Goal: Task Accomplishment & Management: Complete application form

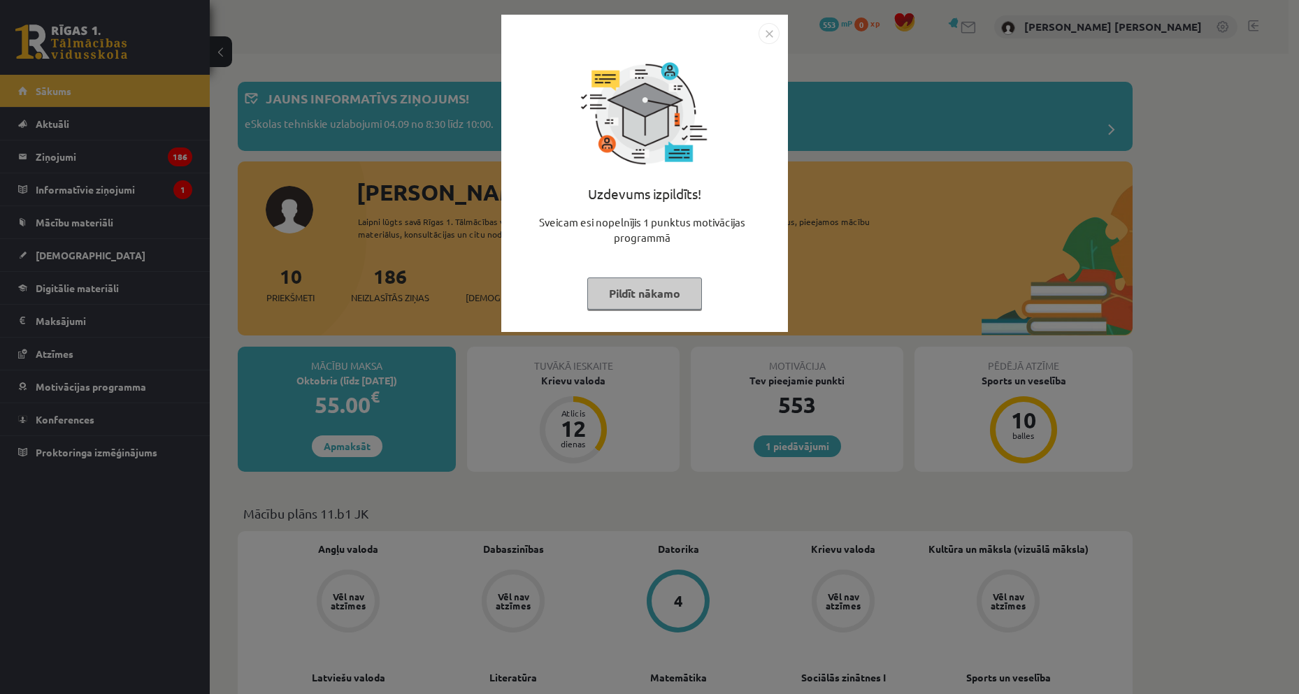
click at [1250, 273] on div "Uzdevums izpildīts! Sveicam esi nopelnījis 1 punktus motivācijas programmā Pild…" at bounding box center [649, 347] width 1299 height 694
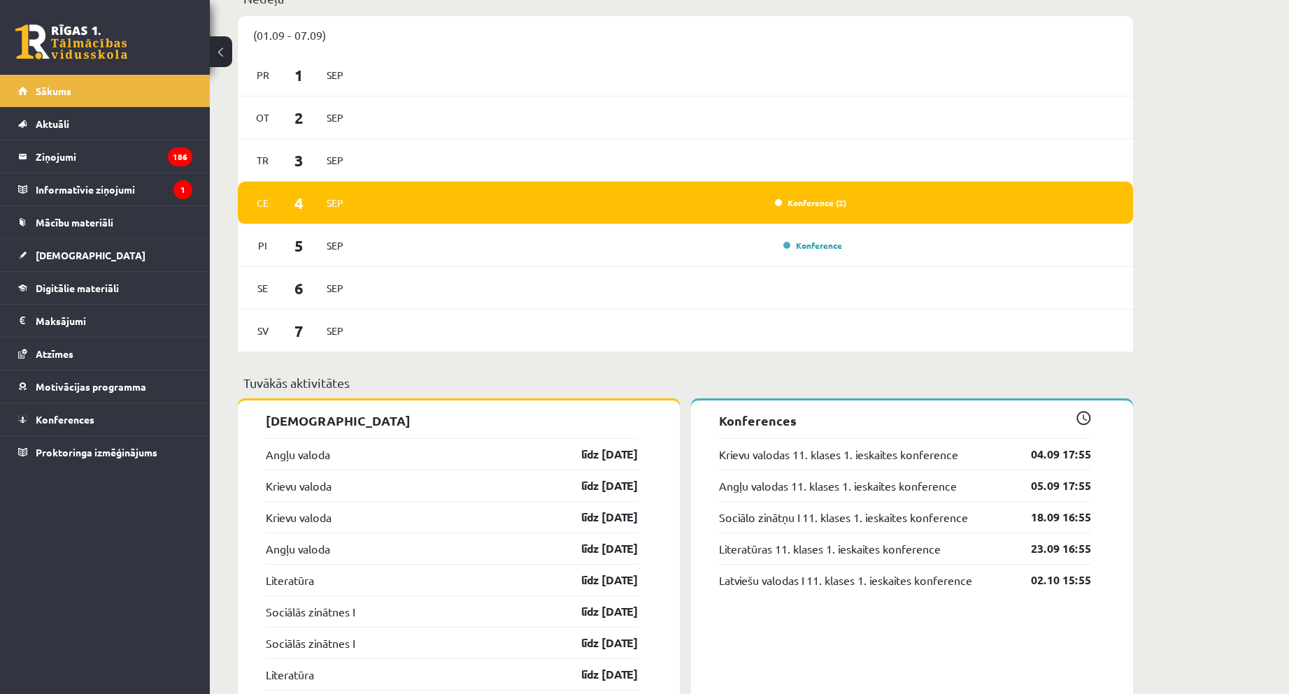
scroll to position [909, 0]
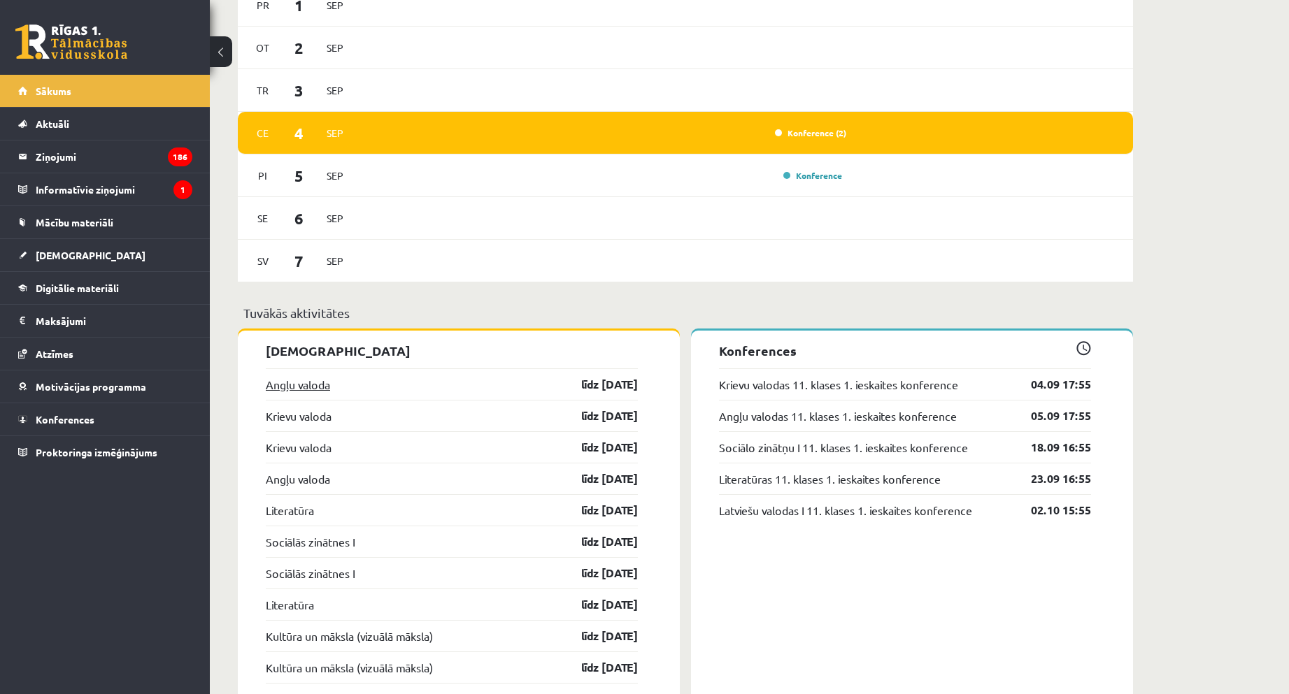
click at [297, 380] on link "Angļu valoda" at bounding box center [298, 384] width 64 height 17
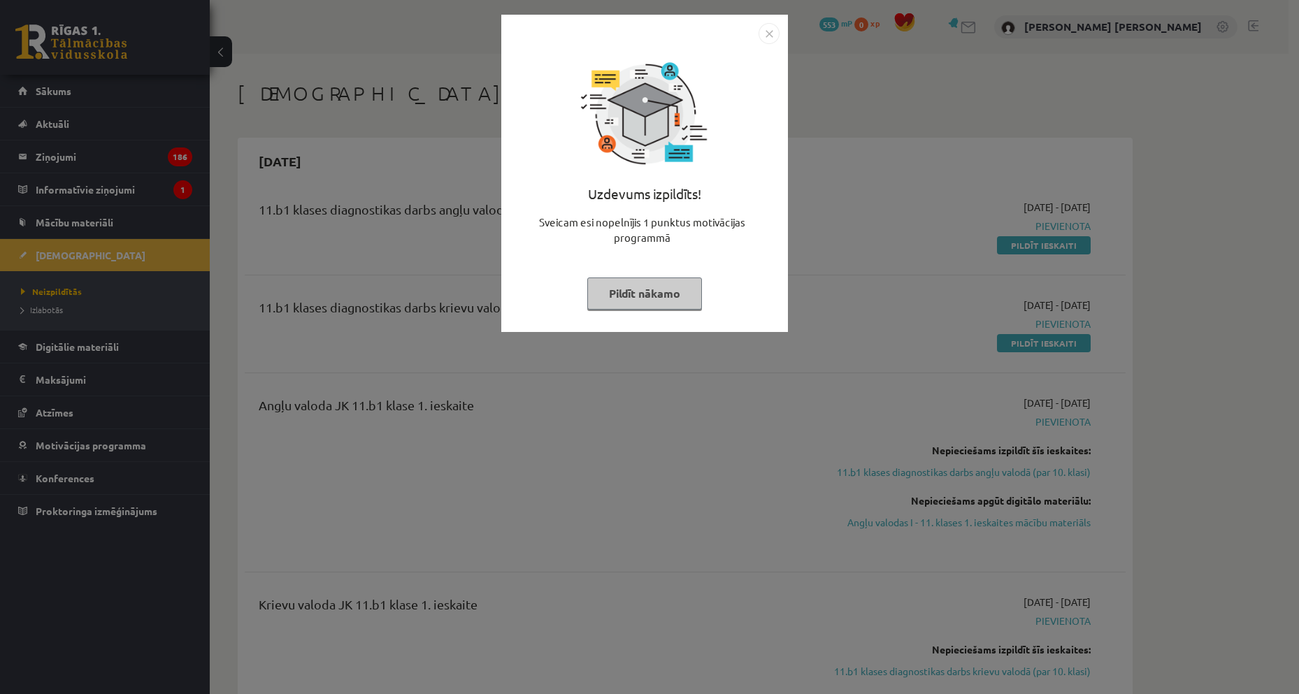
click at [894, 424] on div "Uzdevums izpildīts! Sveicam esi nopelnījis 1 punktus motivācijas programmā Pild…" at bounding box center [649, 347] width 1299 height 694
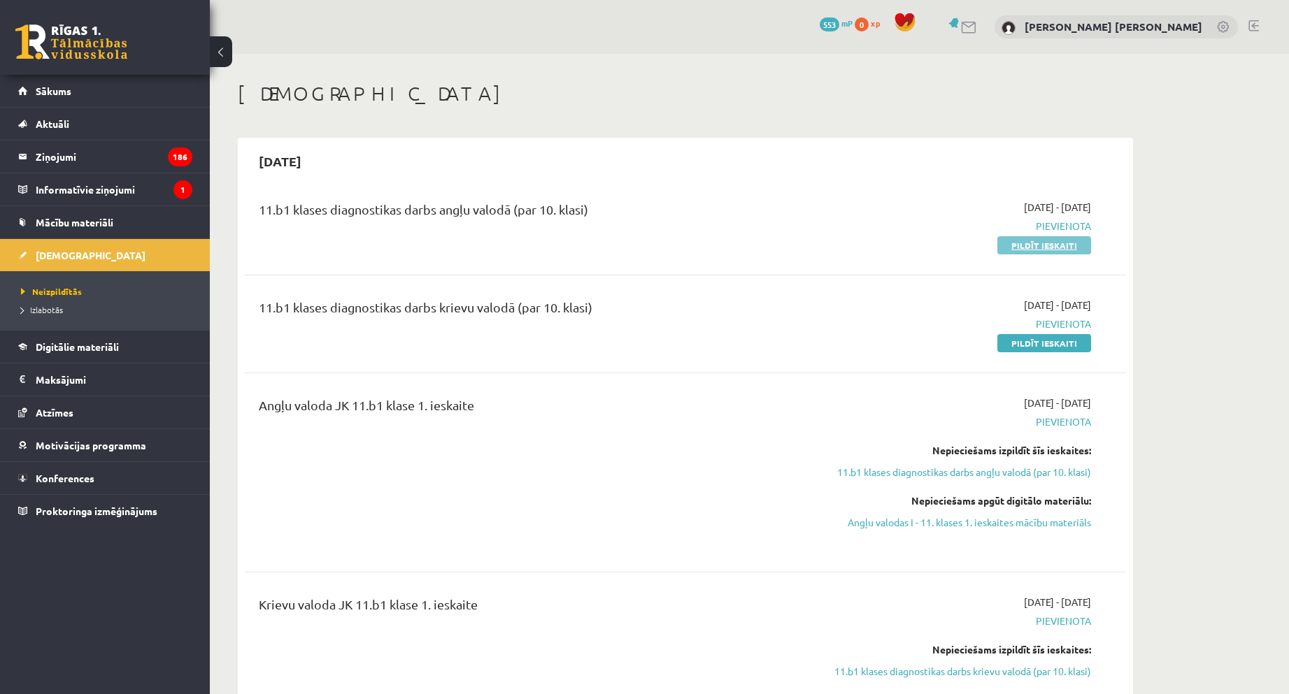
click at [1031, 251] on link "Pildīt ieskaiti" at bounding box center [1044, 245] width 94 height 18
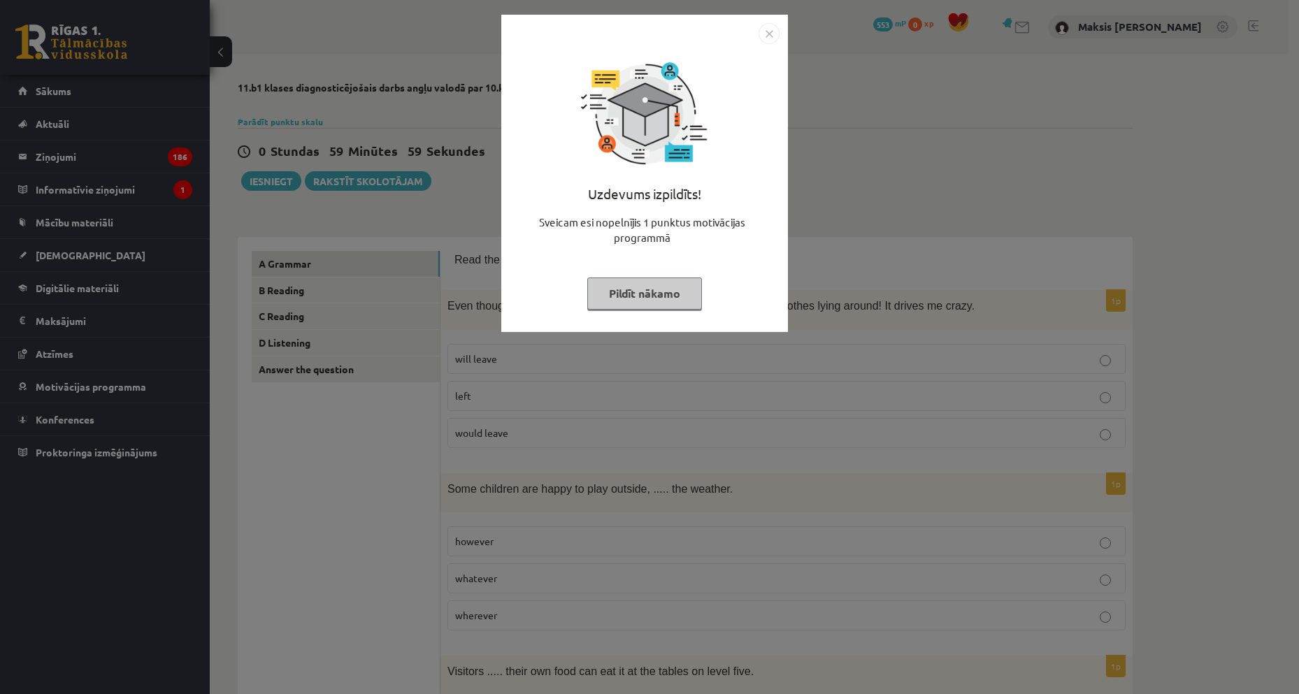
click at [765, 38] on img "Close" at bounding box center [769, 33] width 21 height 21
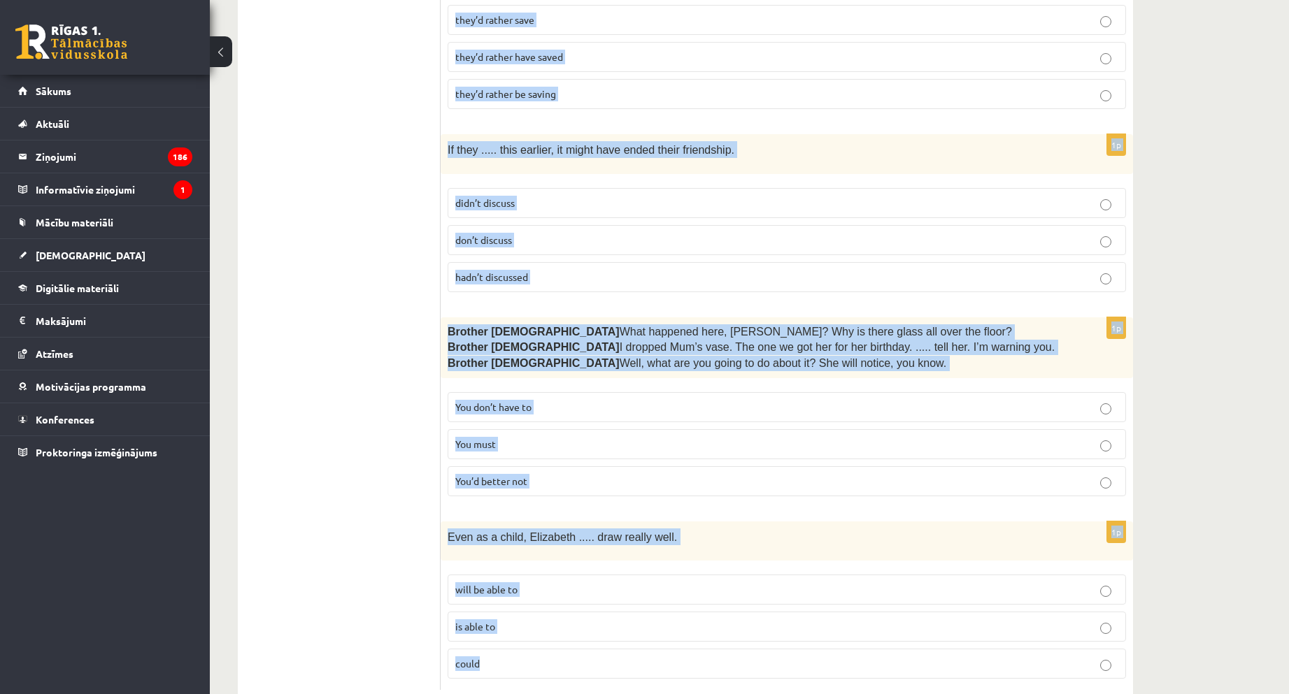
scroll to position [3329, 0]
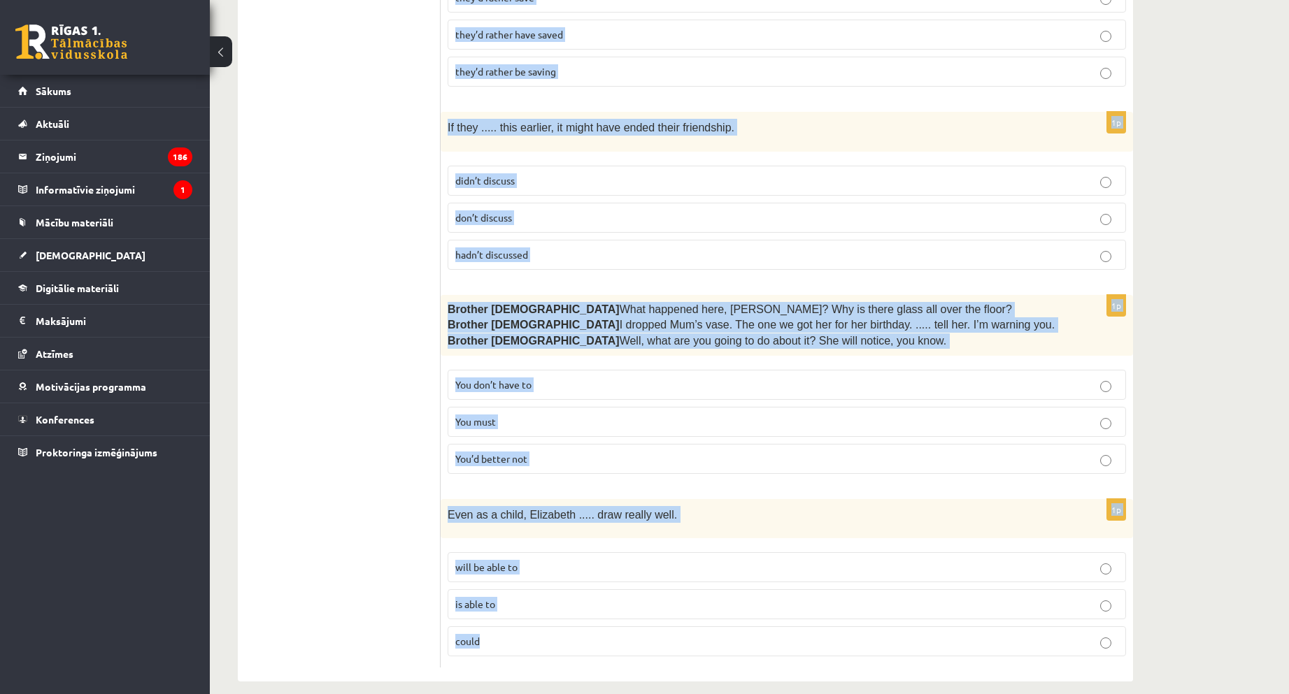
drag, startPoint x: 445, startPoint y: 160, endPoint x: 989, endPoint y: 694, distance: 761.6
copy form "Even though she’s reminded every day, Cathy ..... her clothes lying around! It …"
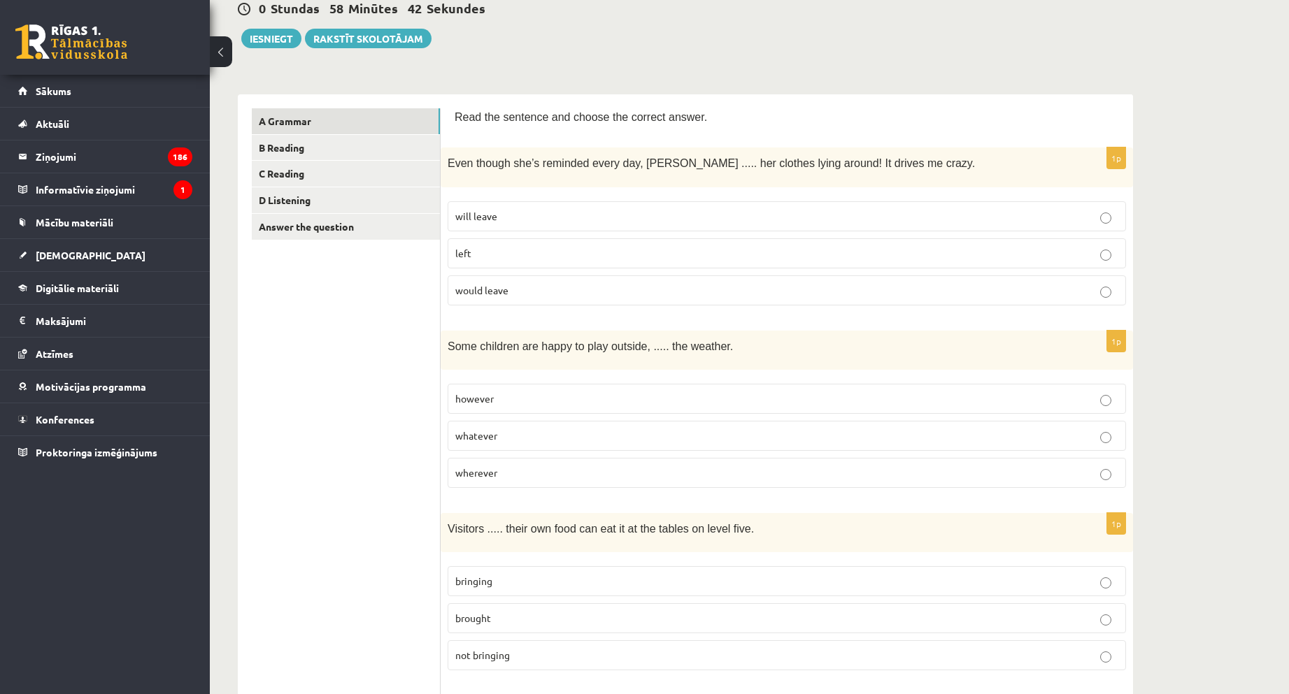
scroll to position [0, 0]
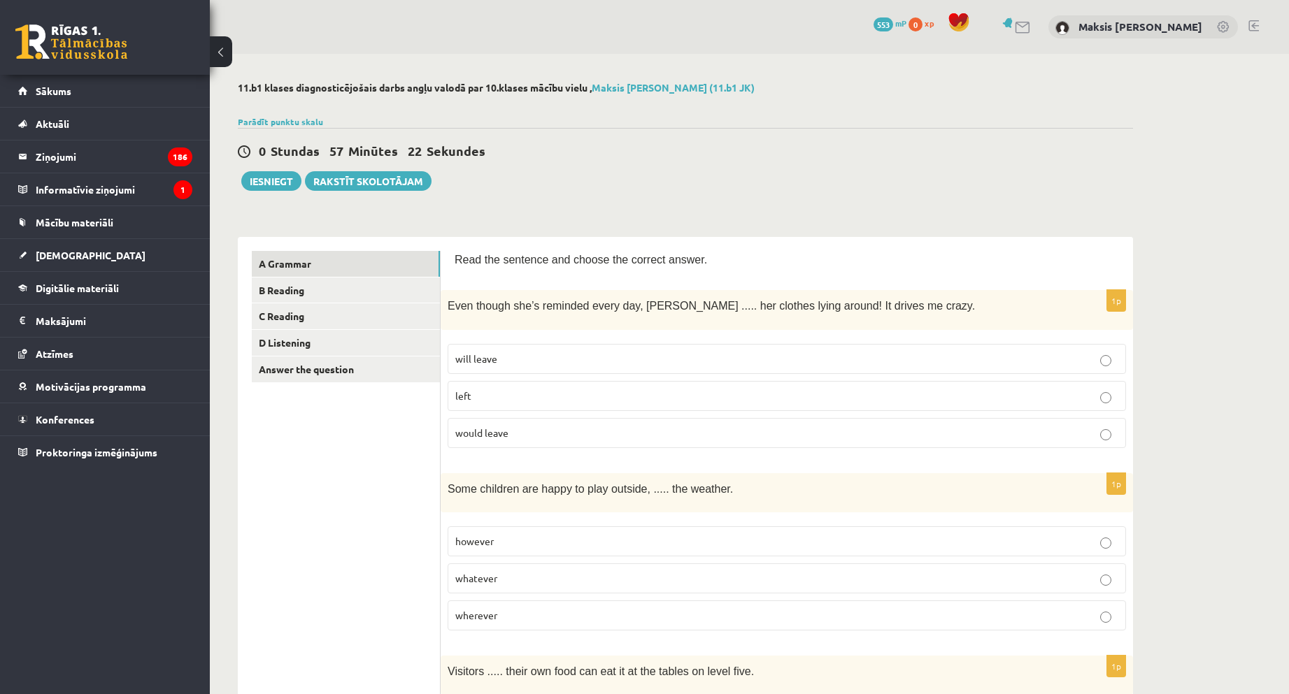
click at [1097, 371] on label "will leave" at bounding box center [787, 359] width 678 height 30
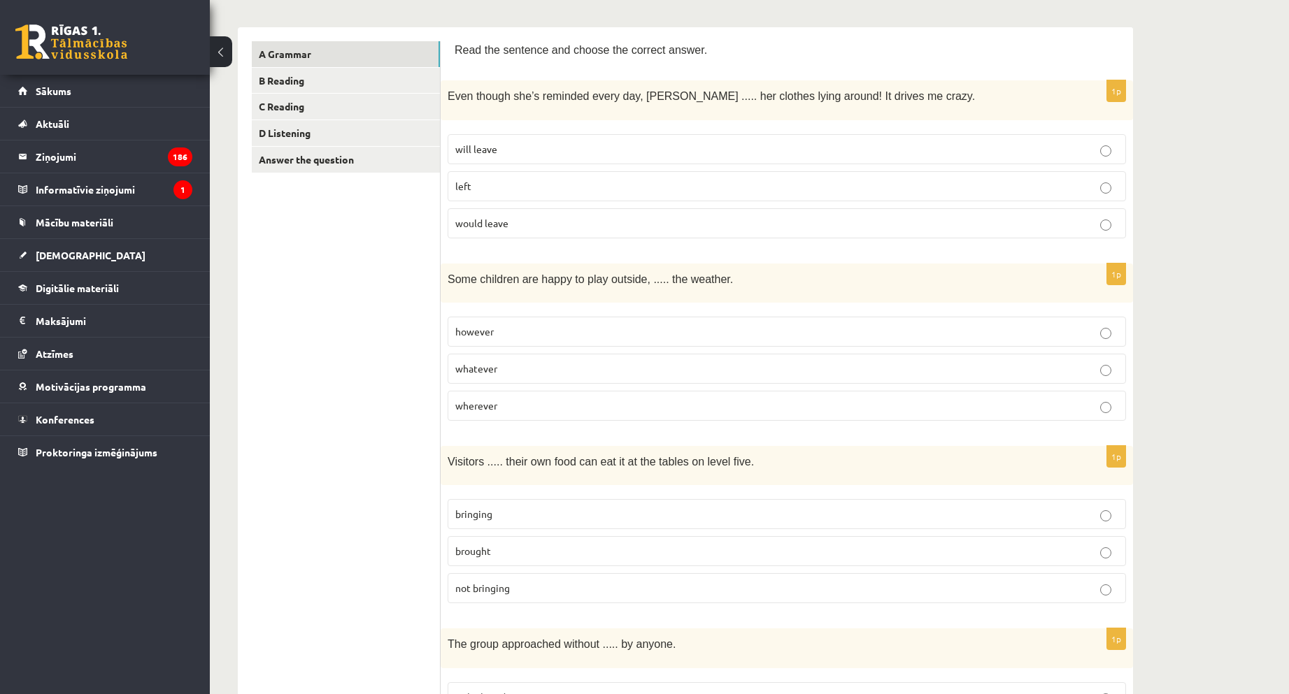
click at [473, 378] on label "whatever" at bounding box center [787, 369] width 678 height 30
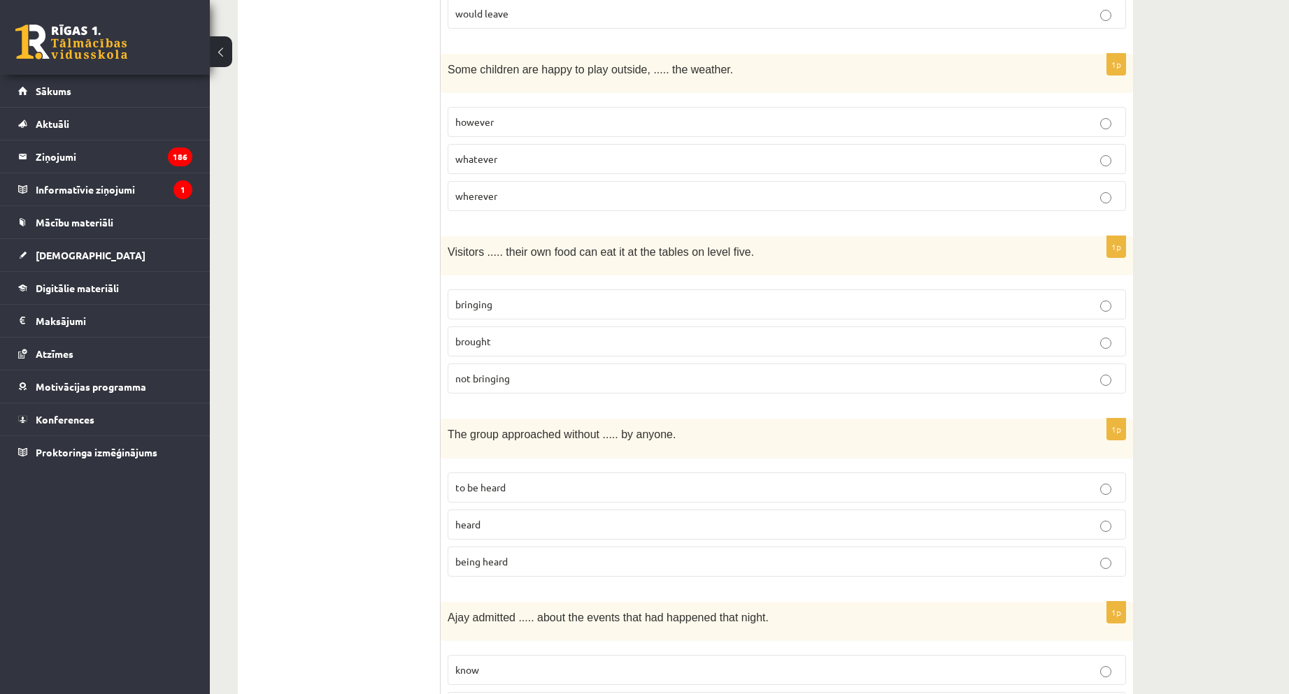
click at [487, 313] on label "bringing" at bounding box center [787, 305] width 678 height 30
click at [490, 555] on span "being heard" at bounding box center [481, 561] width 52 height 13
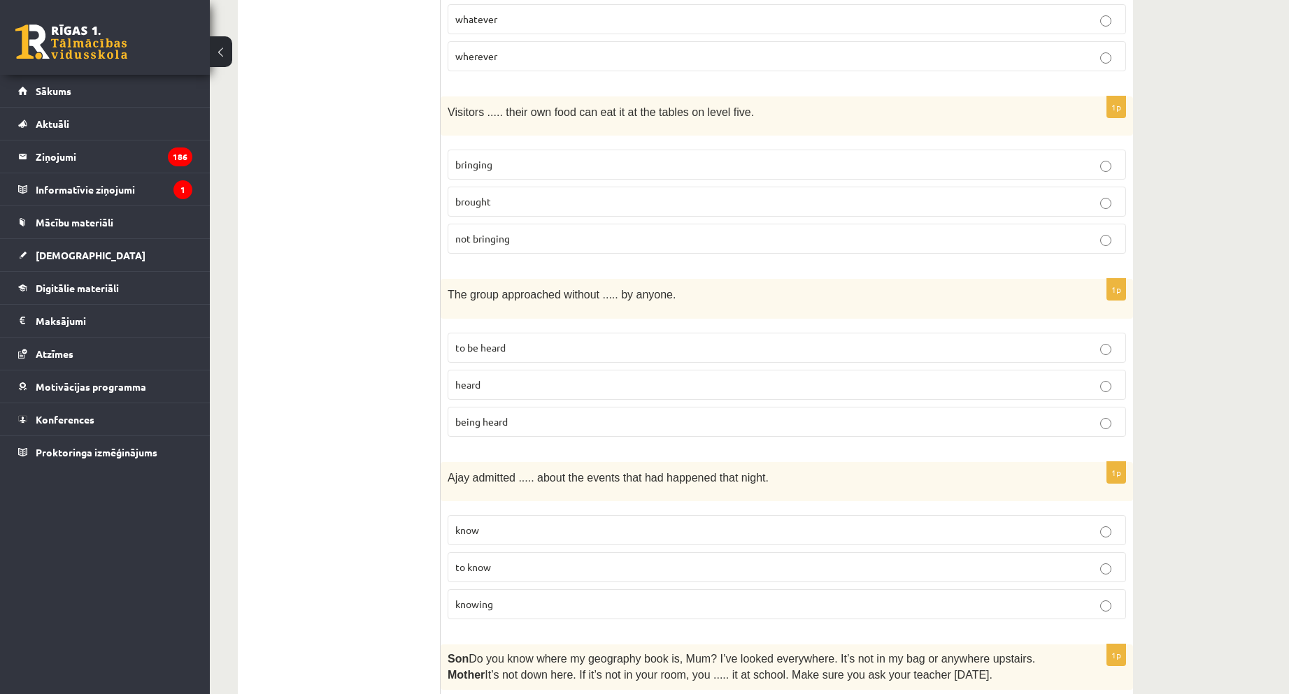
scroll to position [629, 0]
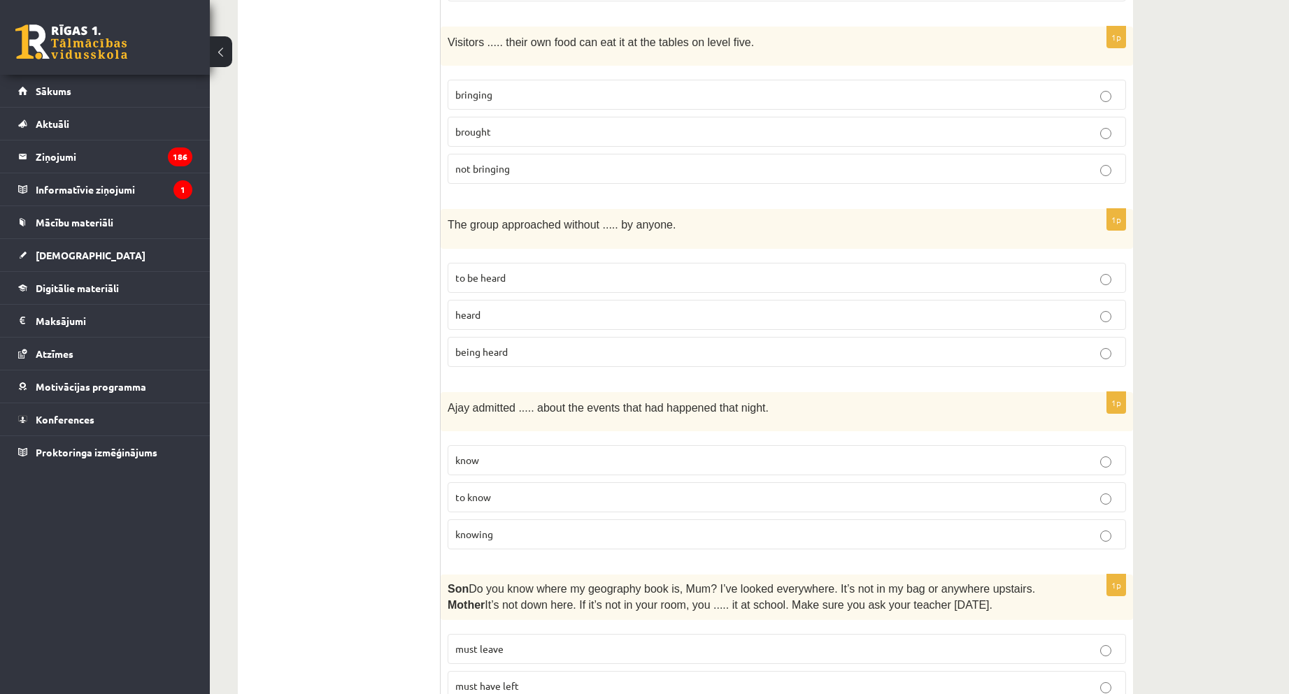
click at [495, 552] on fieldset "know to know knowing" at bounding box center [787, 495] width 678 height 115
click at [495, 548] on label "knowing" at bounding box center [787, 535] width 678 height 30
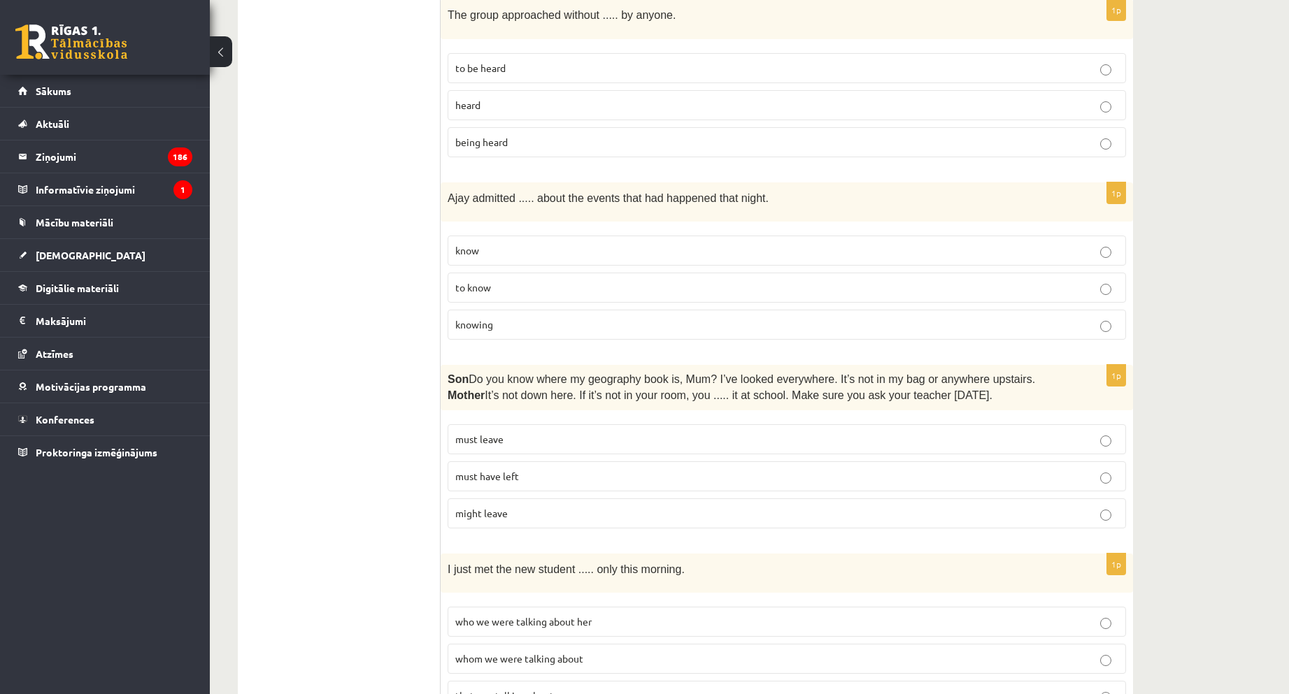
click at [514, 479] on span "must have left" at bounding box center [487, 476] width 64 height 13
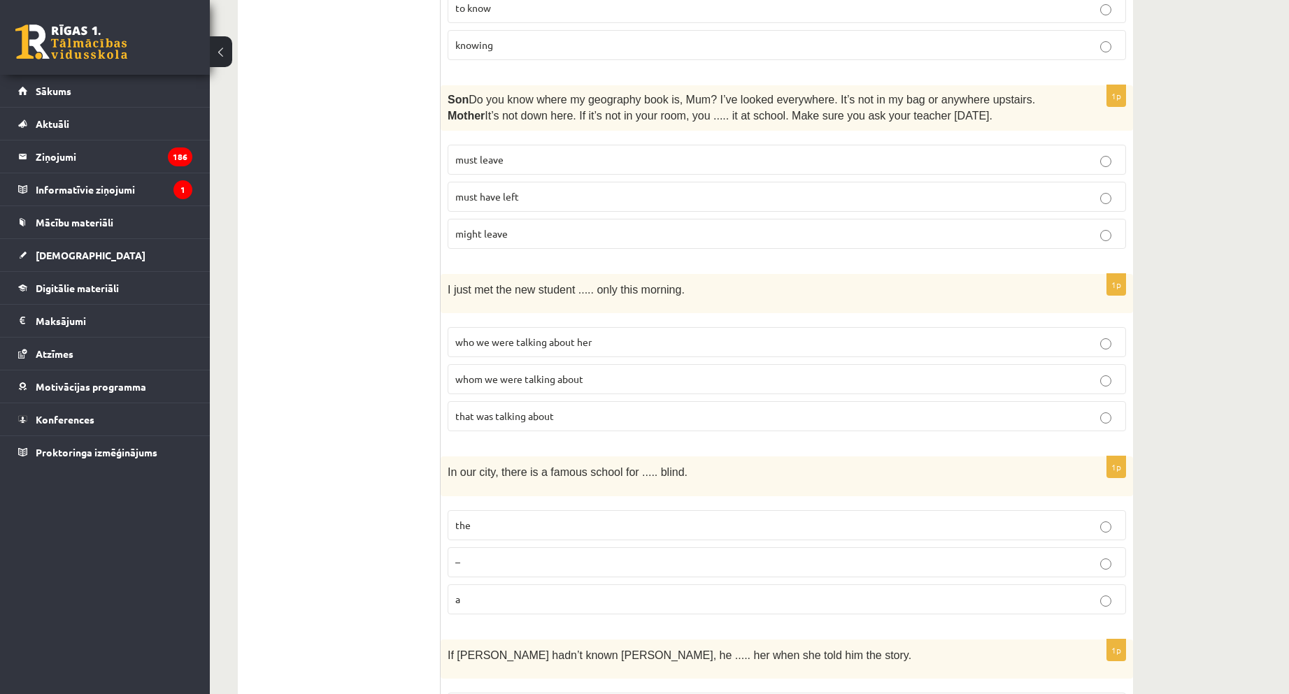
scroll to position [1189, 0]
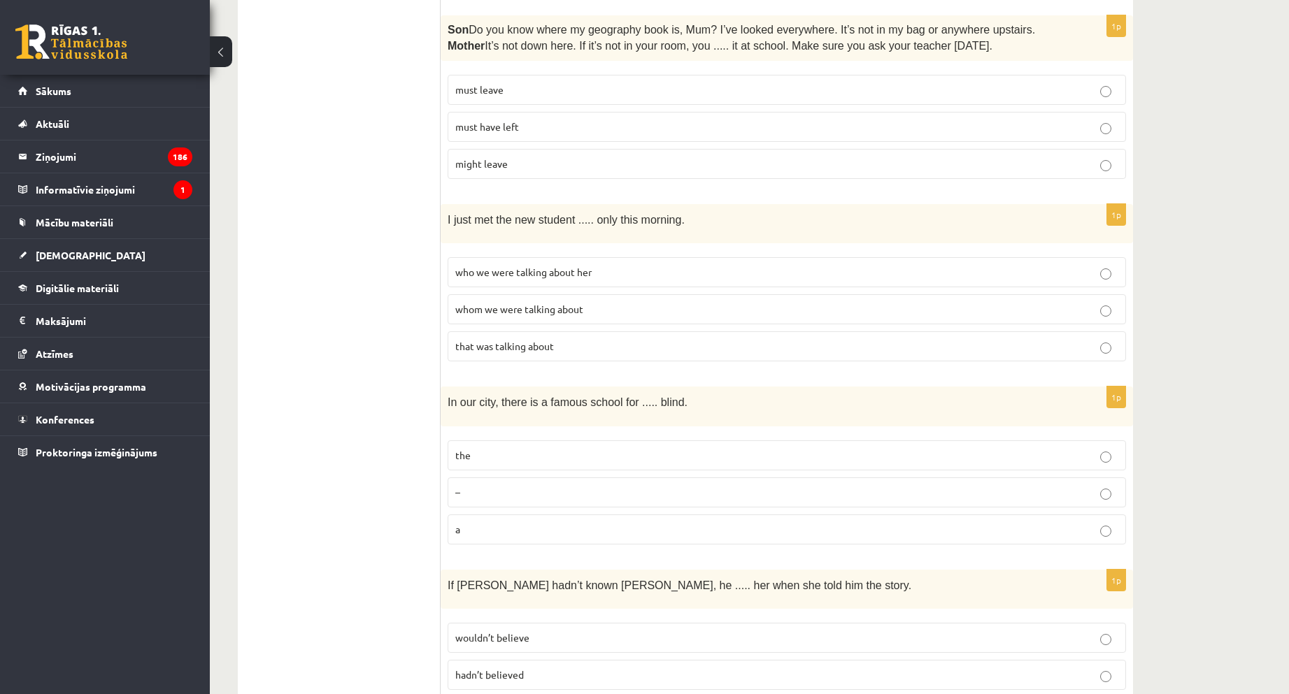
click at [520, 344] on span "that was talking about" at bounding box center [504, 346] width 99 height 13
click at [512, 315] on span "whom we were talking about" at bounding box center [519, 309] width 128 height 13
click at [567, 284] on label "who we were talking about her" at bounding box center [787, 272] width 678 height 30
click at [492, 294] on label "whom we were talking about" at bounding box center [787, 309] width 678 height 30
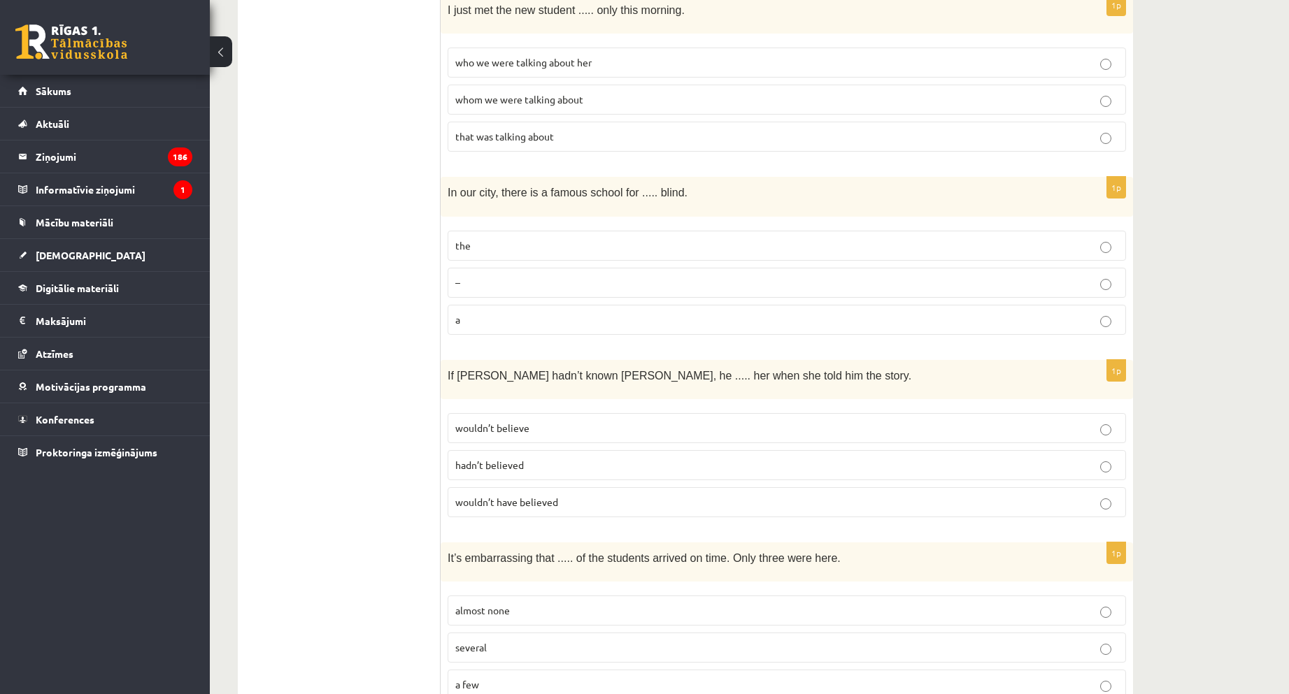
click at [491, 242] on p "the" at bounding box center [786, 245] width 663 height 15
click at [510, 508] on span "wouldn’t have believed" at bounding box center [506, 502] width 103 height 13
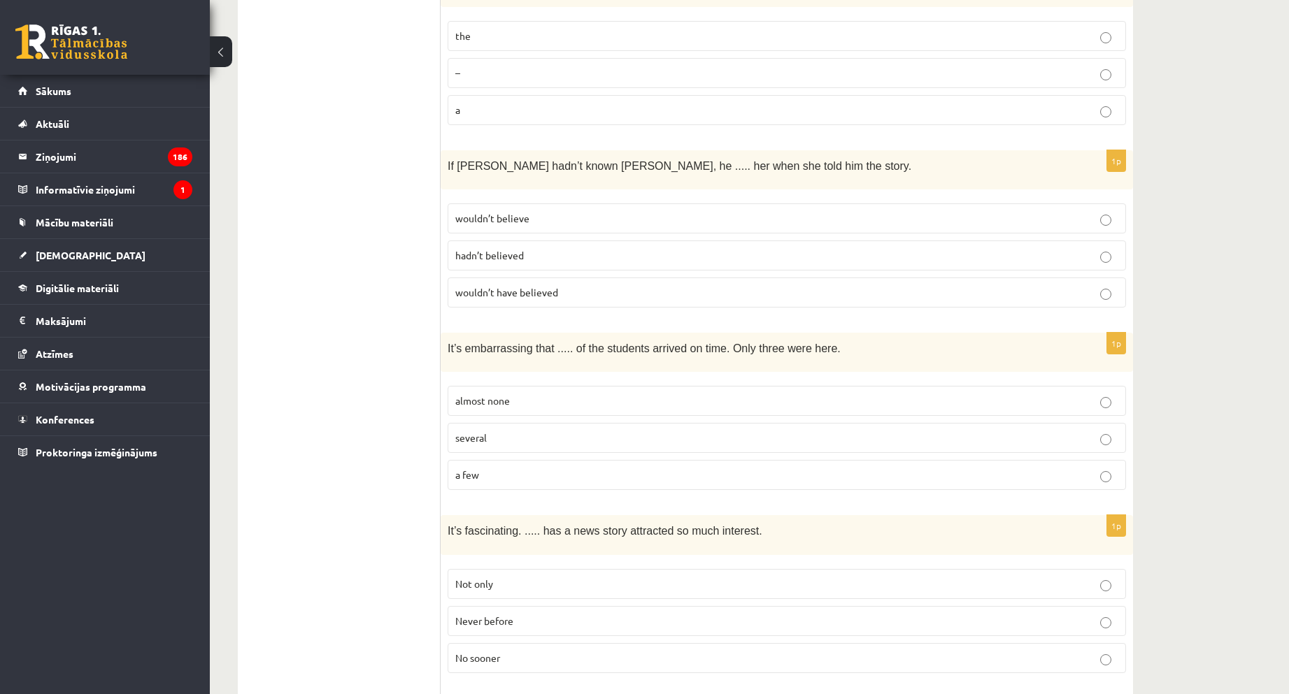
scroll to position [1748, 0]
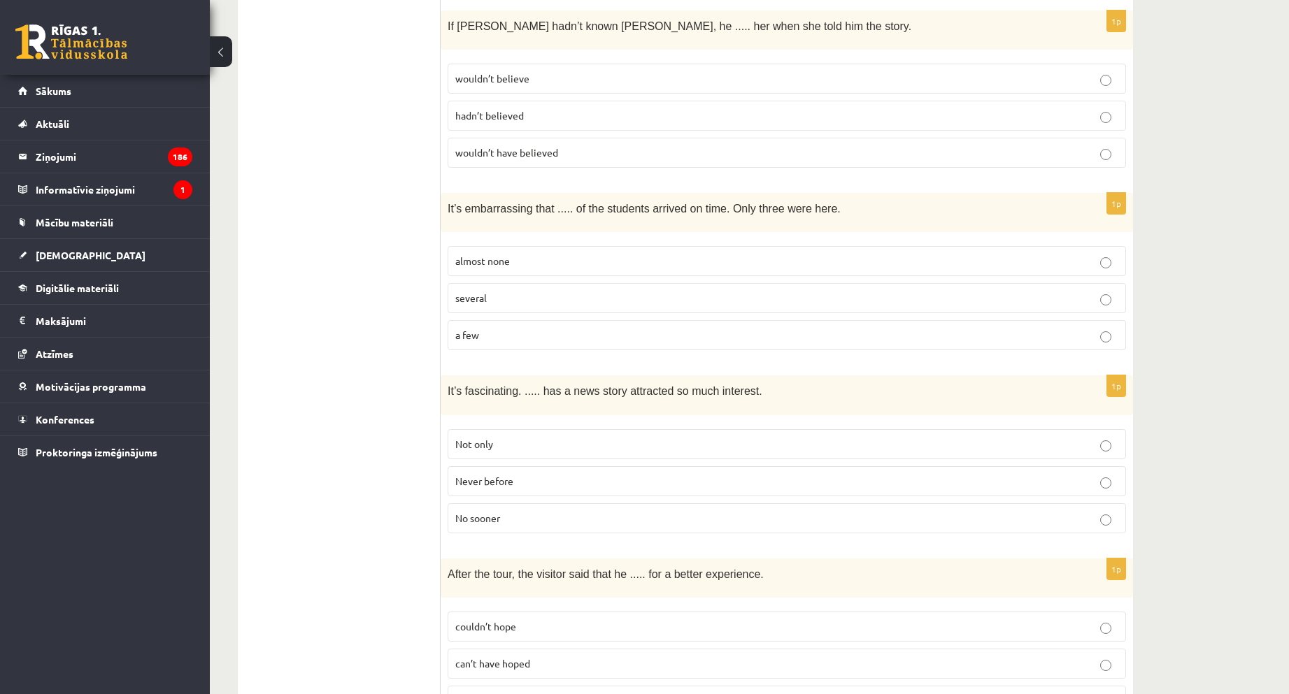
click at [517, 248] on label "almost none" at bounding box center [787, 261] width 678 height 30
click at [494, 490] on label "Never before" at bounding box center [787, 481] width 678 height 30
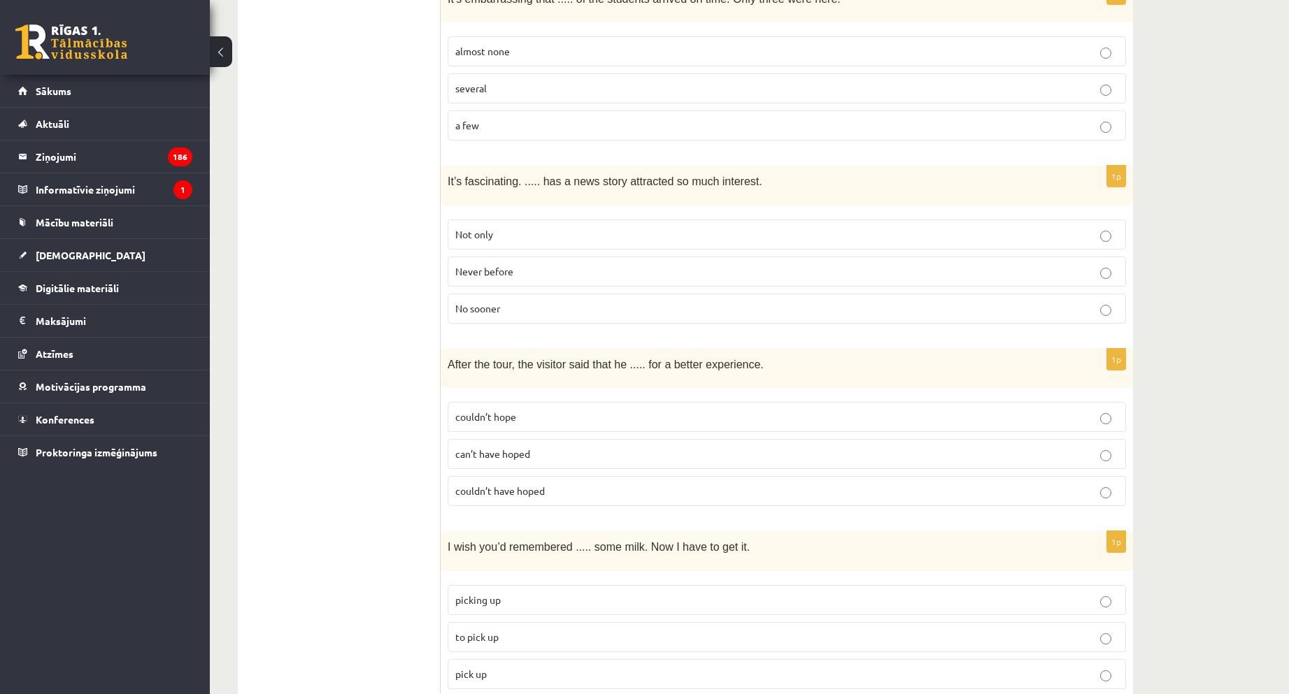
scroll to position [2028, 0]
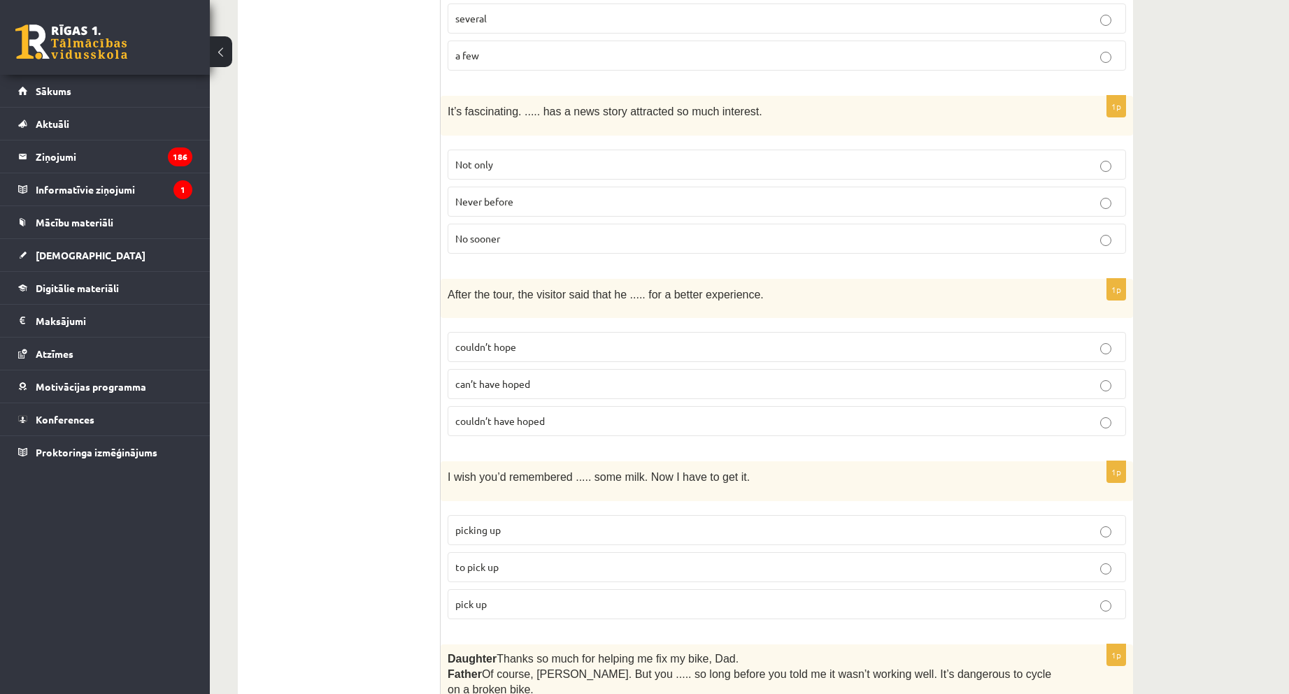
click at [487, 431] on label "couldn’t have hoped" at bounding box center [787, 421] width 678 height 30
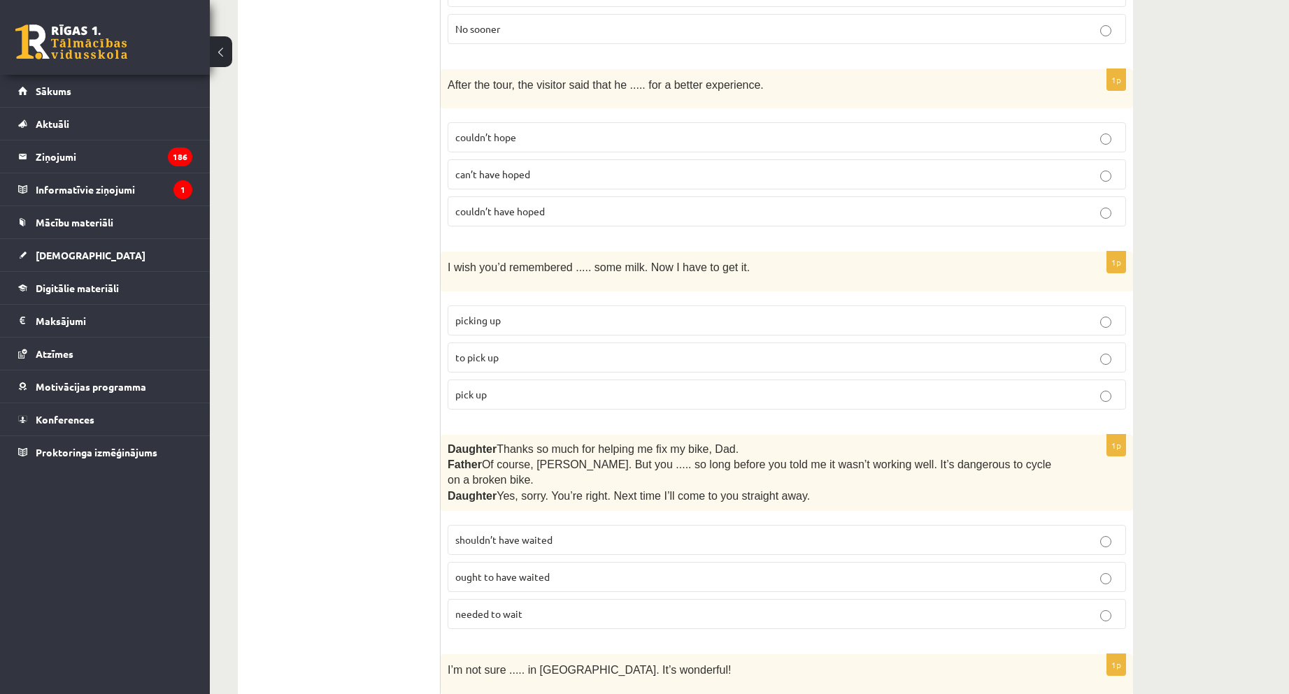
click at [506, 402] on label "pick up" at bounding box center [787, 395] width 678 height 30
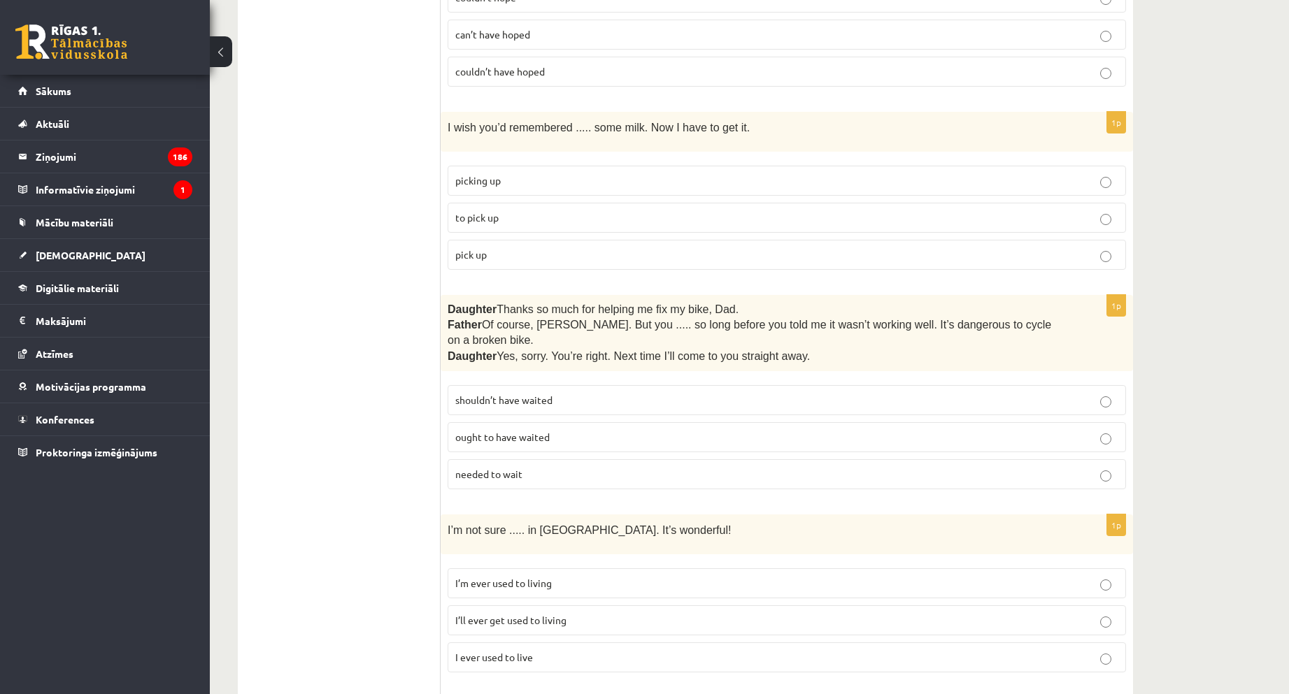
click at [507, 397] on label "shouldn’t have waited" at bounding box center [787, 400] width 678 height 30
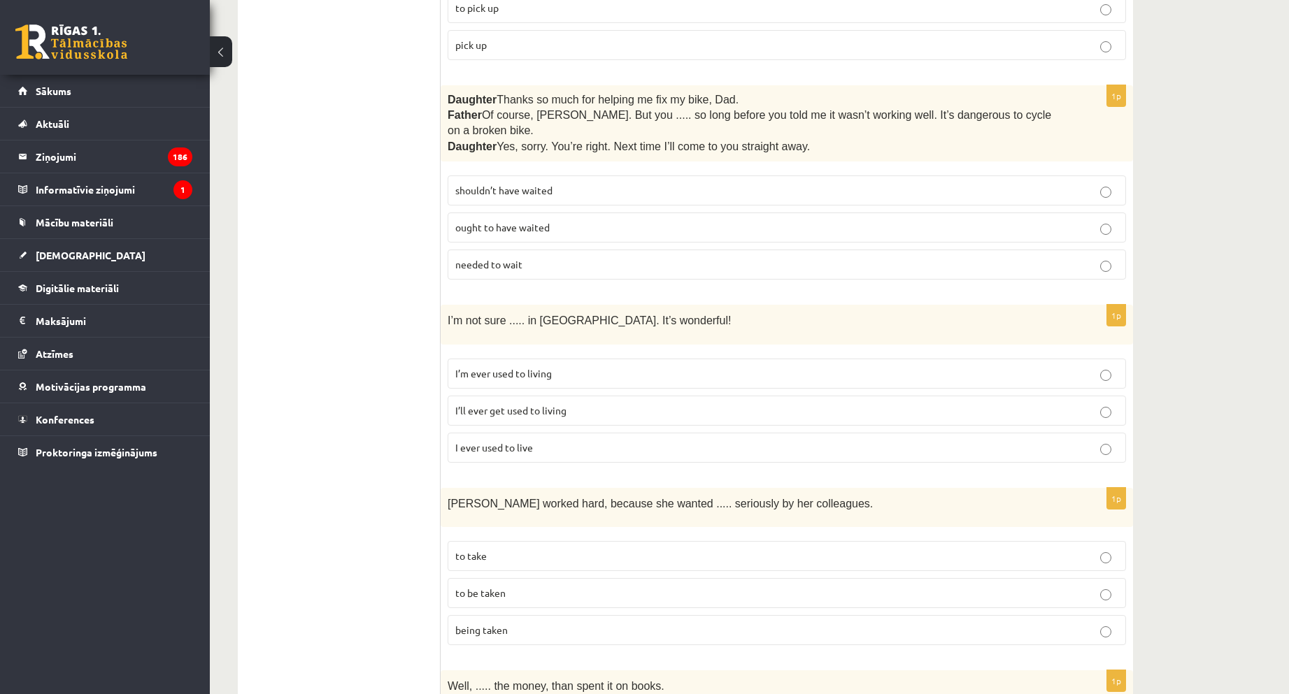
scroll to position [2658, 0]
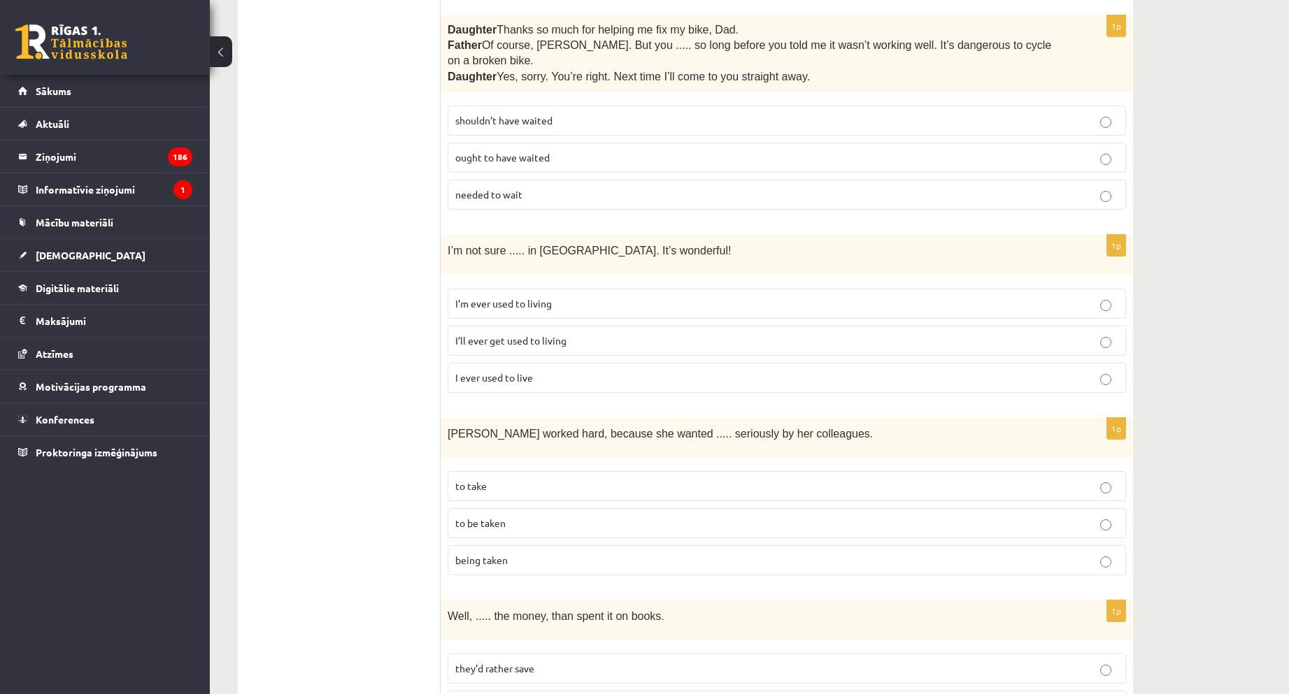
click at [515, 338] on label "I’ll ever get used to living" at bounding box center [787, 341] width 678 height 30
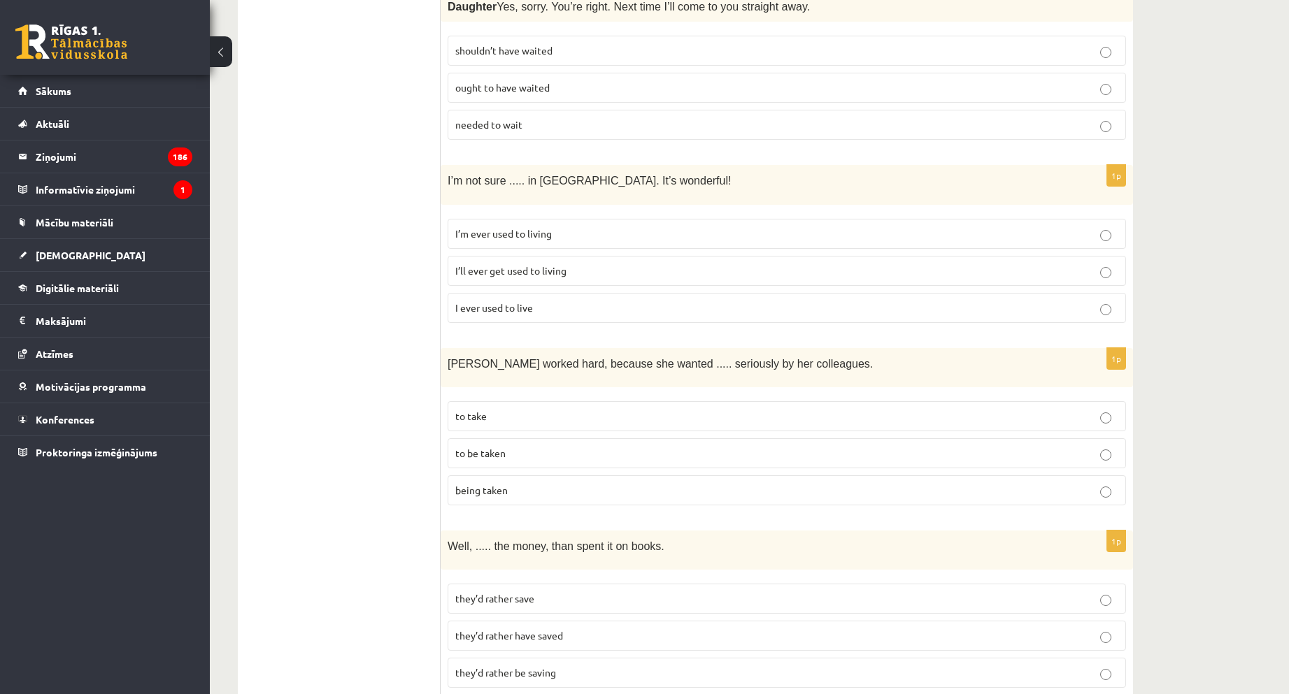
click at [482, 447] on span "to be taken" at bounding box center [480, 453] width 50 height 13
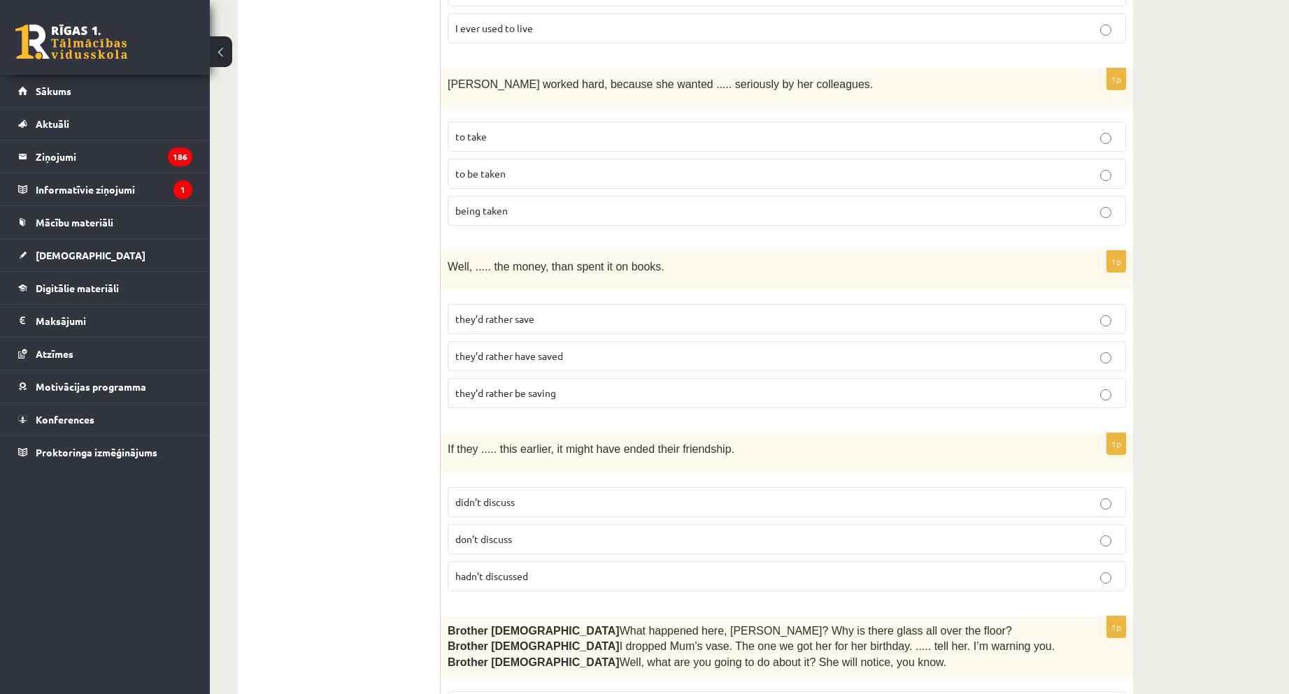
scroll to position [2867, 0]
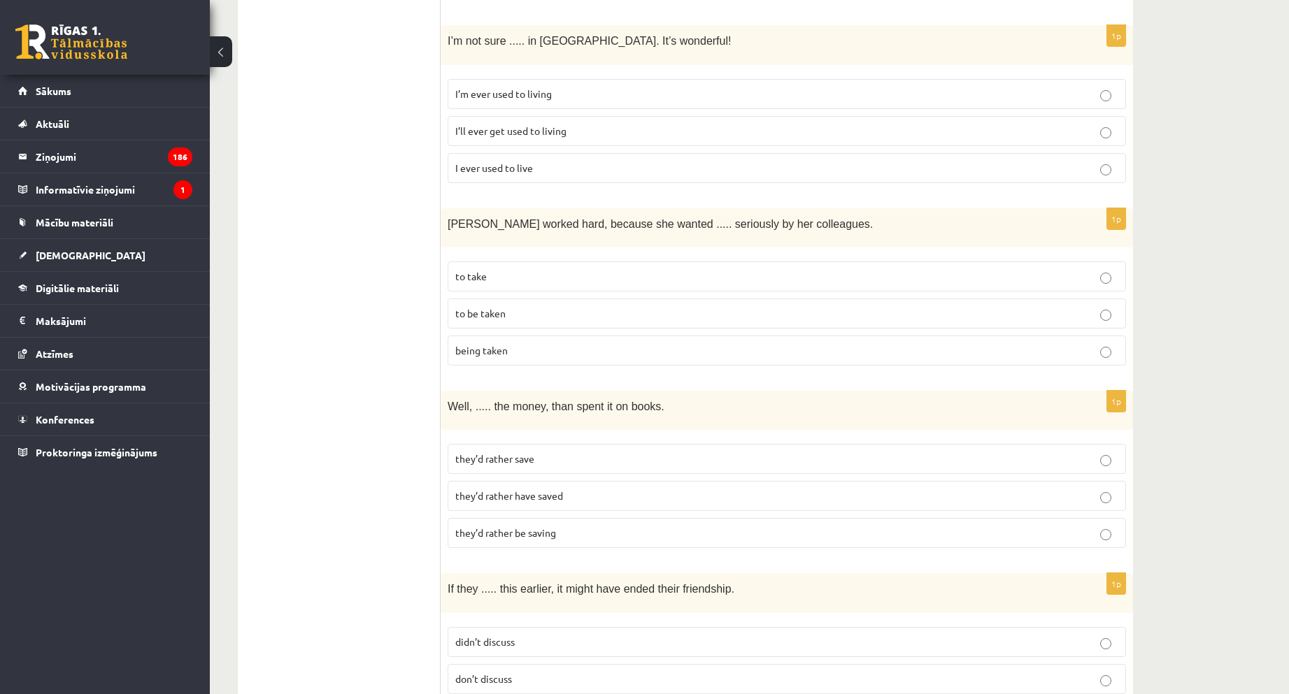
click at [559, 490] on span "they’d rather have saved" at bounding box center [509, 496] width 108 height 13
click at [564, 492] on label "they’d rather have saved" at bounding box center [787, 496] width 678 height 30
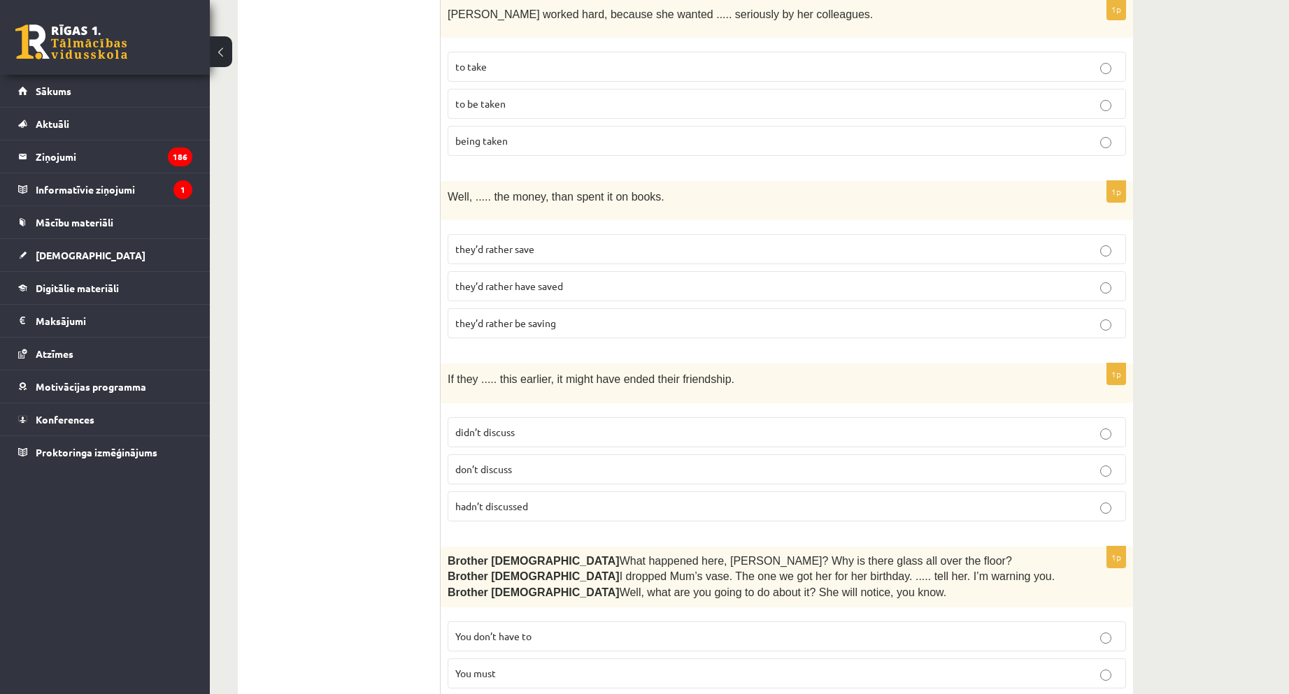
click at [566, 499] on label "hadn’t discussed" at bounding box center [787, 507] width 678 height 30
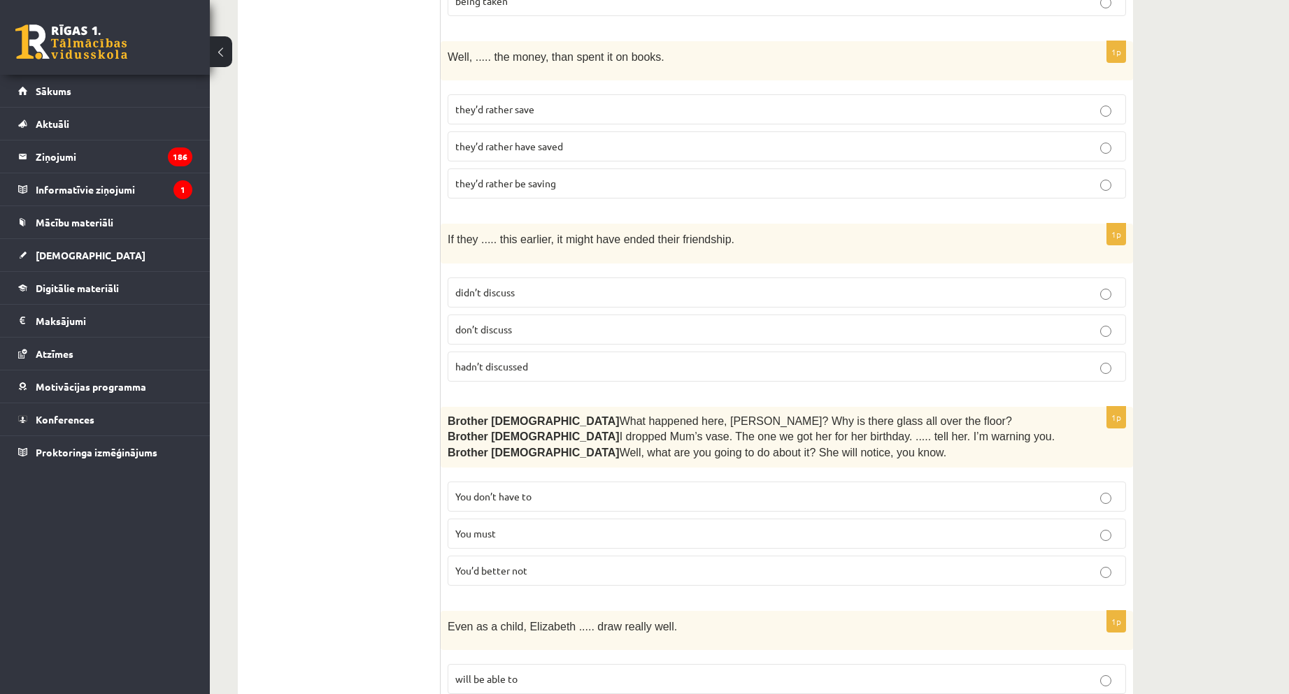
scroll to position [3329, 0]
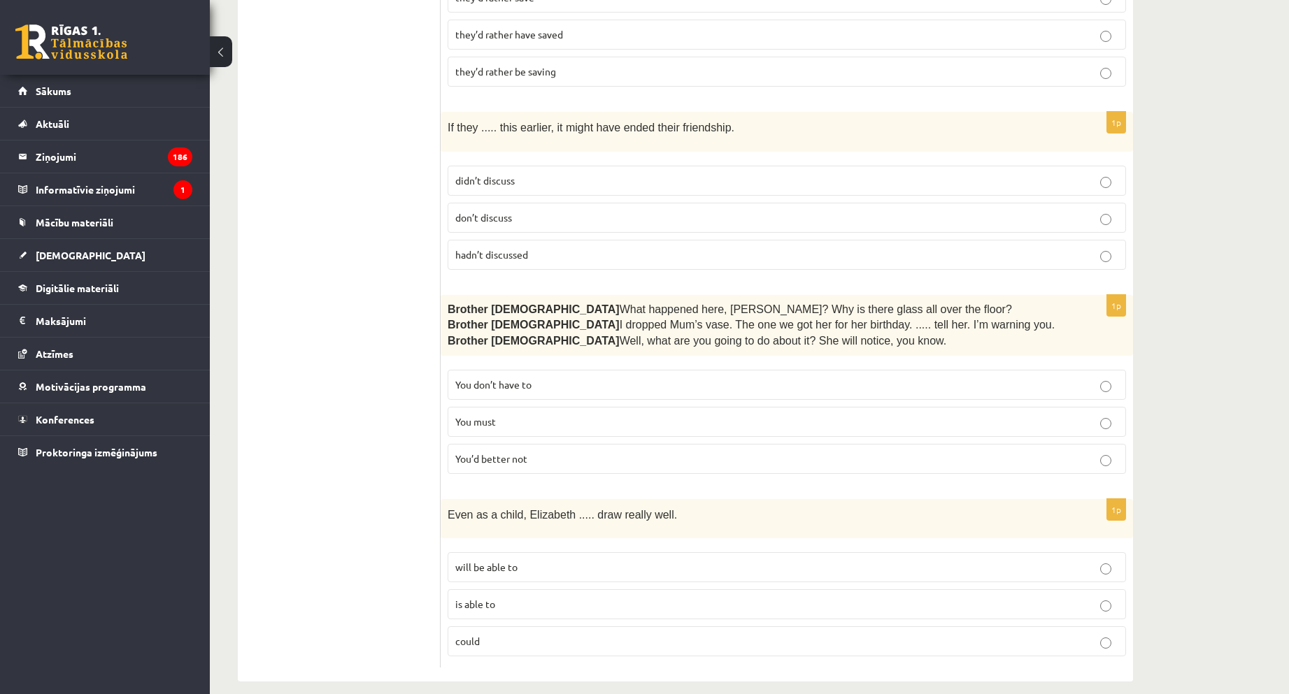
click at [473, 444] on label "You’d better not" at bounding box center [787, 459] width 678 height 30
click at [537, 634] on p "could" at bounding box center [786, 641] width 663 height 15
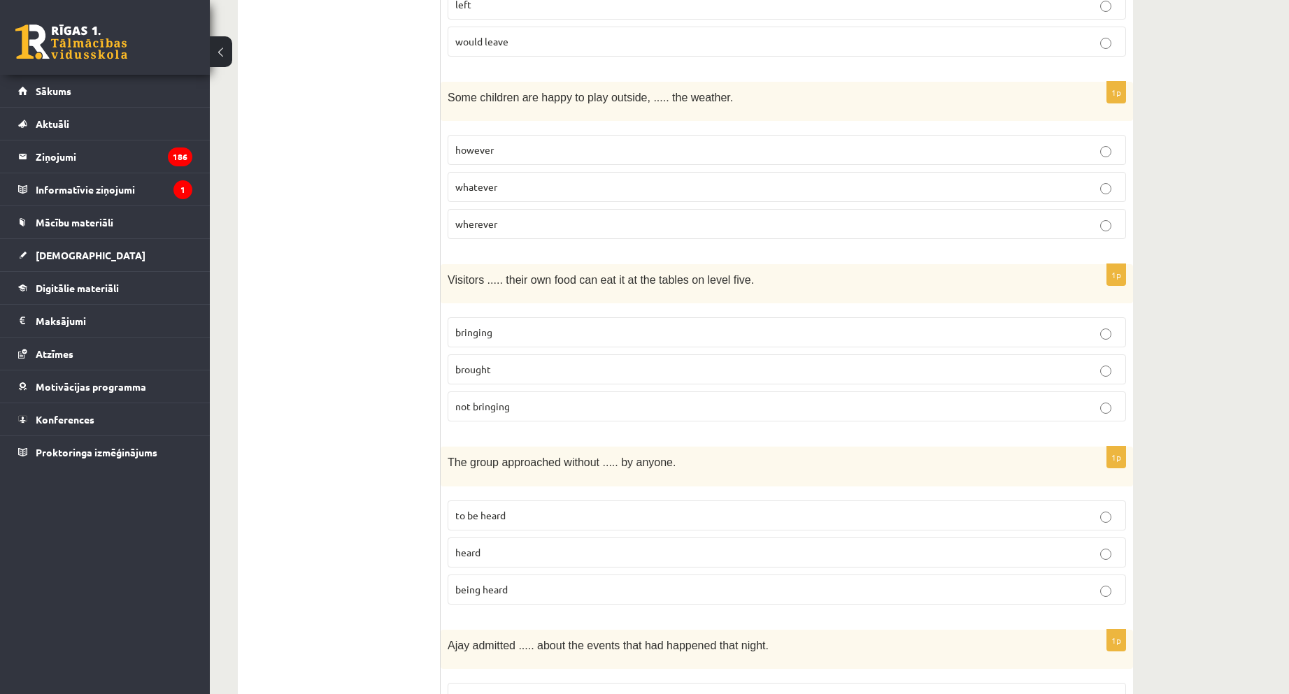
scroll to position [0, 0]
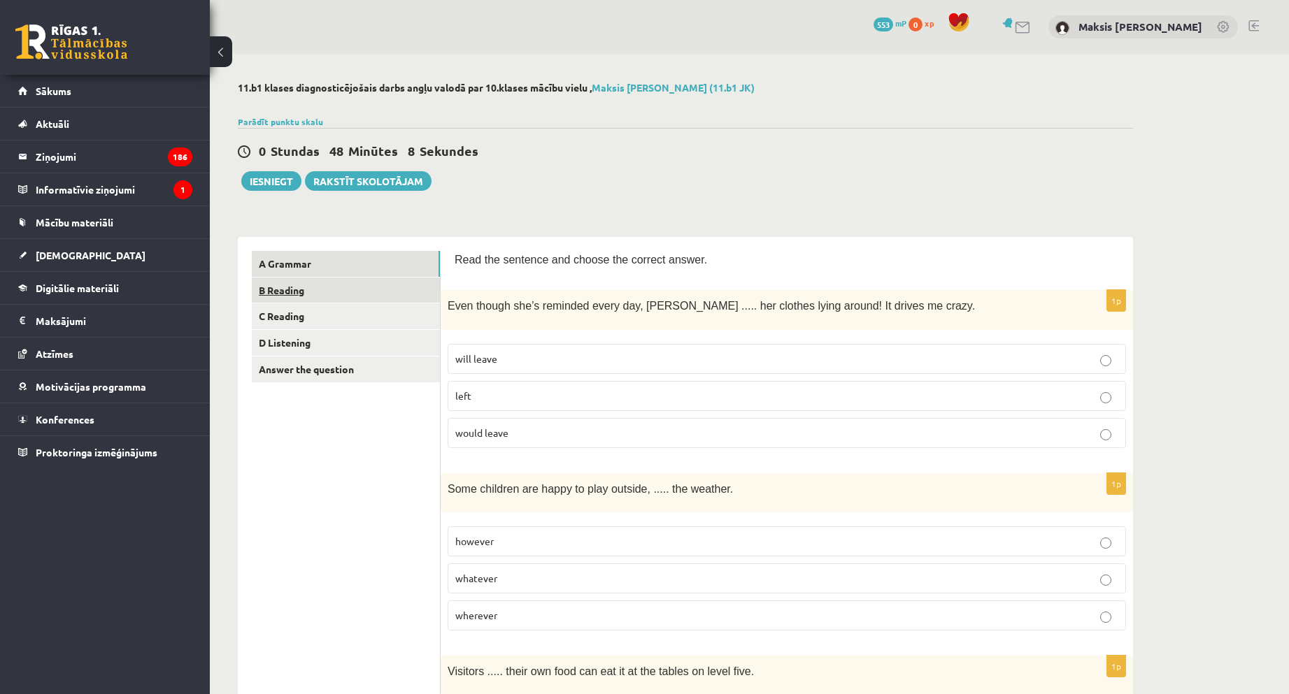
click at [272, 299] on link "B Reading" at bounding box center [346, 291] width 188 height 26
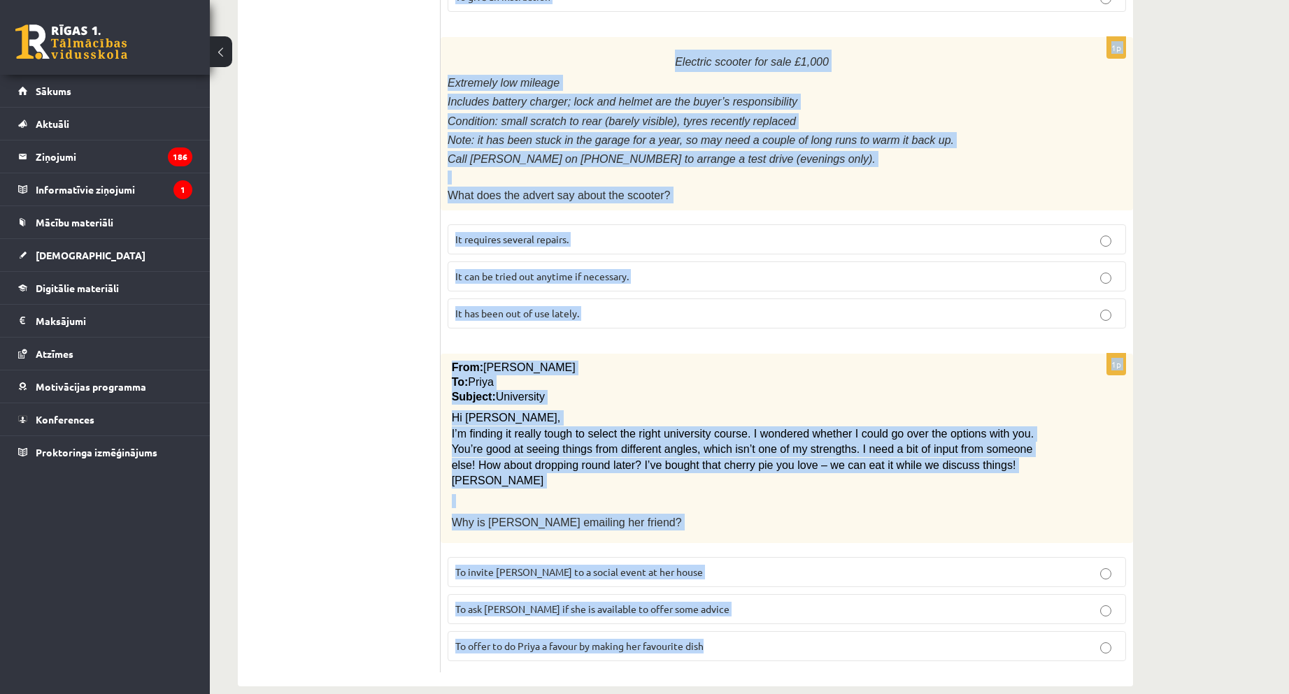
scroll to position [1461, 0]
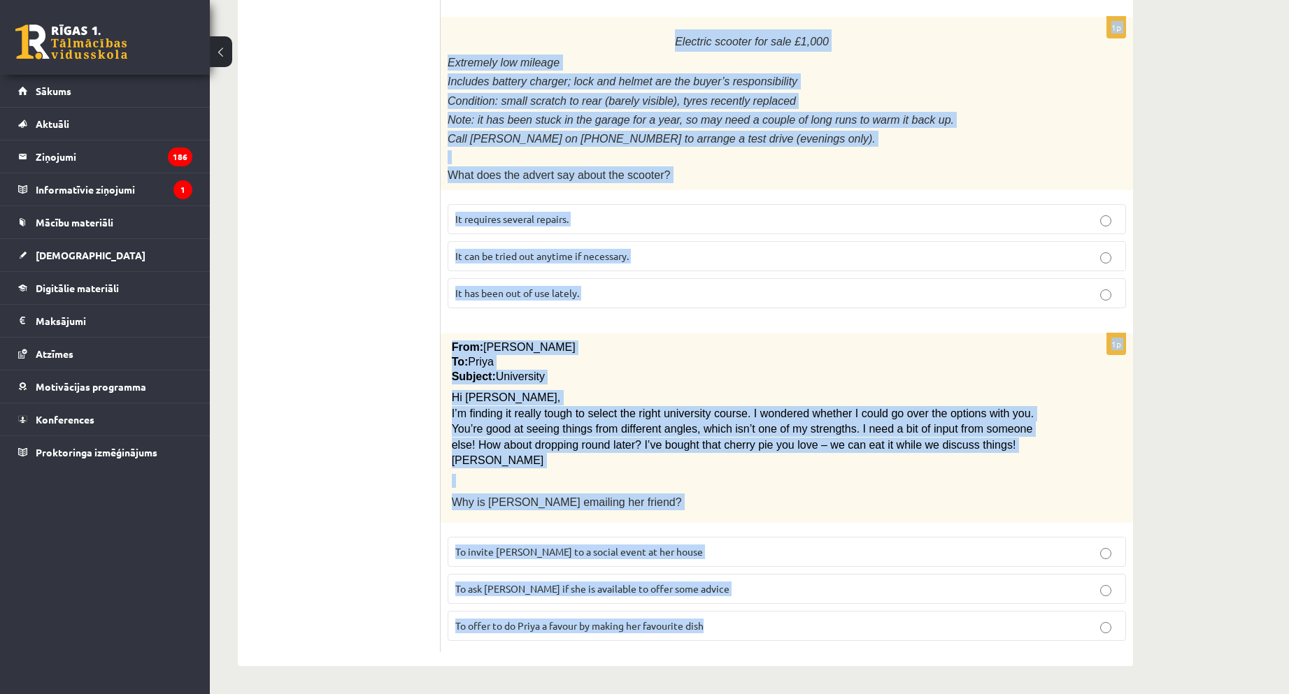
drag, startPoint x: 444, startPoint y: 328, endPoint x: 1332, endPoint y: 694, distance: 960.5
copy form "Fashionista Today’s looks are inspired by the autumn-winter collections seen at…"
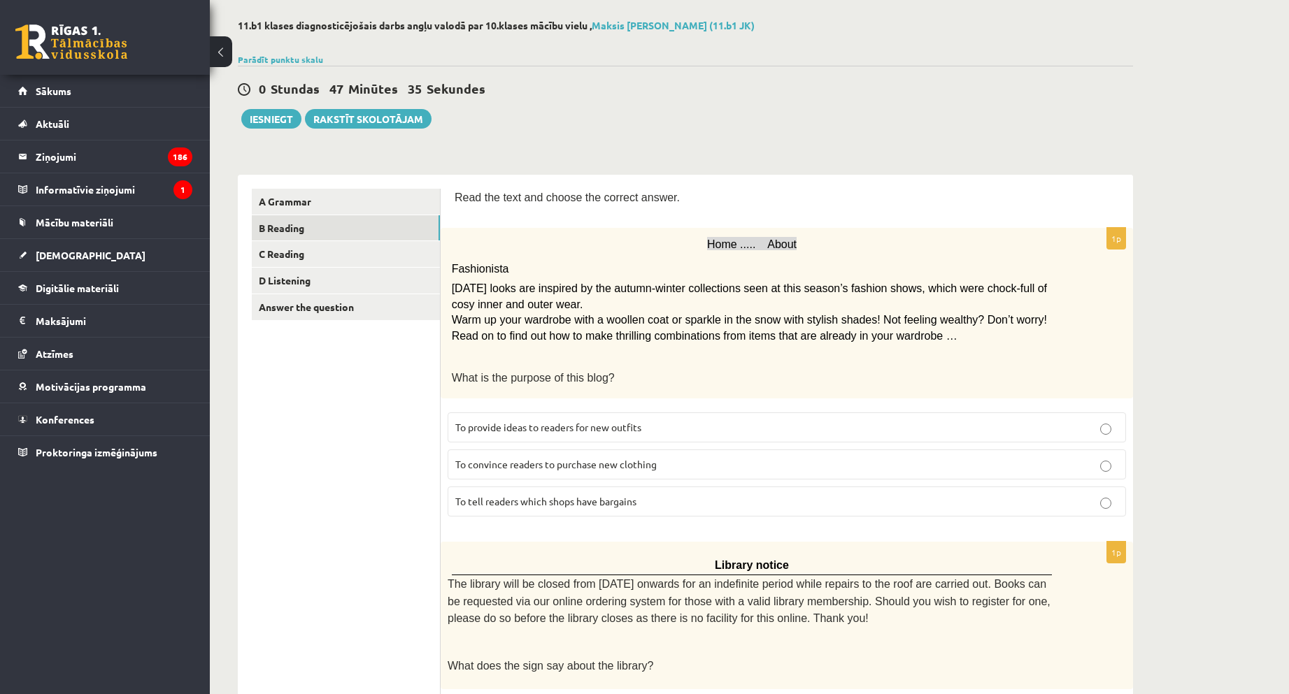
scroll to position [0, 0]
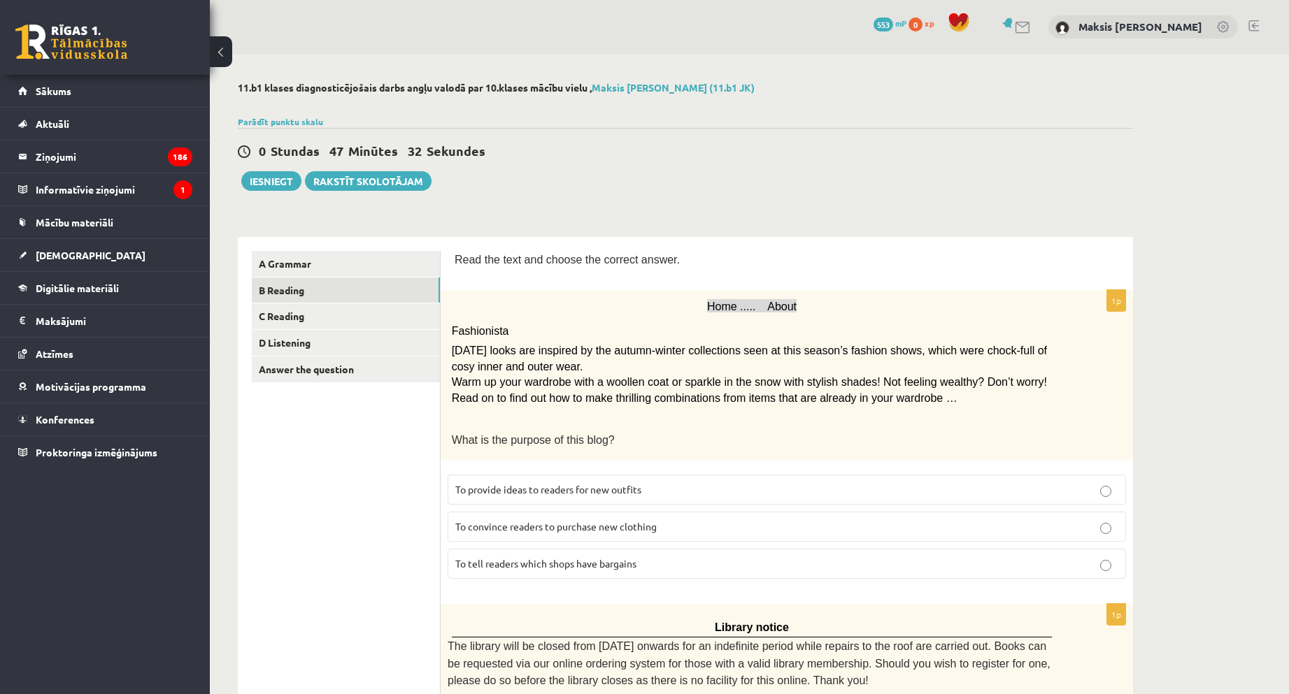
click at [554, 497] on label "To provide ideas to readers for new outfits" at bounding box center [787, 490] width 678 height 30
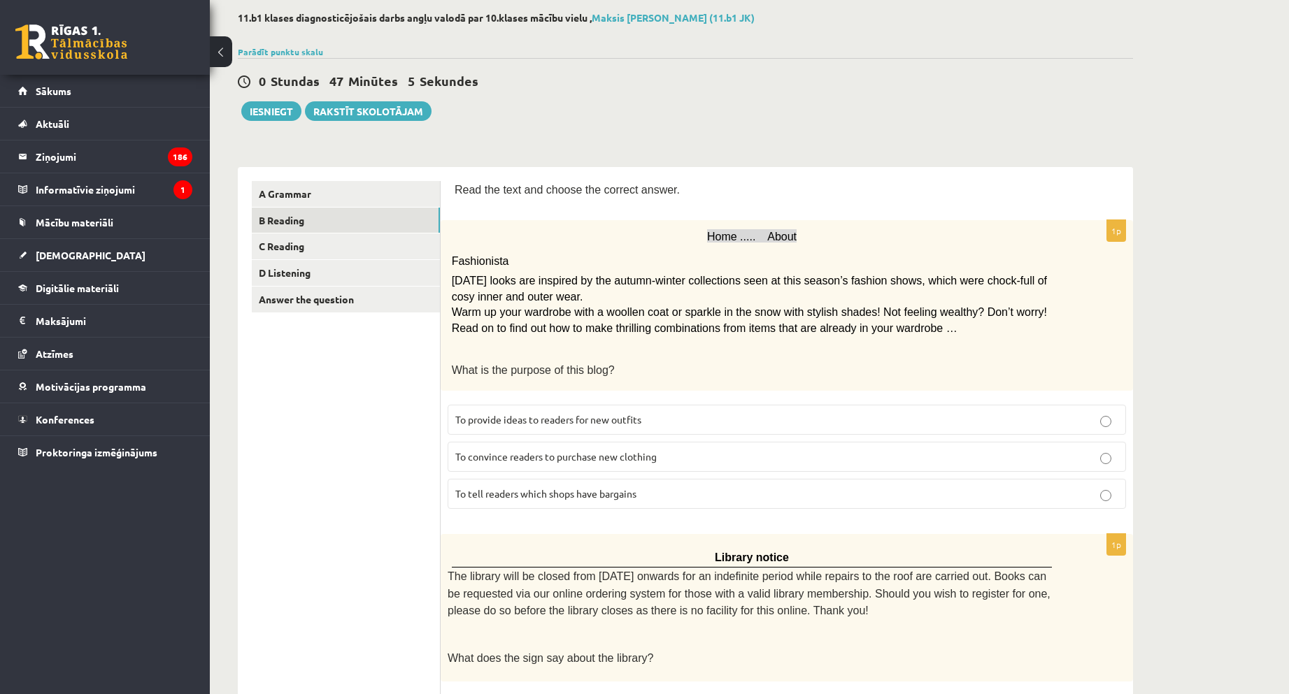
scroll to position [350, 0]
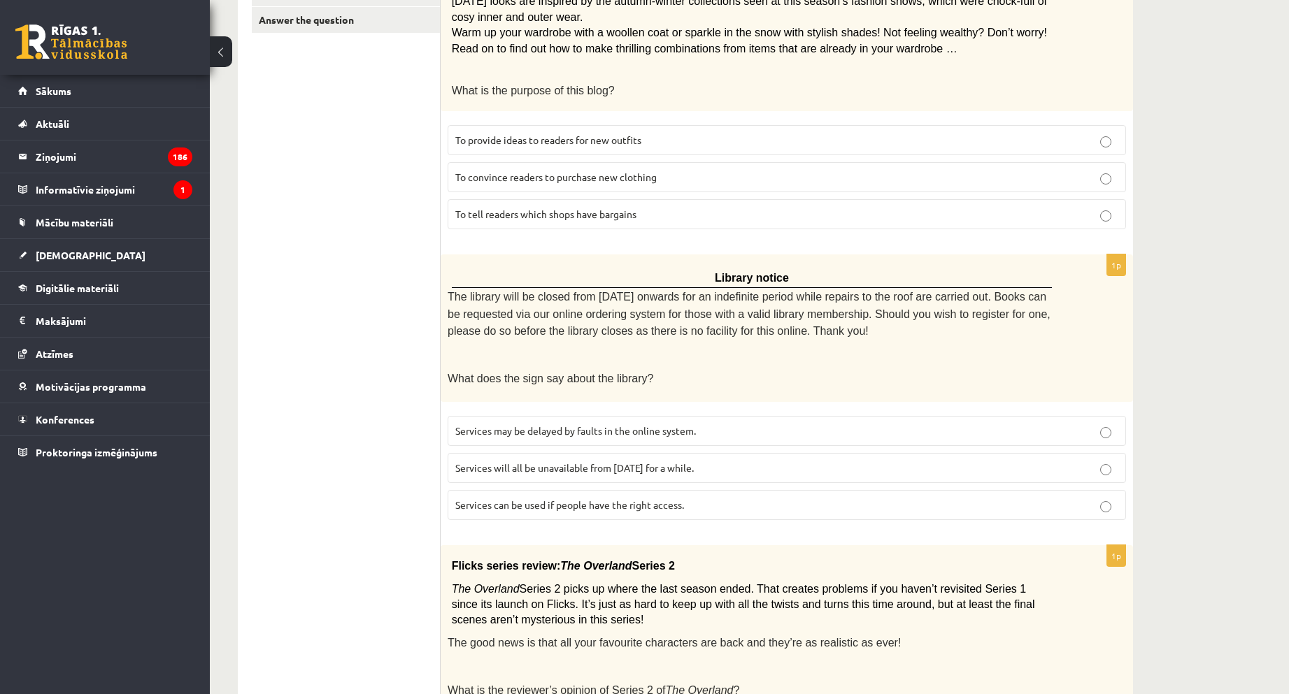
click at [562, 520] on label "Services can be used if people have the right access." at bounding box center [787, 505] width 678 height 30
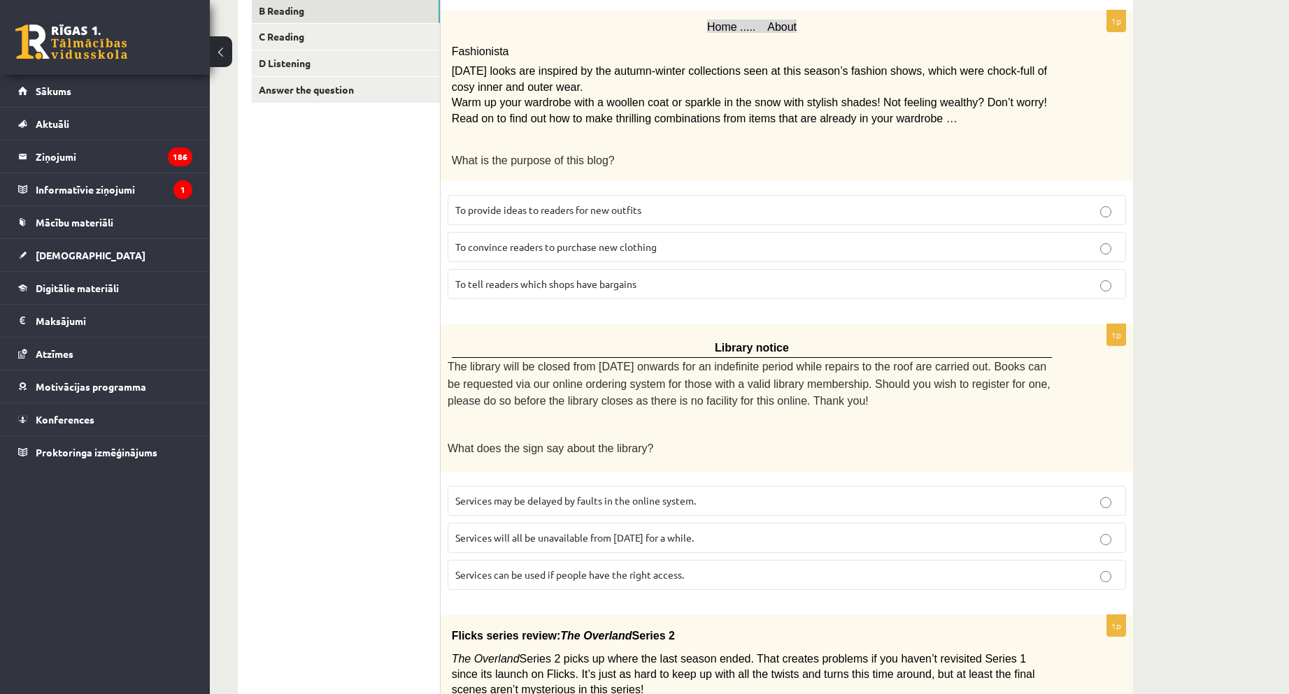
scroll to position [769, 0]
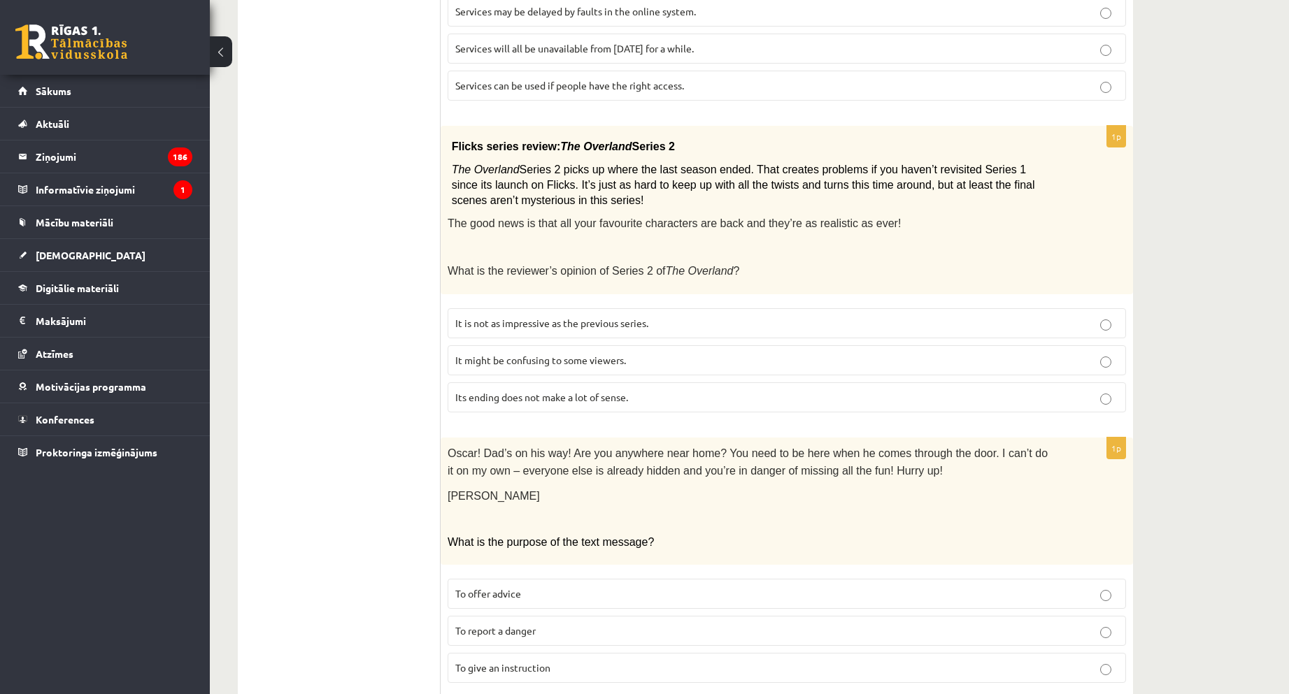
click at [476, 354] on span "It might be confusing to some viewers." at bounding box center [540, 360] width 171 height 13
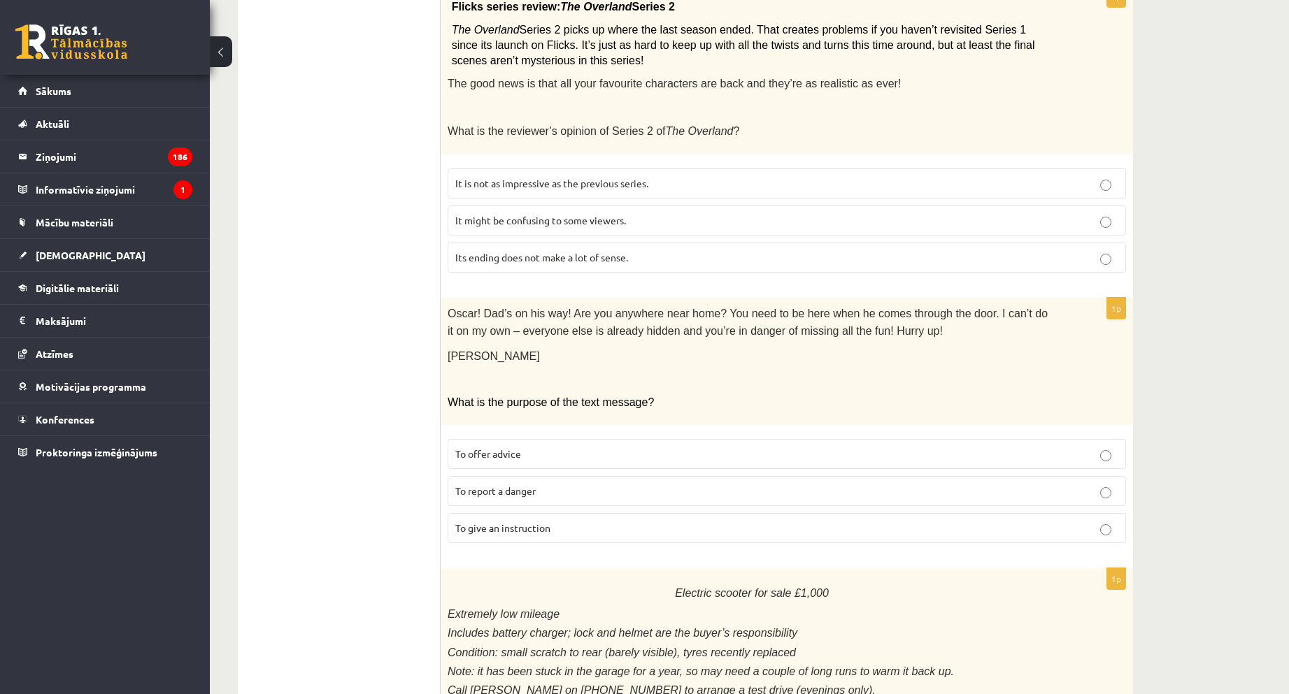
scroll to position [1049, 0]
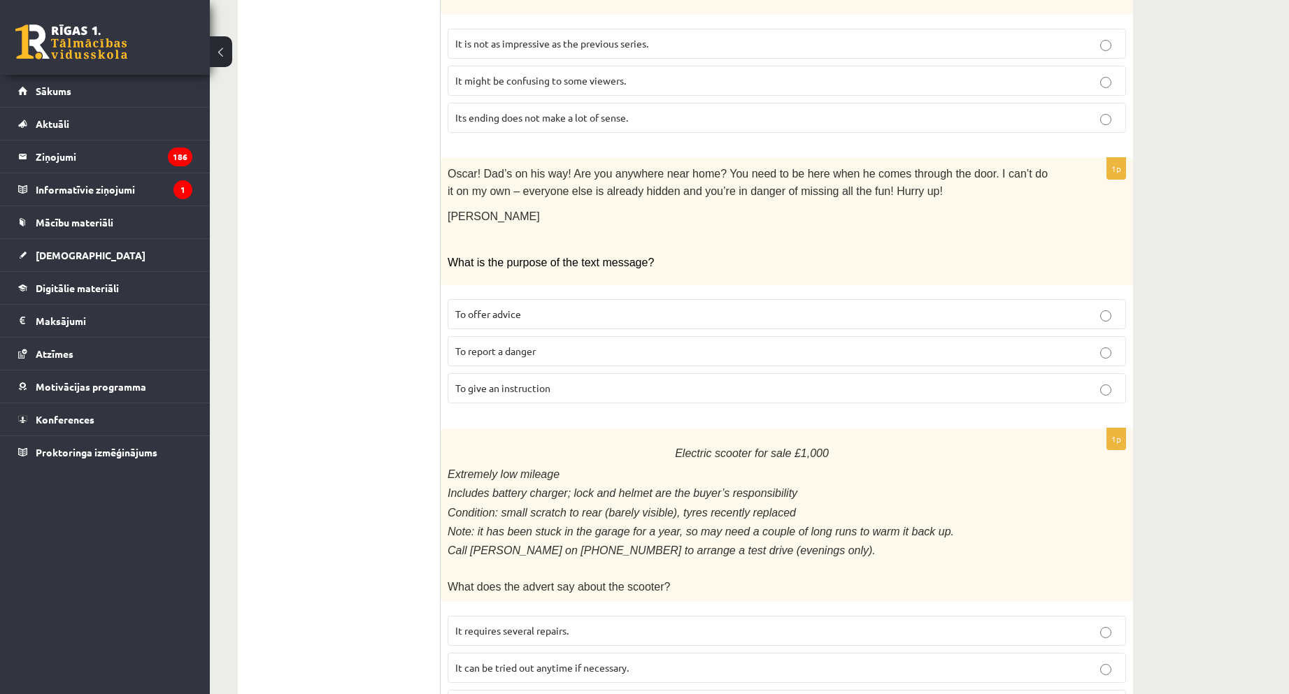
click at [523, 392] on span "To give an instruction" at bounding box center [502, 388] width 95 height 13
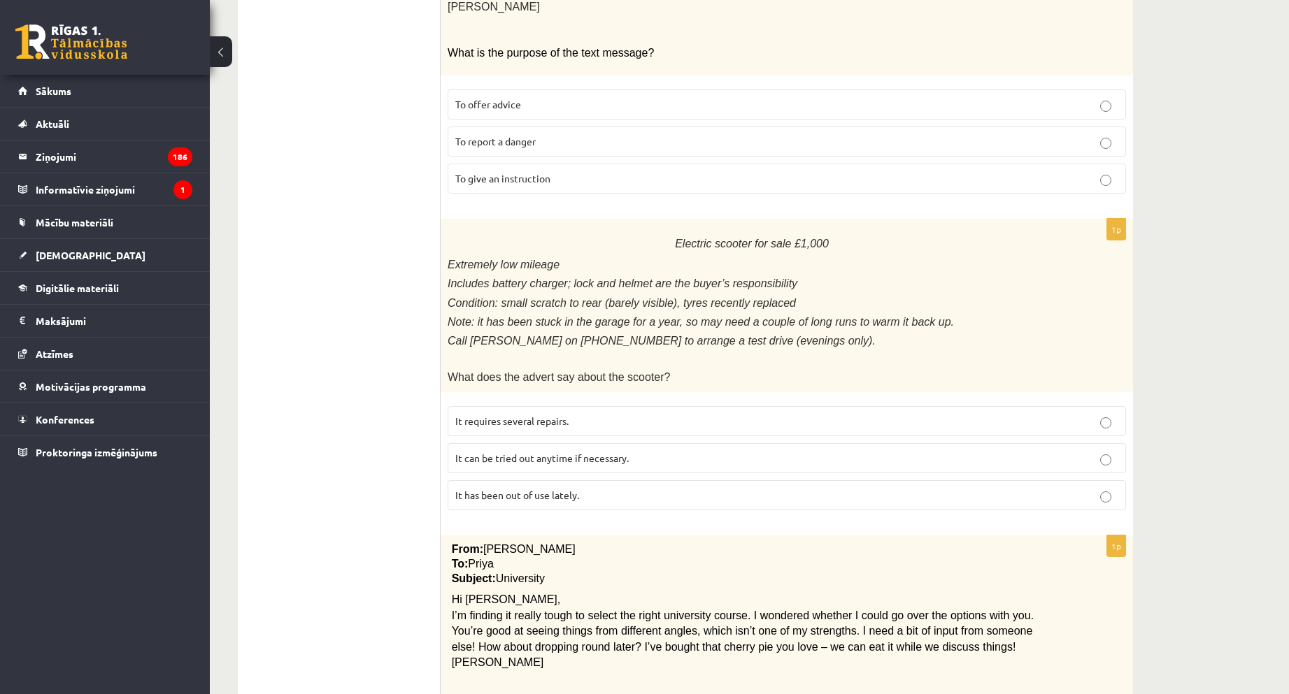
scroll to position [1461, 0]
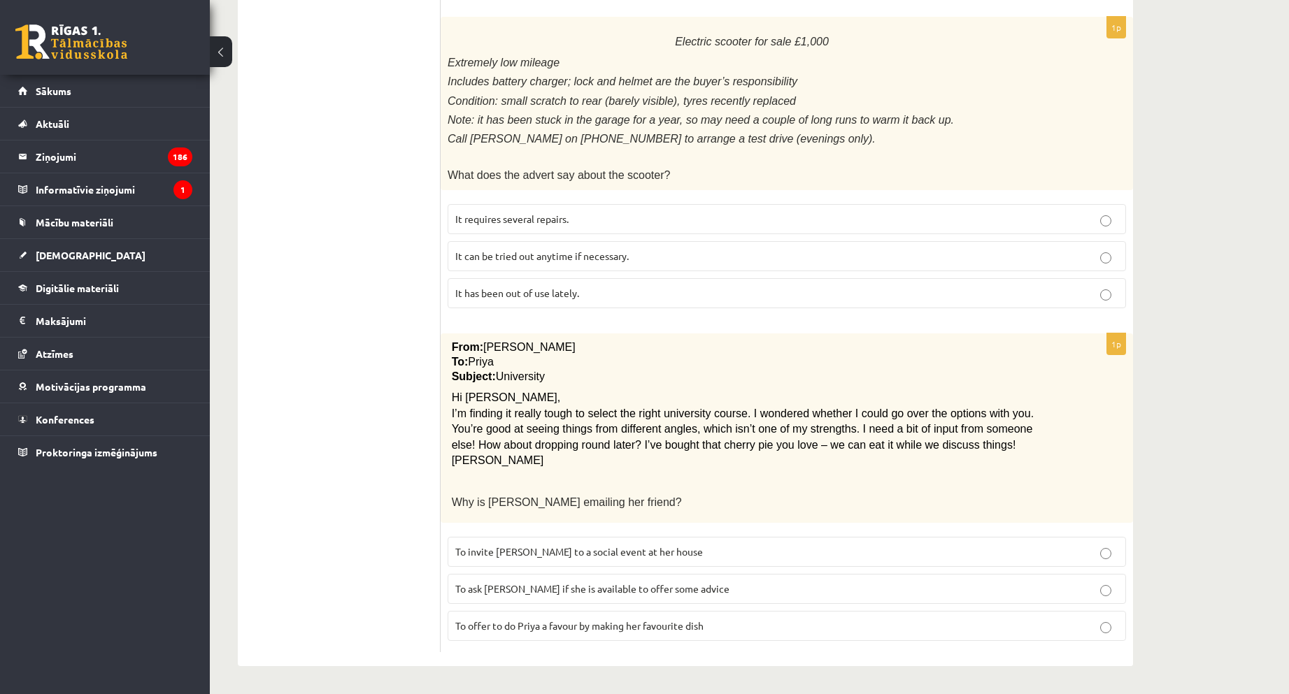
click at [537, 297] on span "It has been out of use lately." at bounding box center [517, 293] width 124 height 13
click at [516, 601] on label "To ask Priya if she is available to offer some advice" at bounding box center [787, 589] width 678 height 30
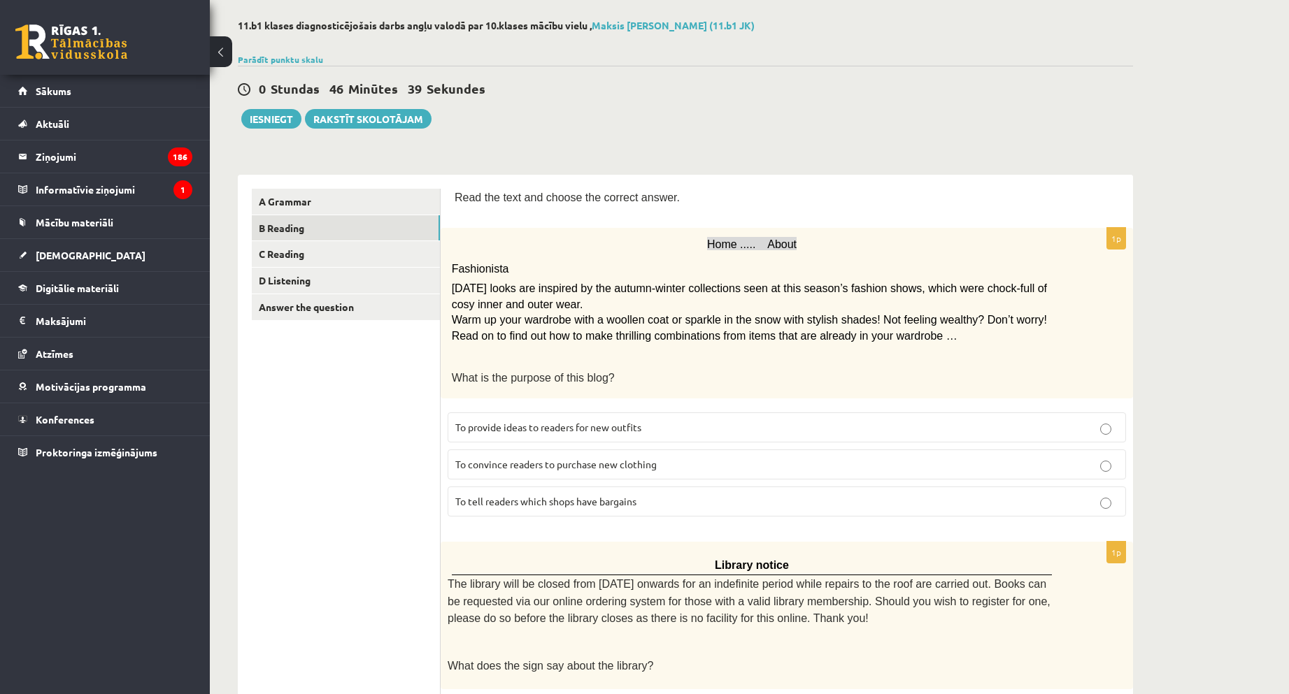
scroll to position [0, 0]
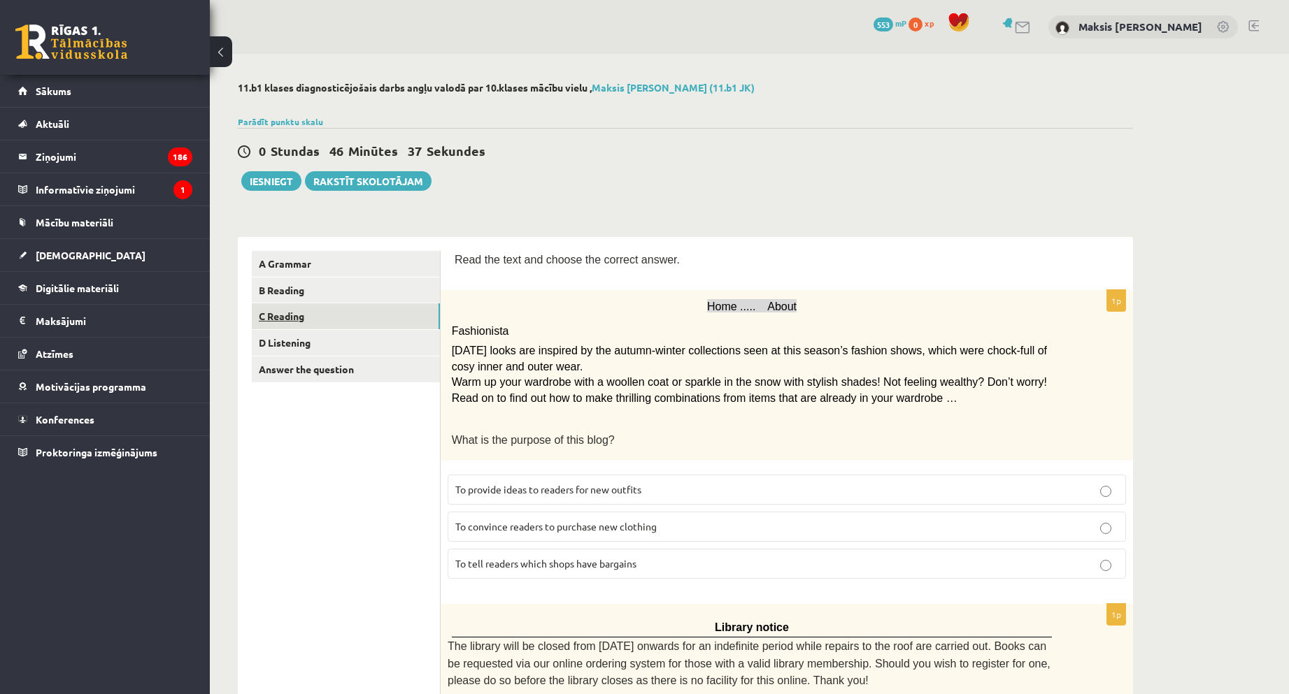
click at [331, 329] on link "C Reading" at bounding box center [346, 317] width 188 height 26
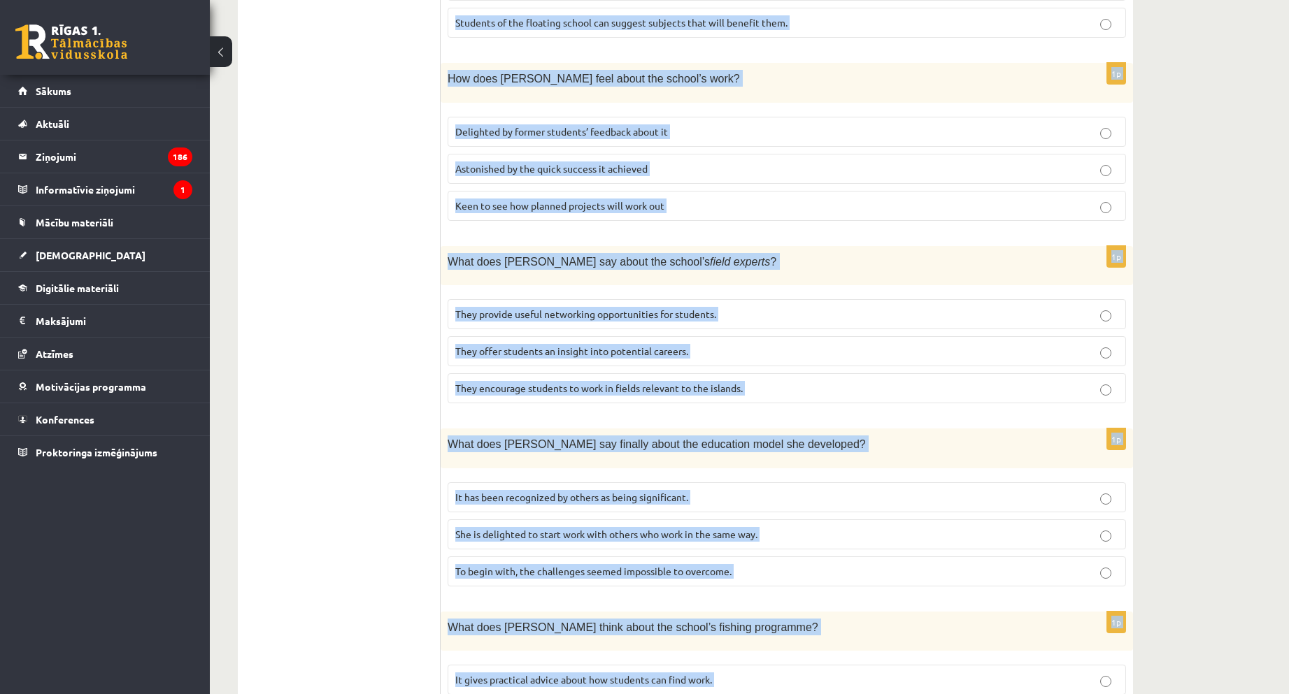
scroll to position [1144, 0]
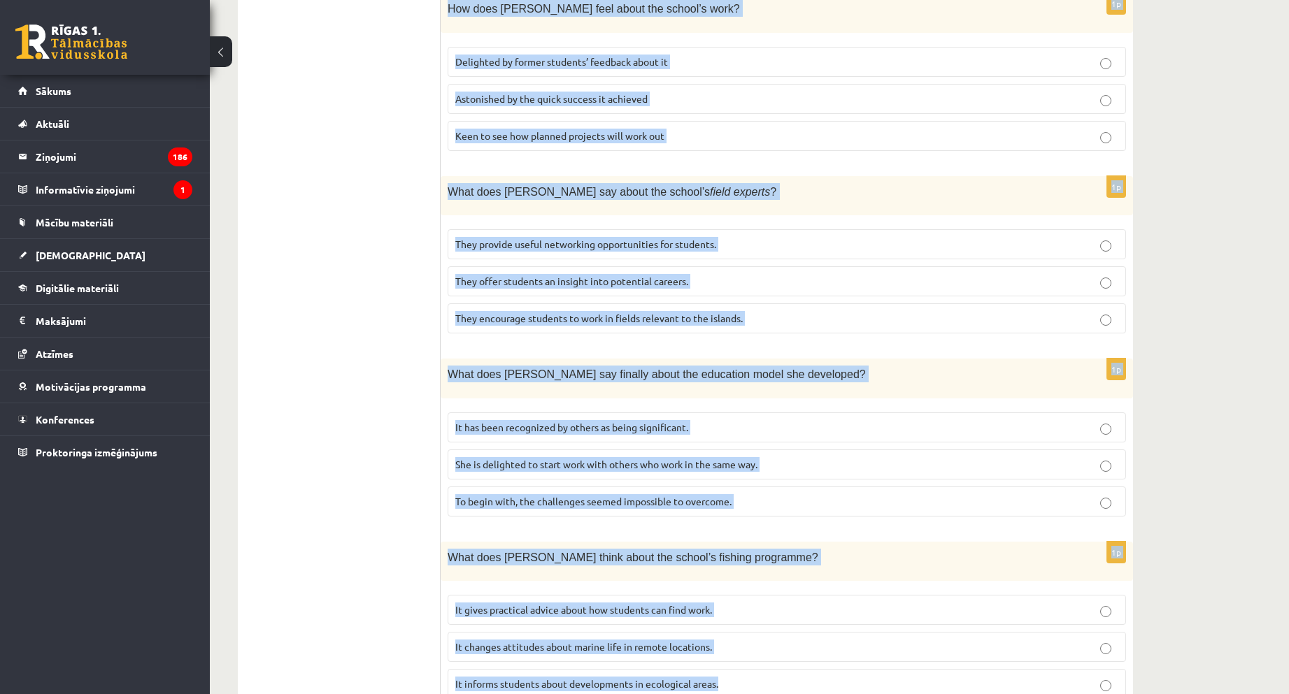
drag, startPoint x: 526, startPoint y: 366, endPoint x: 956, endPoint y: 462, distance: 440.6
copy form "By founder, Anna Domingo I coordinate a floating school which I established sev…"
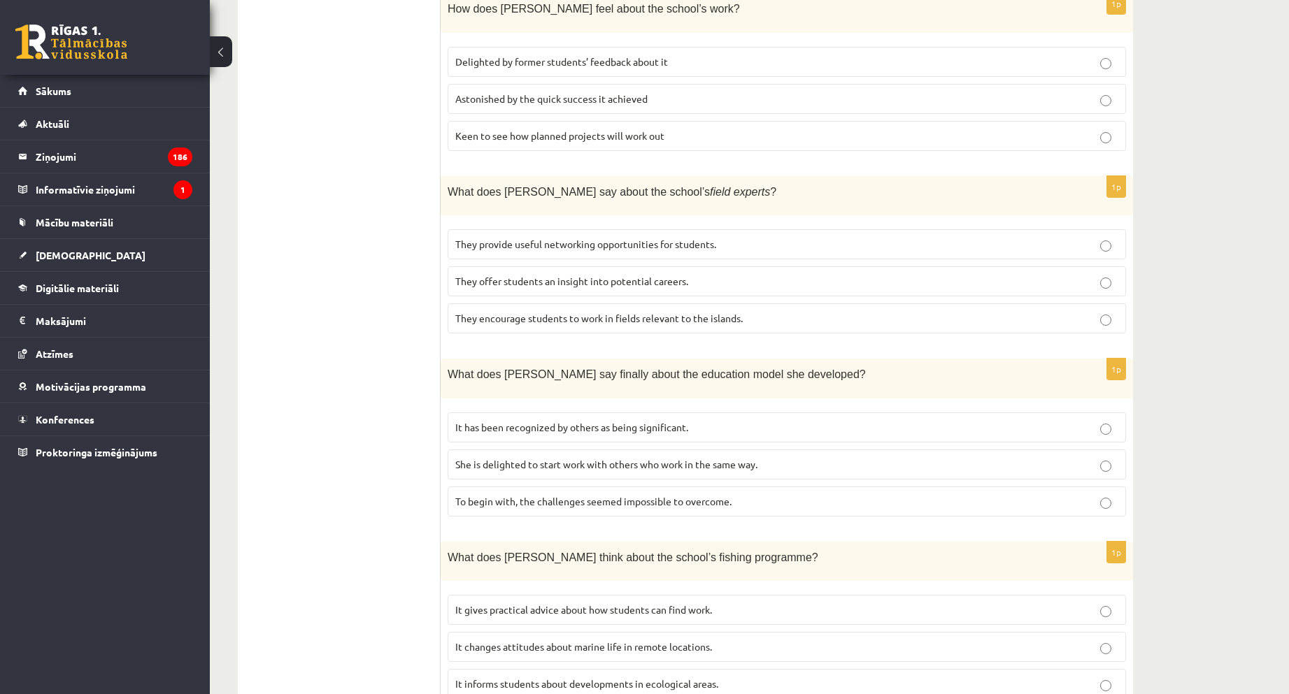
drag, startPoint x: 313, startPoint y: 250, endPoint x: 336, endPoint y: 280, distance: 38.5
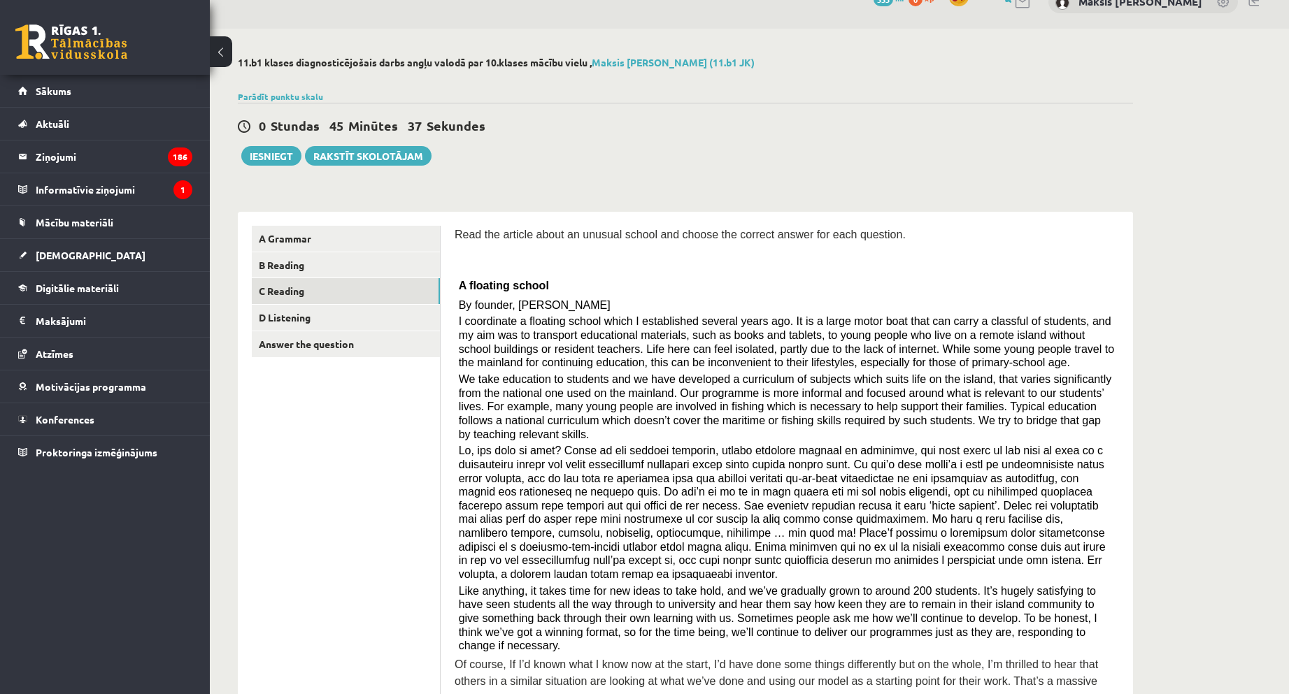
scroll to position [375, 0]
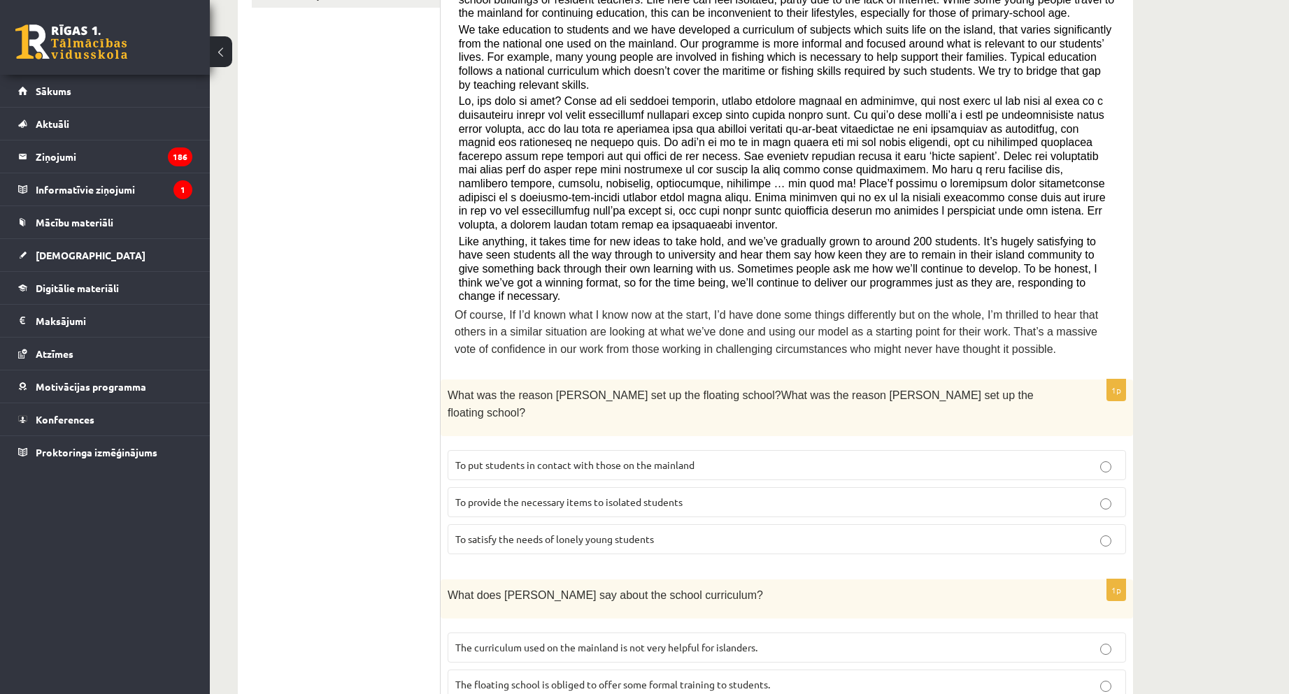
drag, startPoint x: 506, startPoint y: 438, endPoint x: 499, endPoint y: 416, distance: 23.4
click at [505, 496] on span "To provide the necessary items to isolated students" at bounding box center [568, 502] width 227 height 13
click at [507, 496] on span "To provide the necessary items to isolated students" at bounding box center [568, 502] width 227 height 13
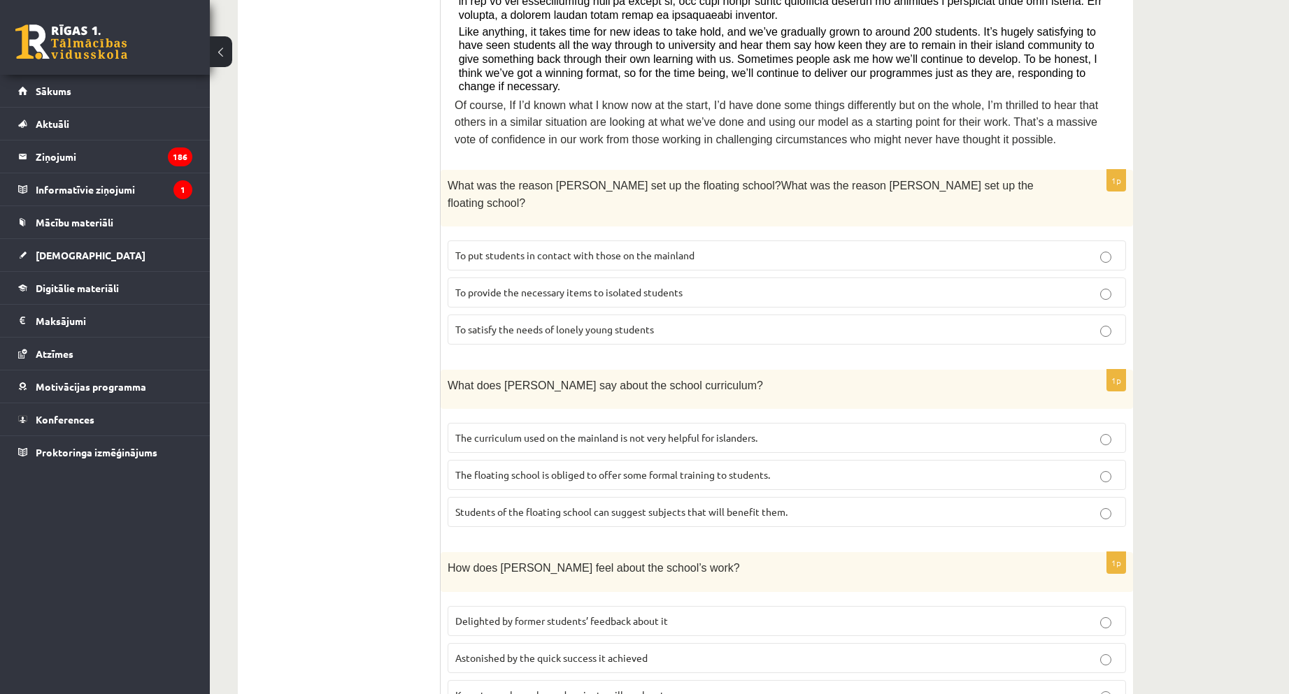
click at [513, 431] on span "The curriculum used on the mainland is not very helpful for islanders." at bounding box center [606, 437] width 302 height 13
click at [536, 615] on span "Delighted by former students’ feedback about it" at bounding box center [561, 621] width 213 height 13
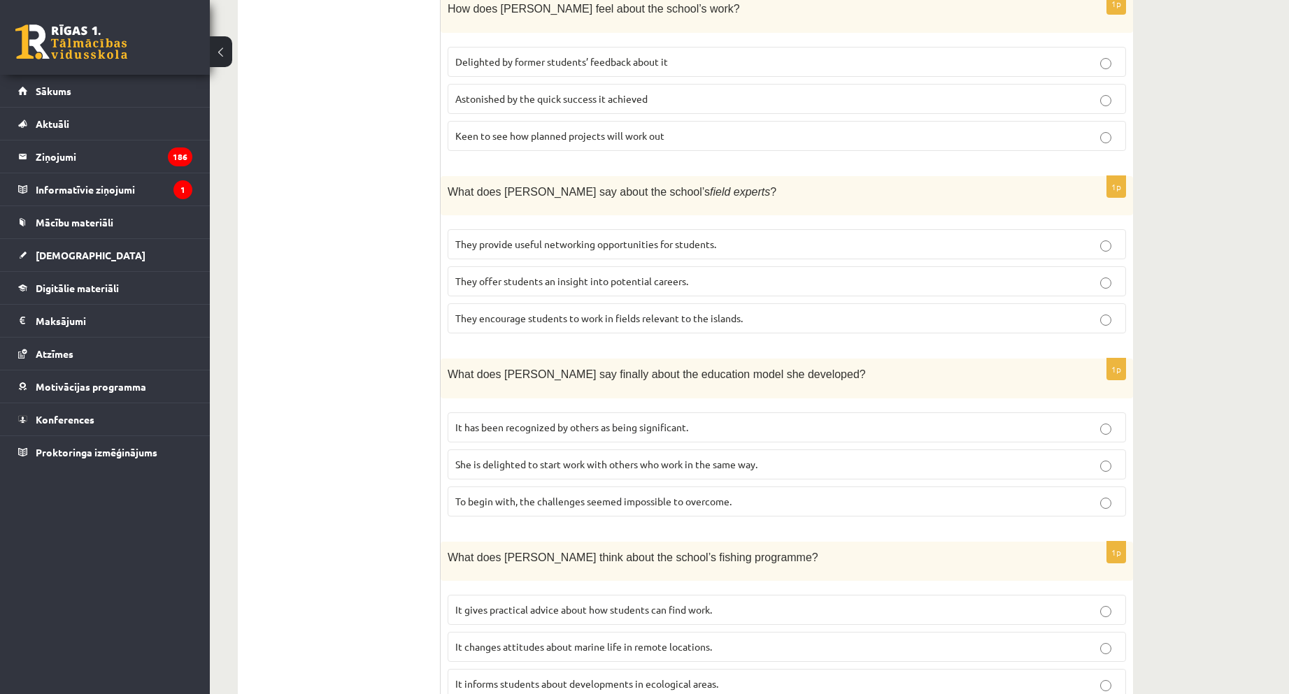
scroll to position [1074, 0]
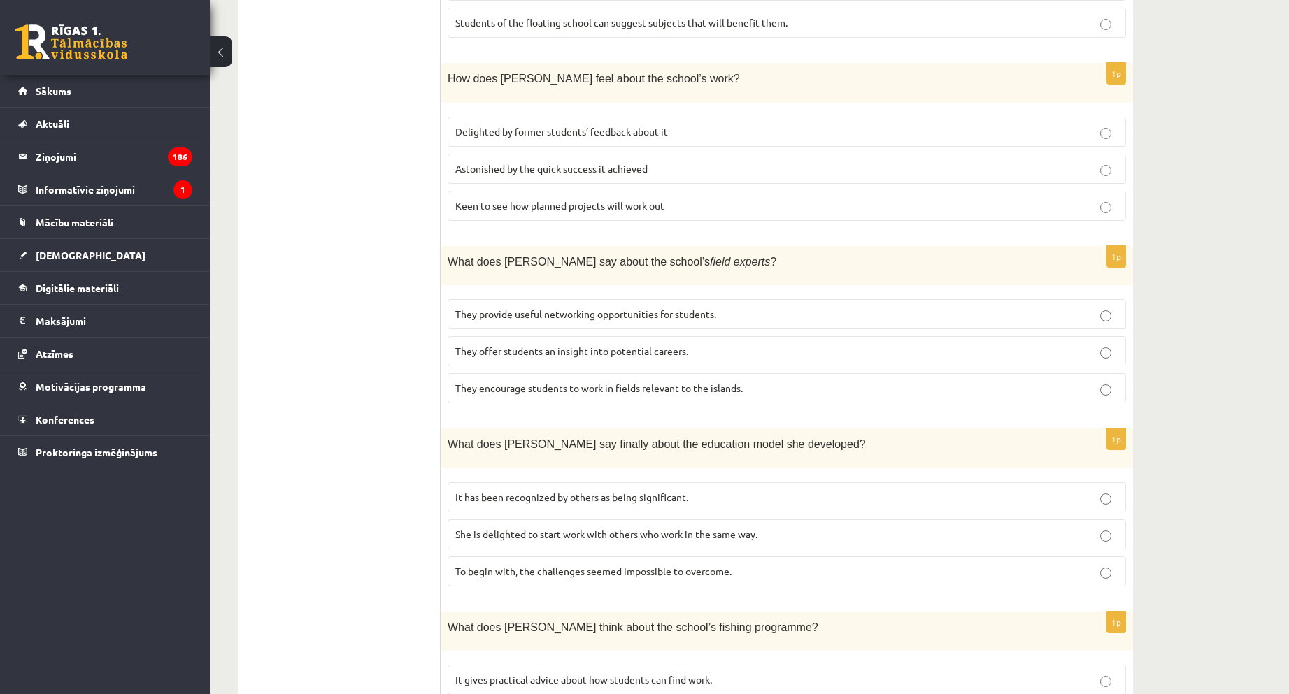
click at [508, 345] on span "They offer students an insight into potential careers." at bounding box center [571, 351] width 233 height 13
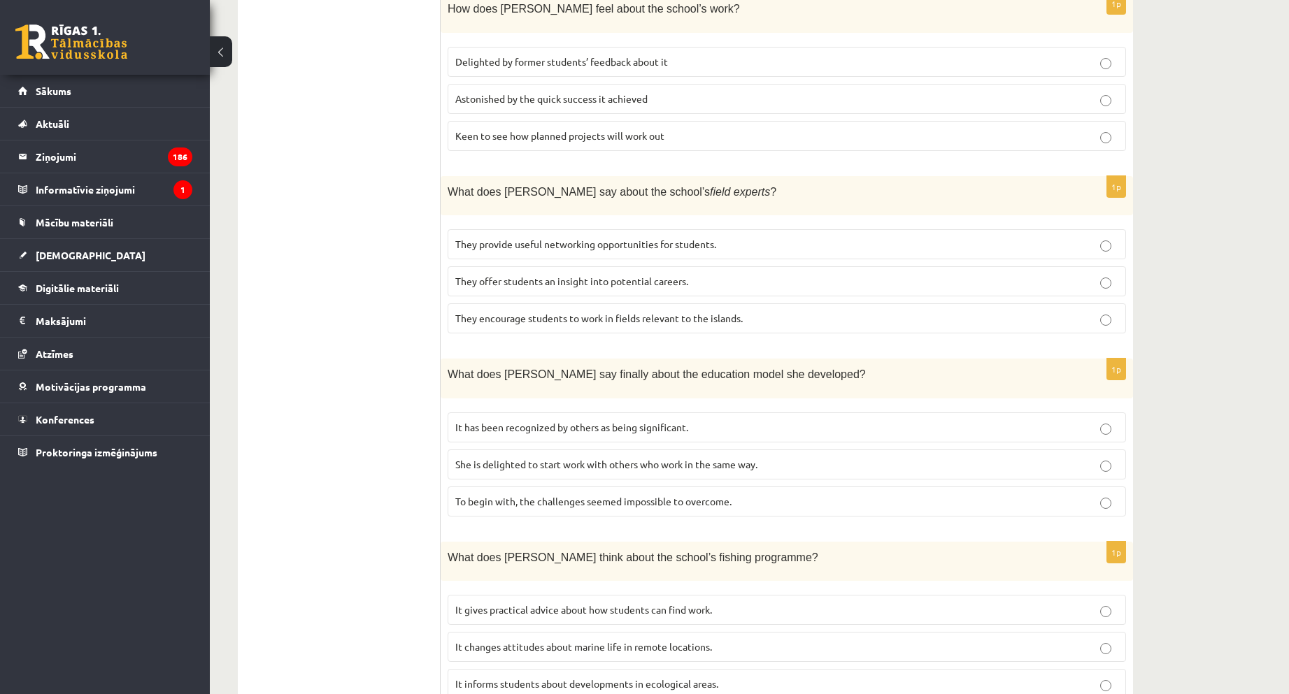
click at [478, 421] on span "It has been recognized by others as being significant." at bounding box center [571, 427] width 233 height 13
click at [512, 669] on label "It informs students about developments in ecological areas." at bounding box center [787, 684] width 678 height 30
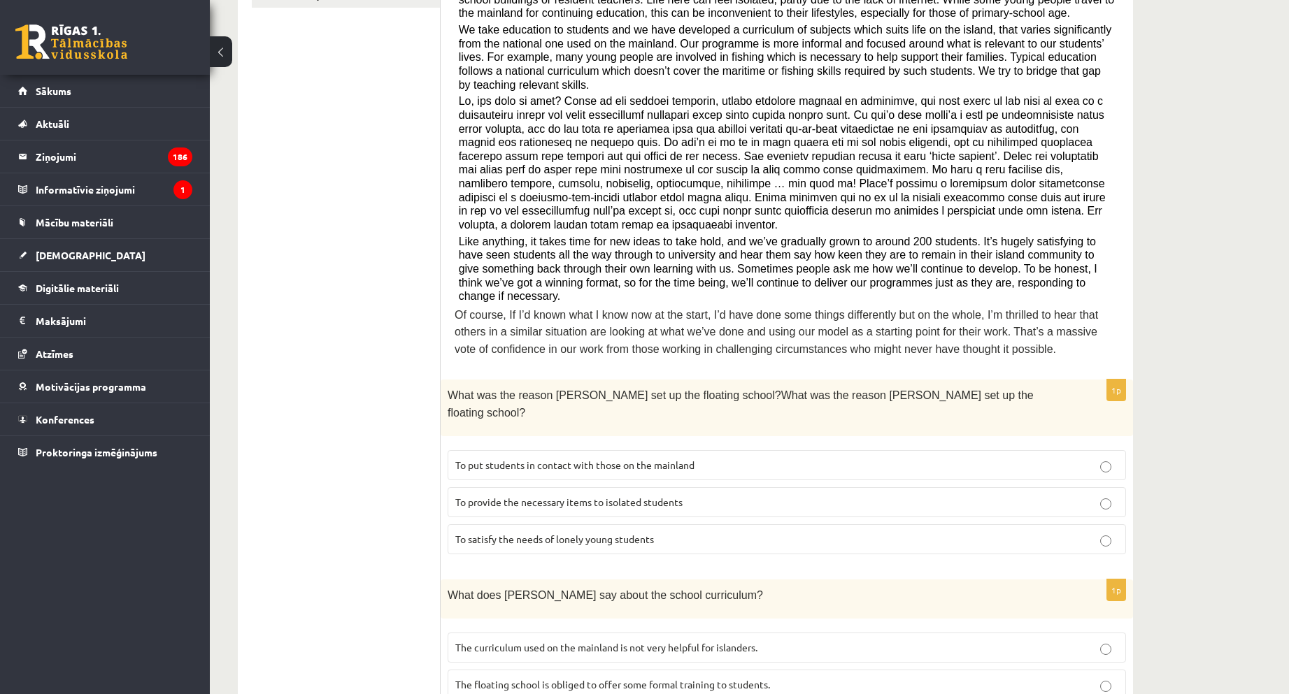
scroll to position [0, 0]
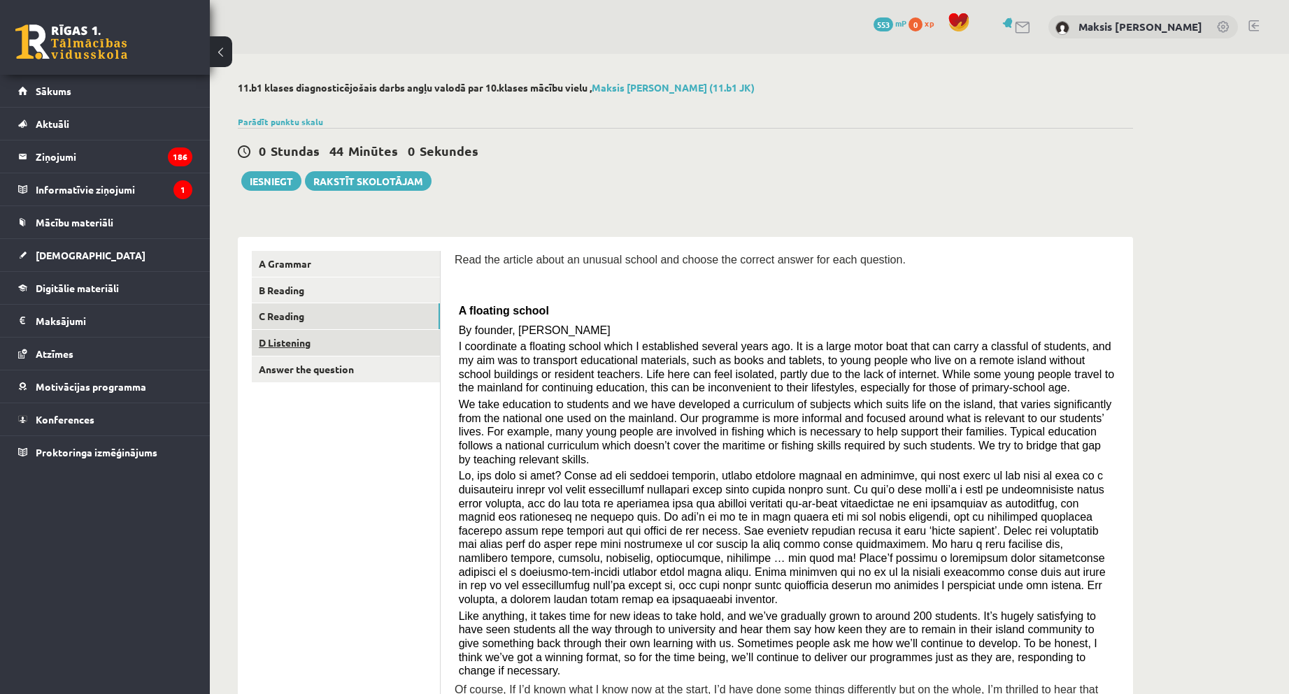
click at [298, 345] on link "D Listening" at bounding box center [346, 343] width 188 height 26
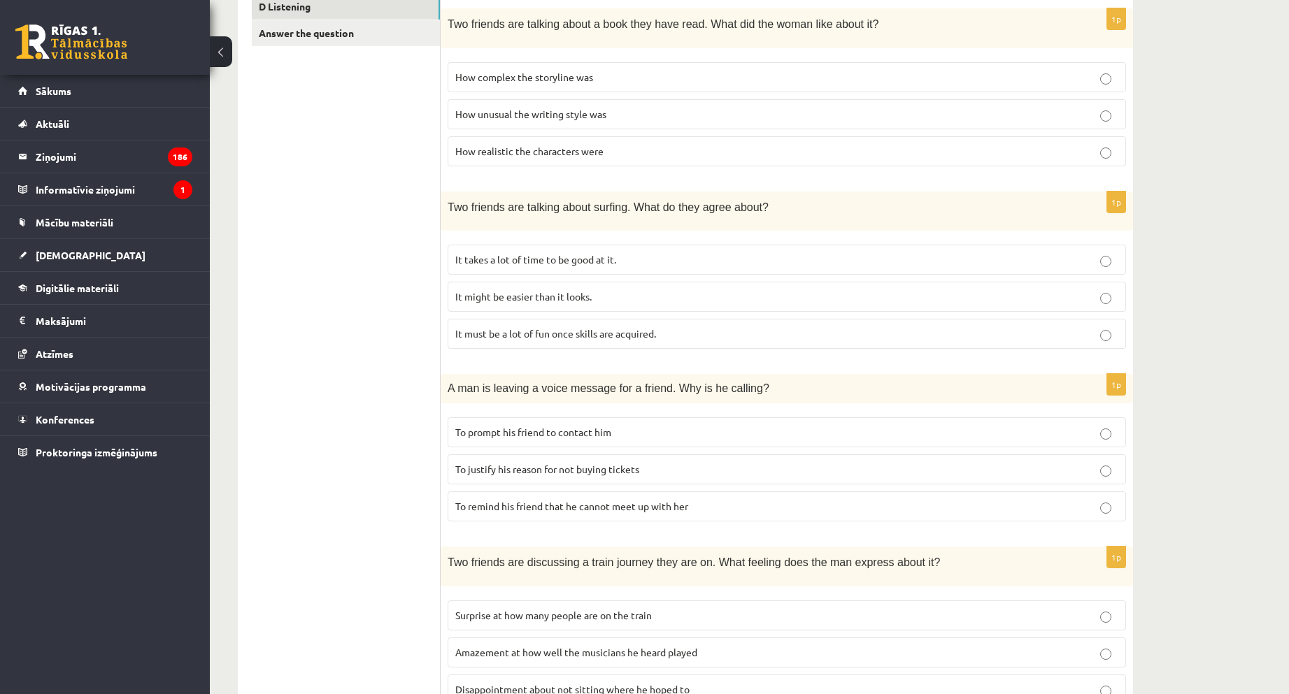
scroll to position [127, 0]
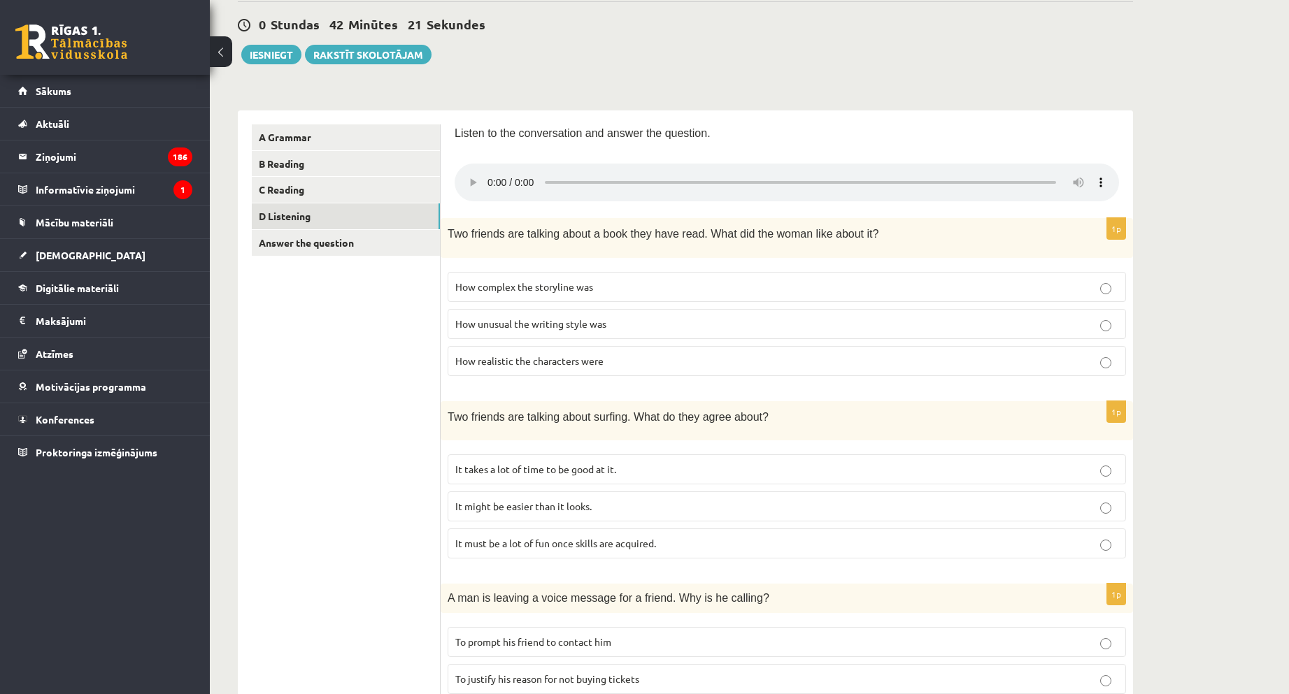
click at [1212, 406] on div "11.b1 klases diagnosticējošais darbs angļu valodā par 10.klases mācību vielu , …" at bounding box center [749, 625] width 1079 height 1397
click at [381, 234] on link "Answer the question" at bounding box center [346, 243] width 188 height 26
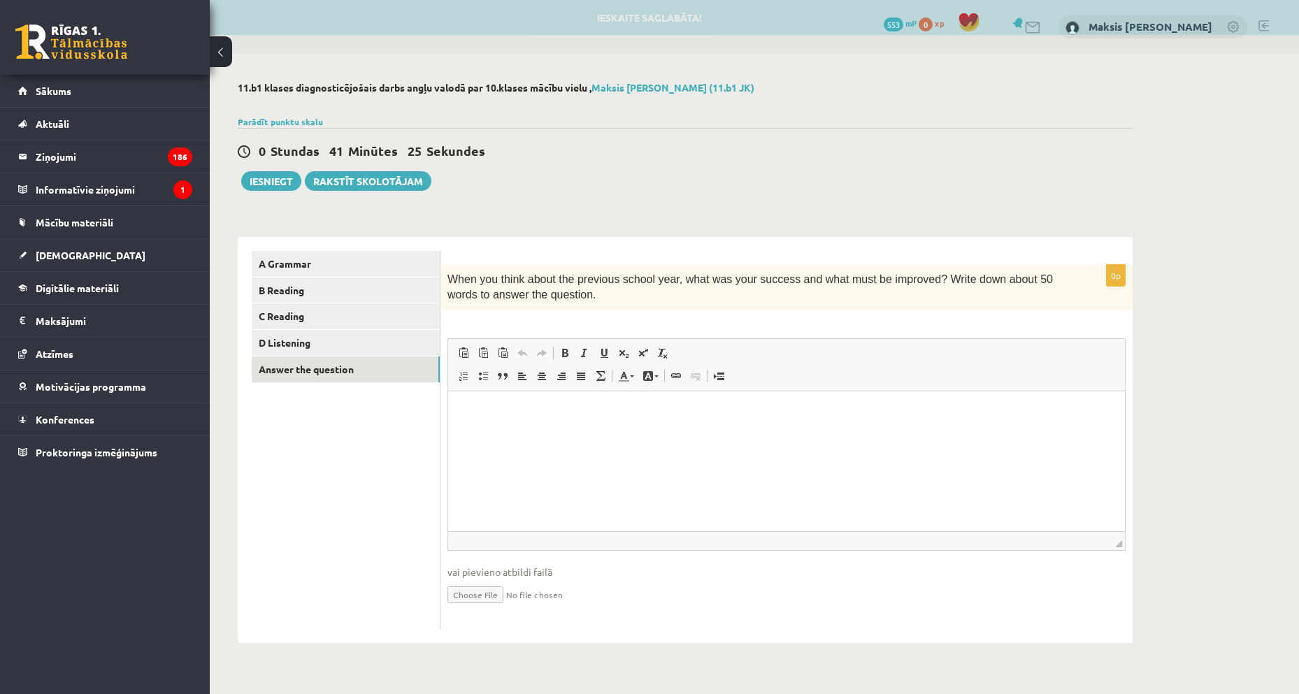
scroll to position [0, 0]
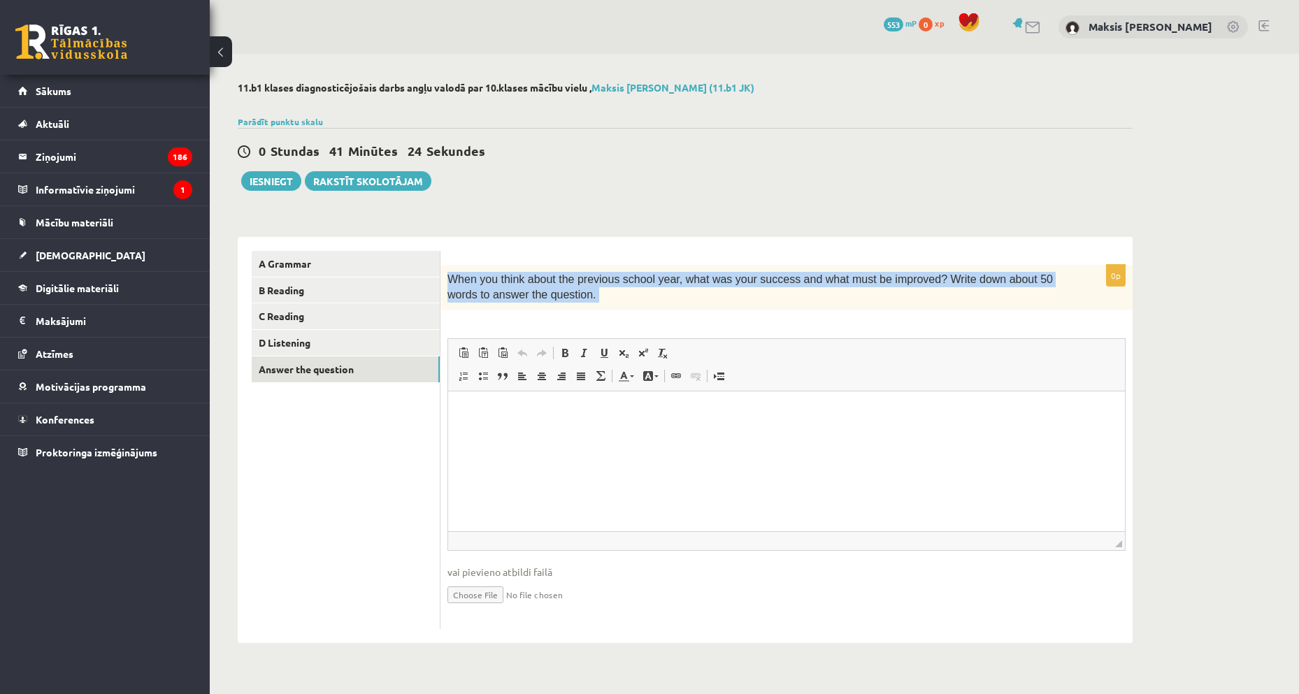
drag, startPoint x: 897, startPoint y: 669, endPoint x: 759, endPoint y: 408, distance: 295.6
copy div "When you think about the previous school year, what was your success and what m…"
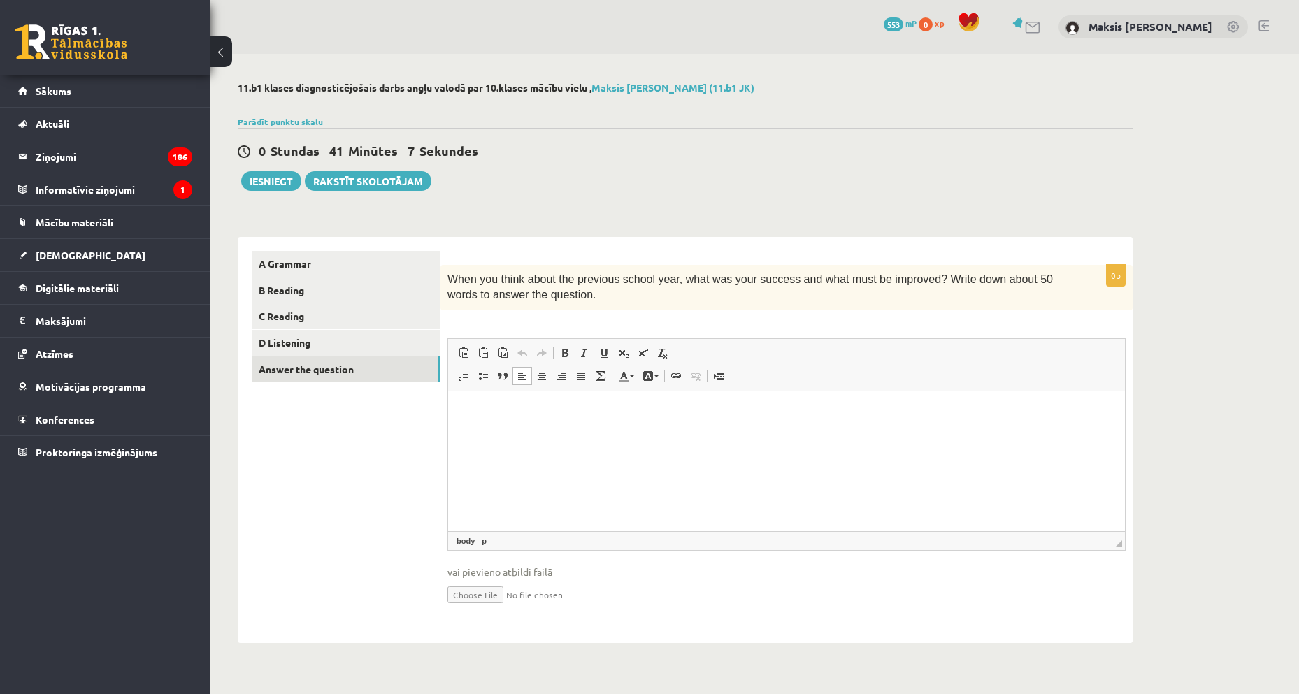
drag, startPoint x: 473, startPoint y: 443, endPoint x: 462, endPoint y: 422, distance: 24.1
click at [465, 425] on html at bounding box center [786, 412] width 677 height 43
drag, startPoint x: 456, startPoint y: 392, endPoint x: 465, endPoint y: 420, distance: 28.7
click at [465, 420] on html at bounding box center [786, 412] width 677 height 43
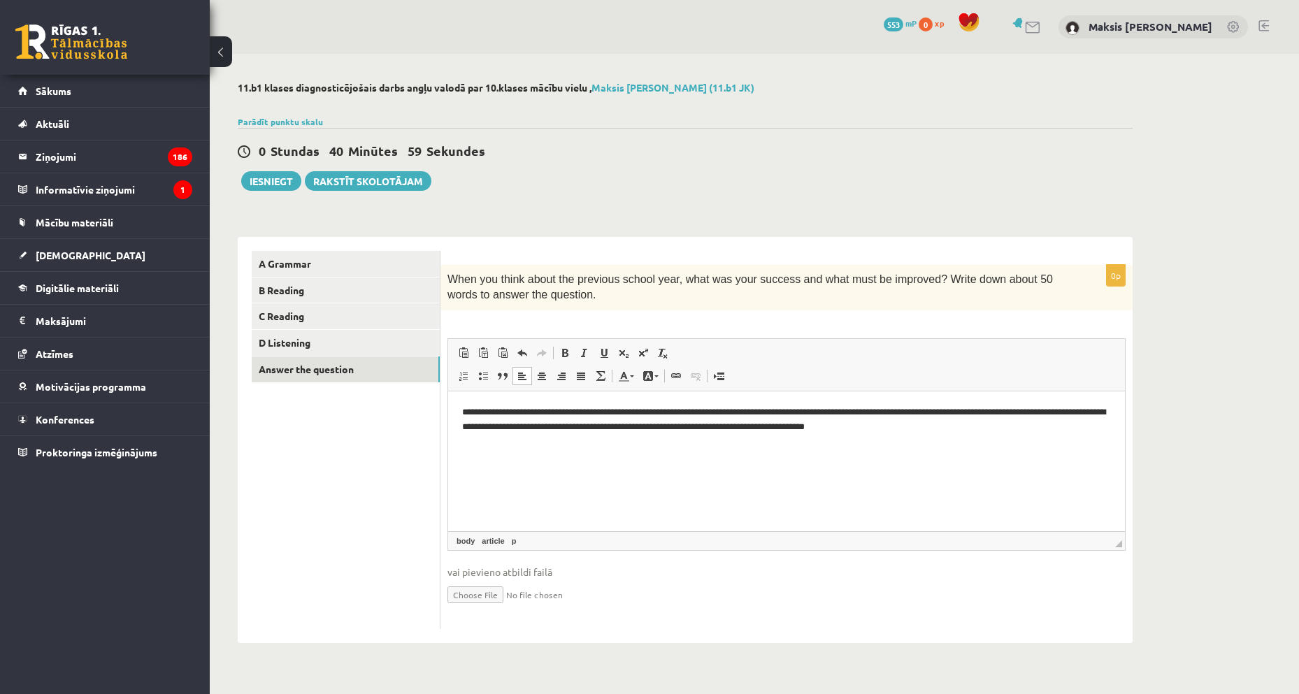
click at [955, 171] on div "0 Stundas 40 Minūtes 59 Sekundes Ieskaite saglabāta! Iesniegt Rakstīt skolotājam" at bounding box center [685, 159] width 895 height 63
click at [260, 183] on button "Iesniegt" at bounding box center [271, 181] width 60 height 20
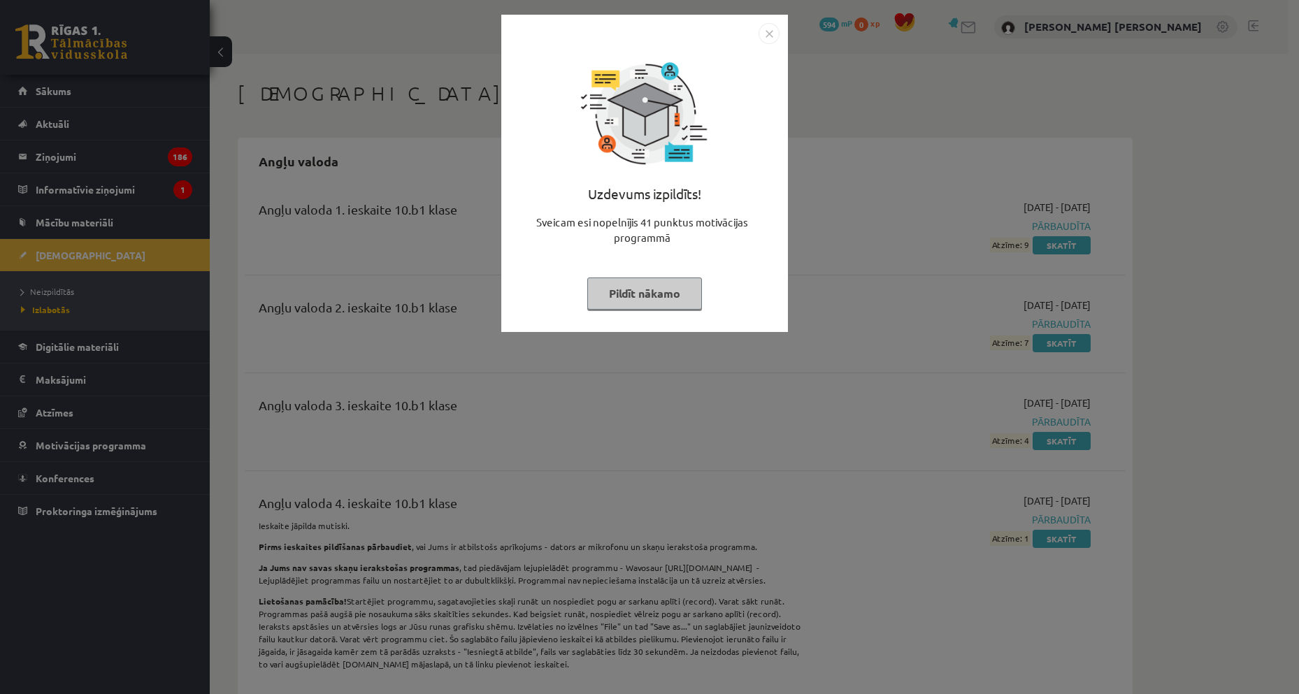
click at [862, 327] on div "Uzdevums izpildīts! Sveicam esi nopelnījis 41 punktus motivācijas programmā Pil…" at bounding box center [649, 347] width 1299 height 694
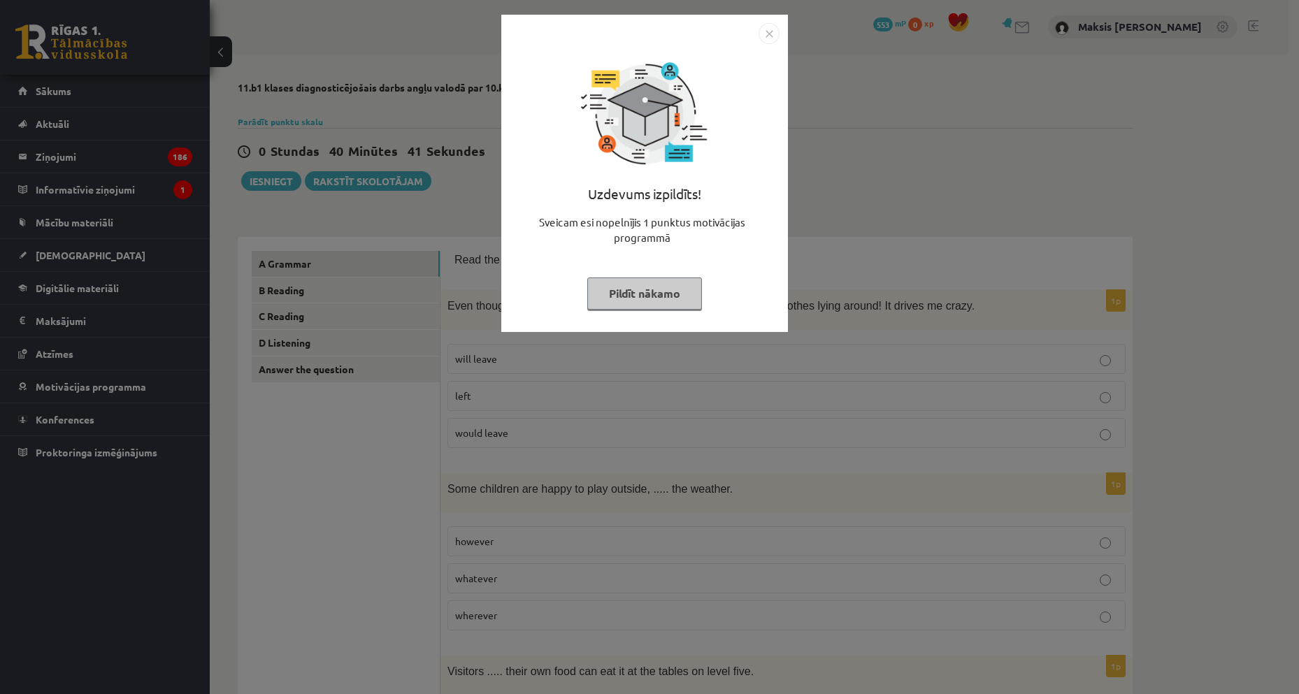
click at [987, 283] on div "Uzdevums izpildīts! Sveicam esi nopelnījis 1 punktus motivācijas programmā Pild…" at bounding box center [649, 347] width 1299 height 694
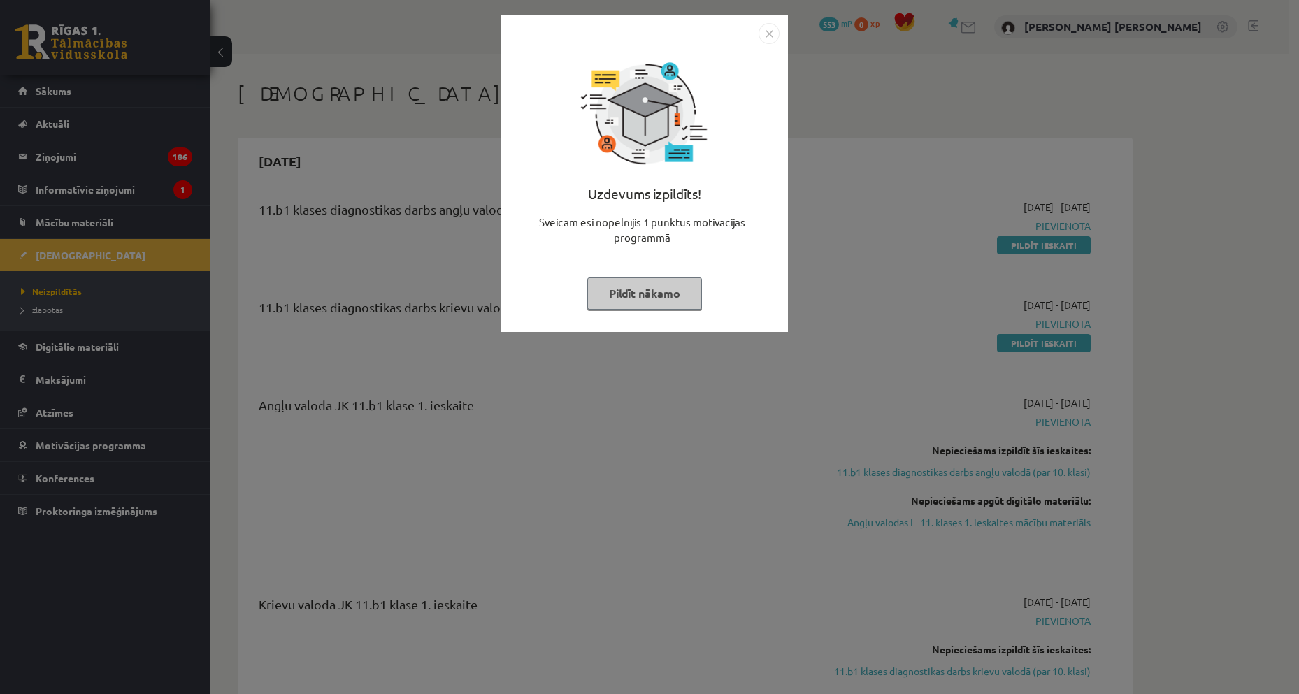
click at [765, 41] on img "Close" at bounding box center [769, 33] width 21 height 21
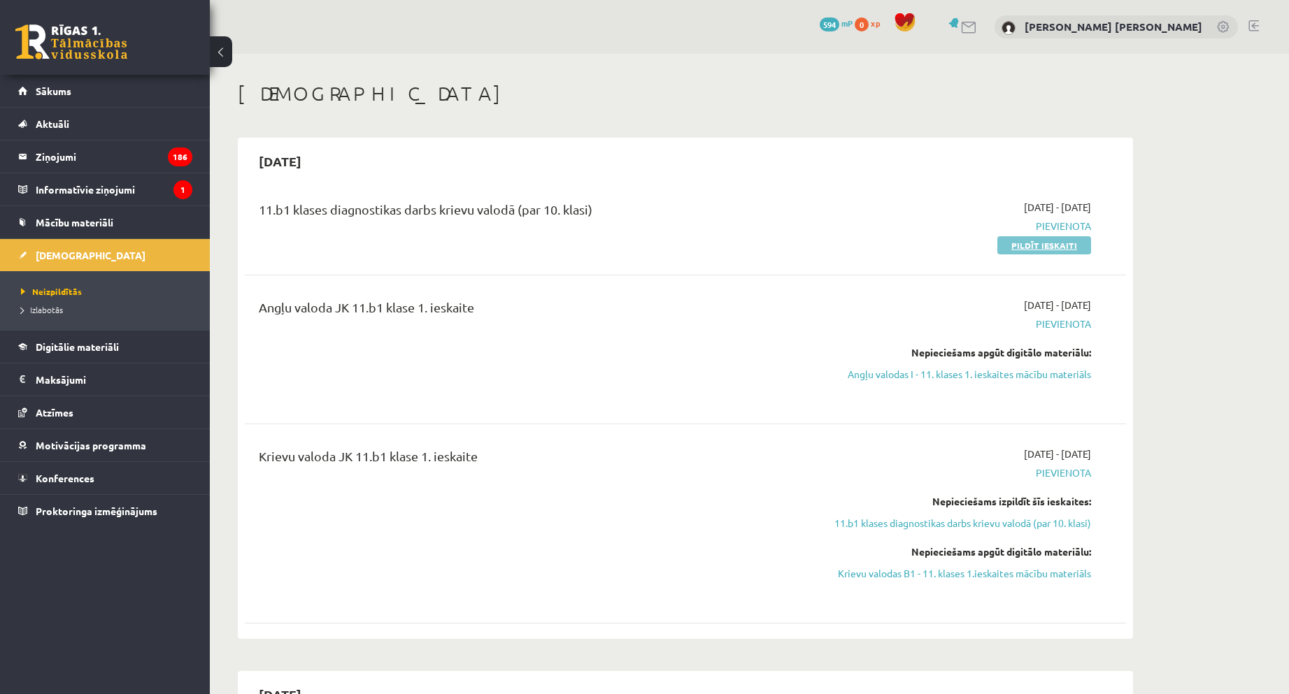
click at [1071, 247] on link "Pildīt ieskaiti" at bounding box center [1044, 245] width 94 height 18
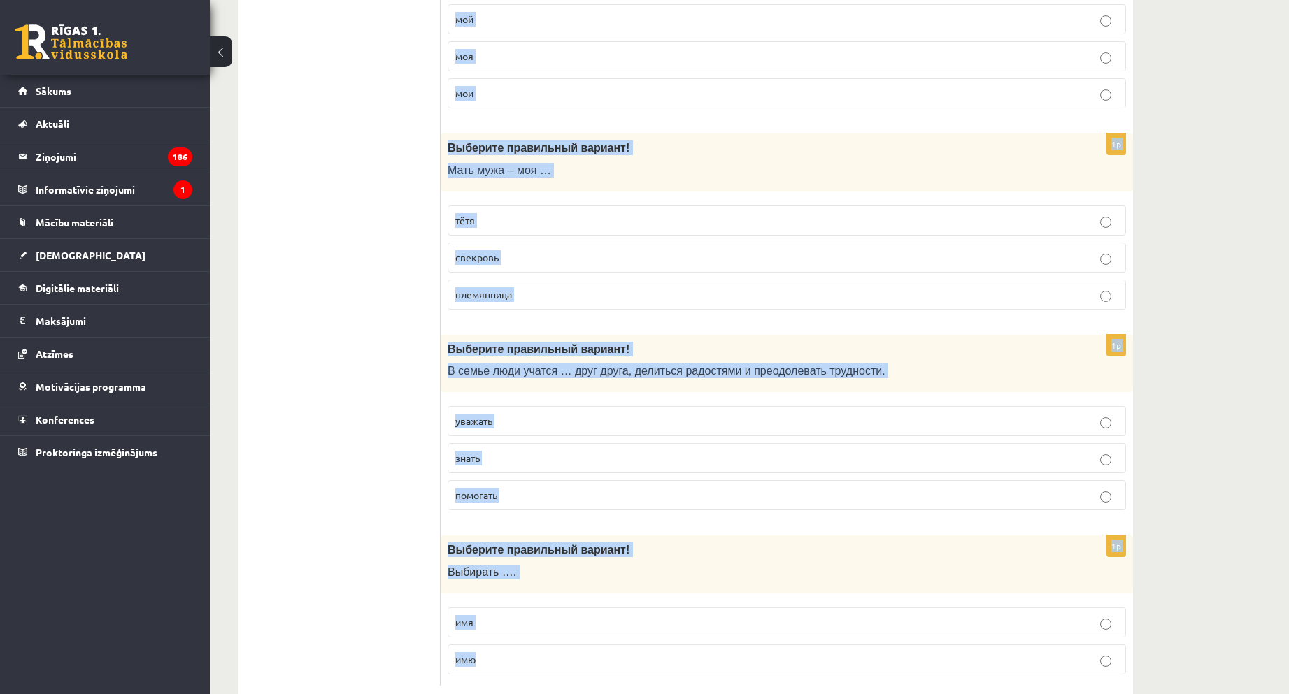
scroll to position [4350, 0]
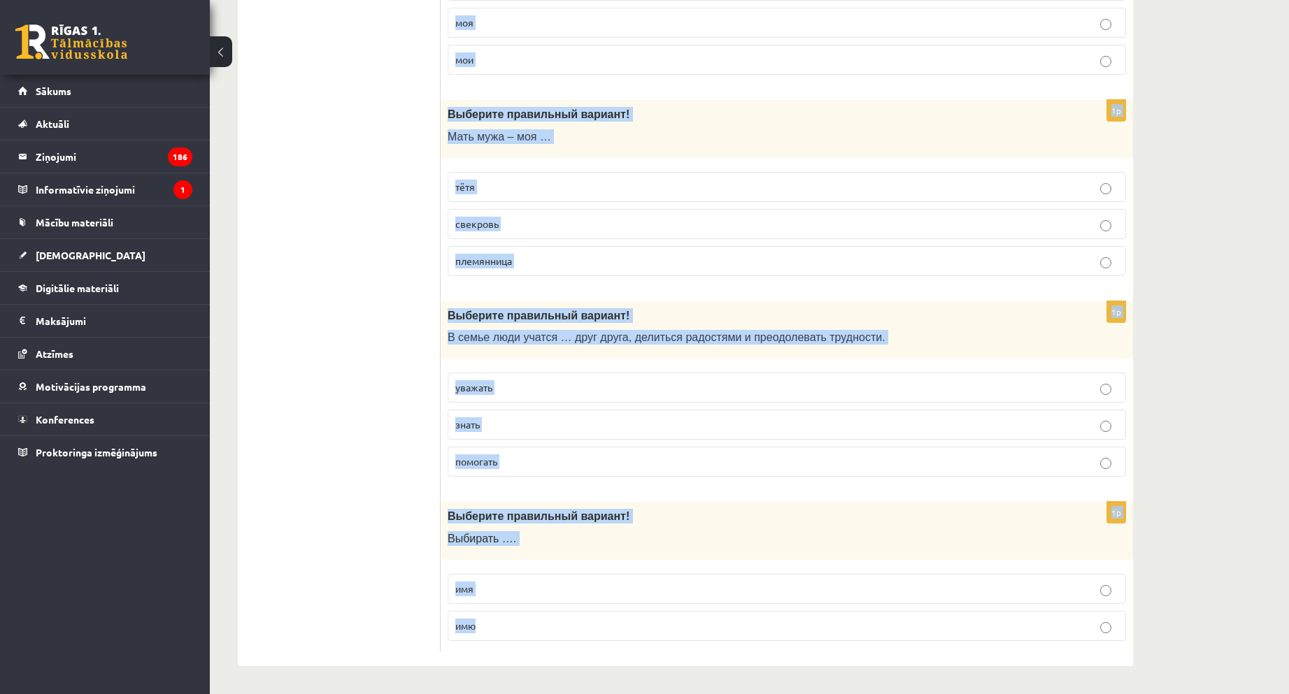
drag, startPoint x: 450, startPoint y: 276, endPoint x: 1029, endPoint y: 421, distance: 596.4
copy form "Выберите правильный вариант! Тебе весело …? со мне со мной ко мне 1p Выберите п…"
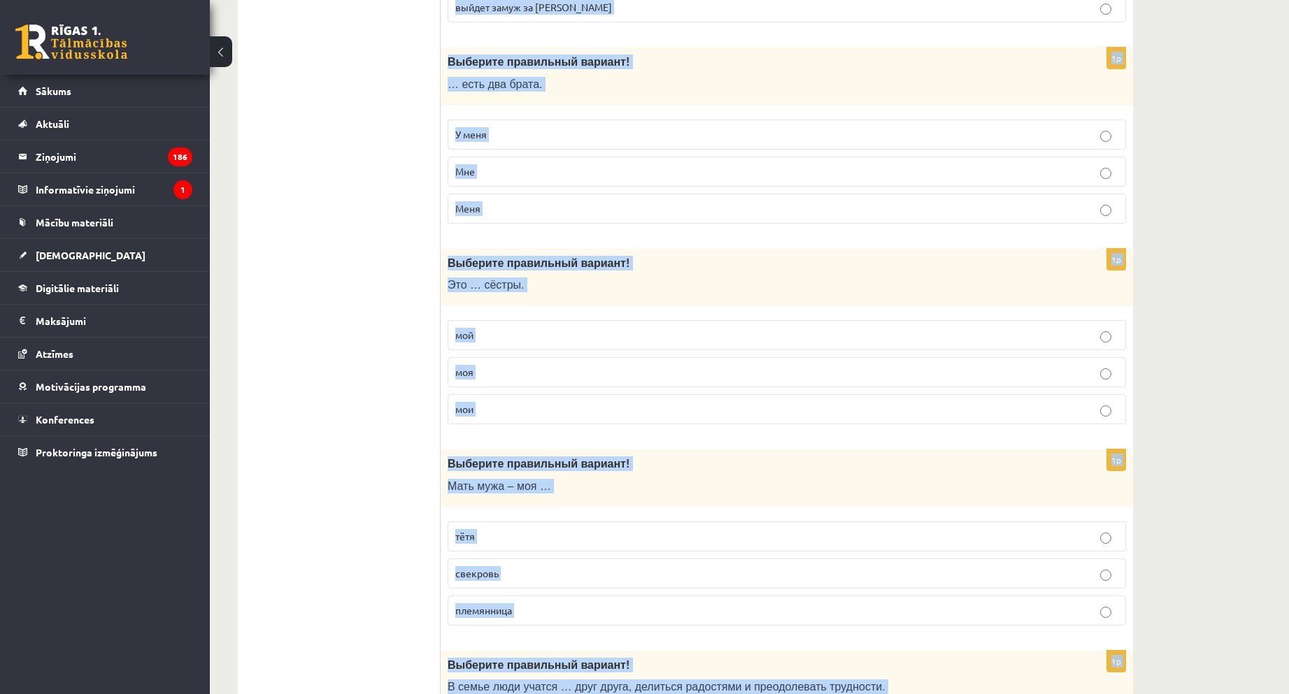
scroll to position [3860, 0]
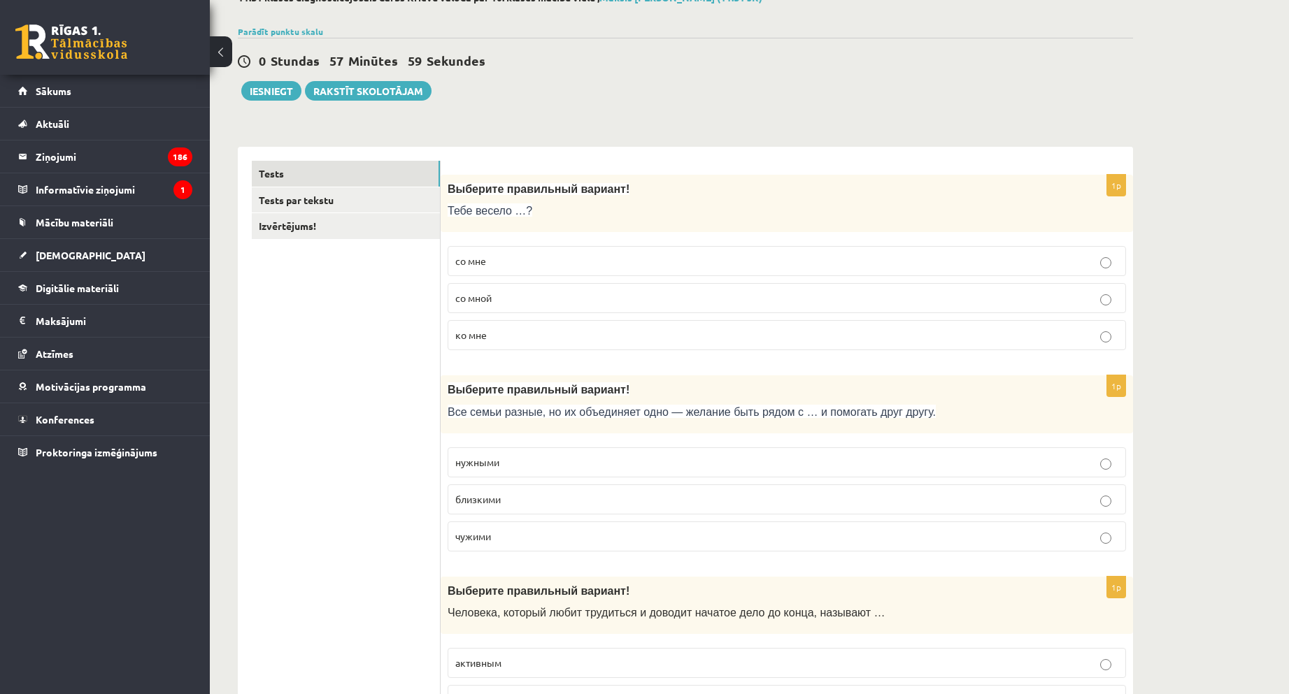
scroll to position [0, 0]
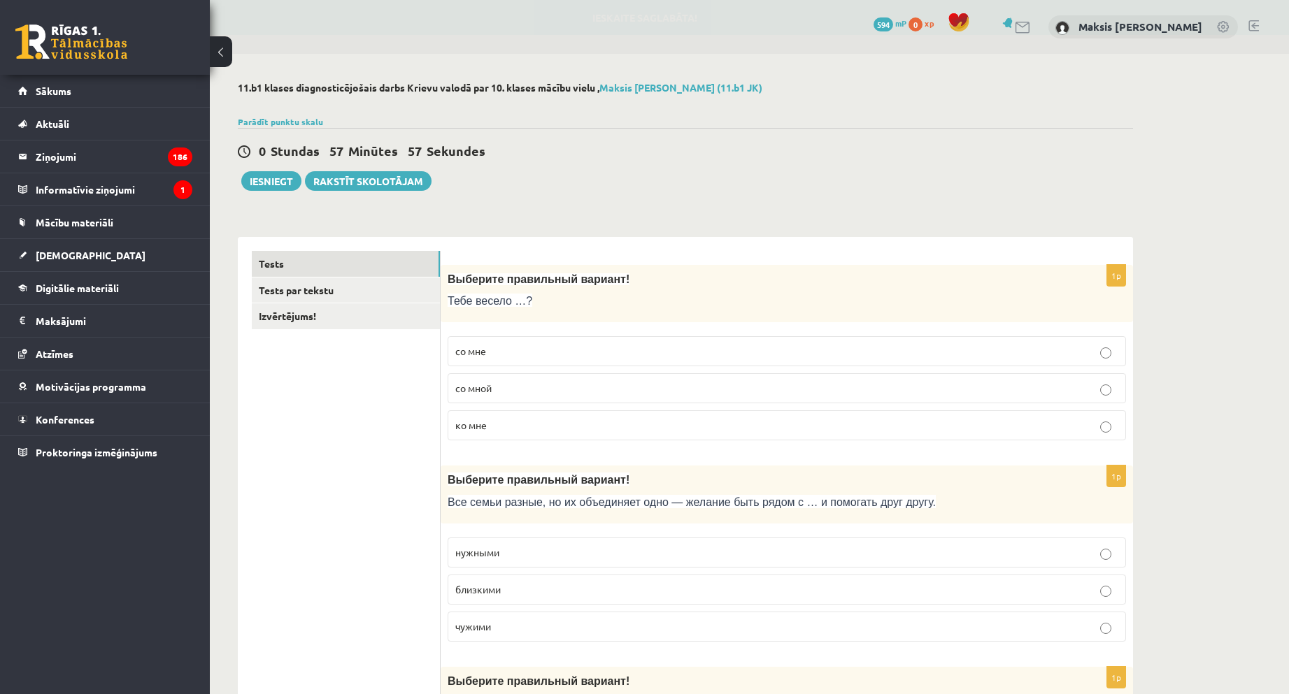
click at [536, 390] on p "со мной" at bounding box center [786, 388] width 663 height 15
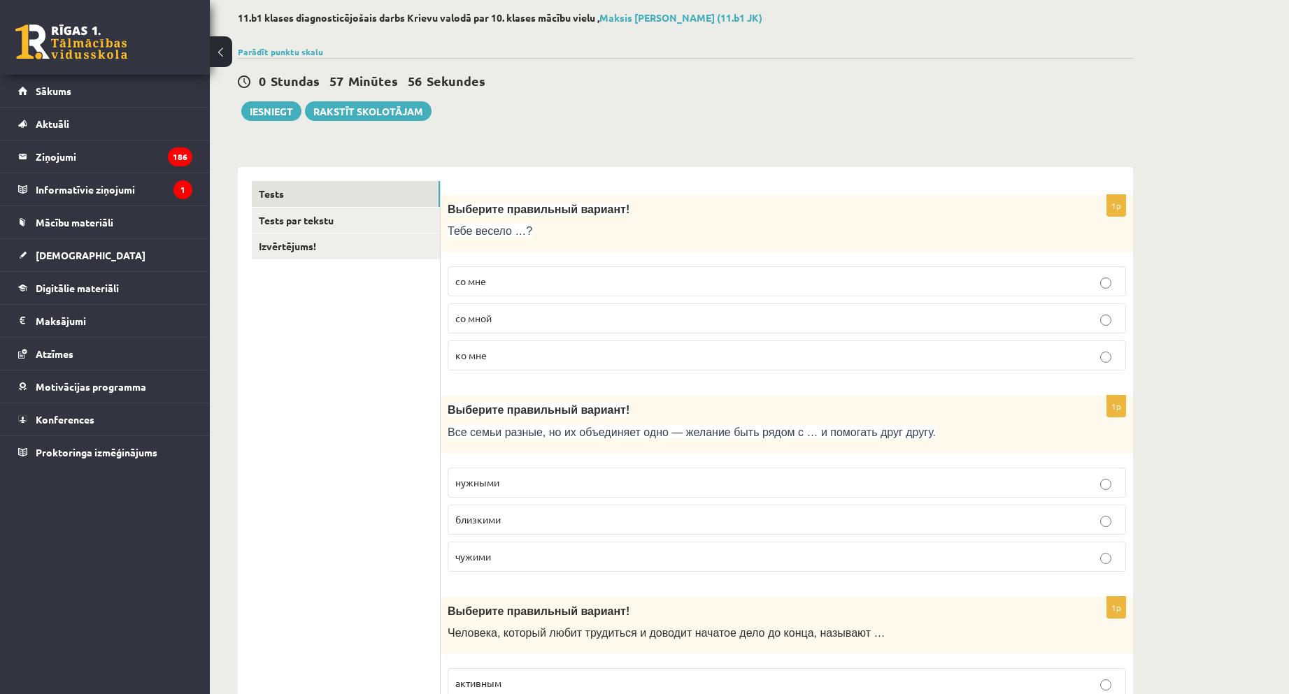
scroll to position [140, 0]
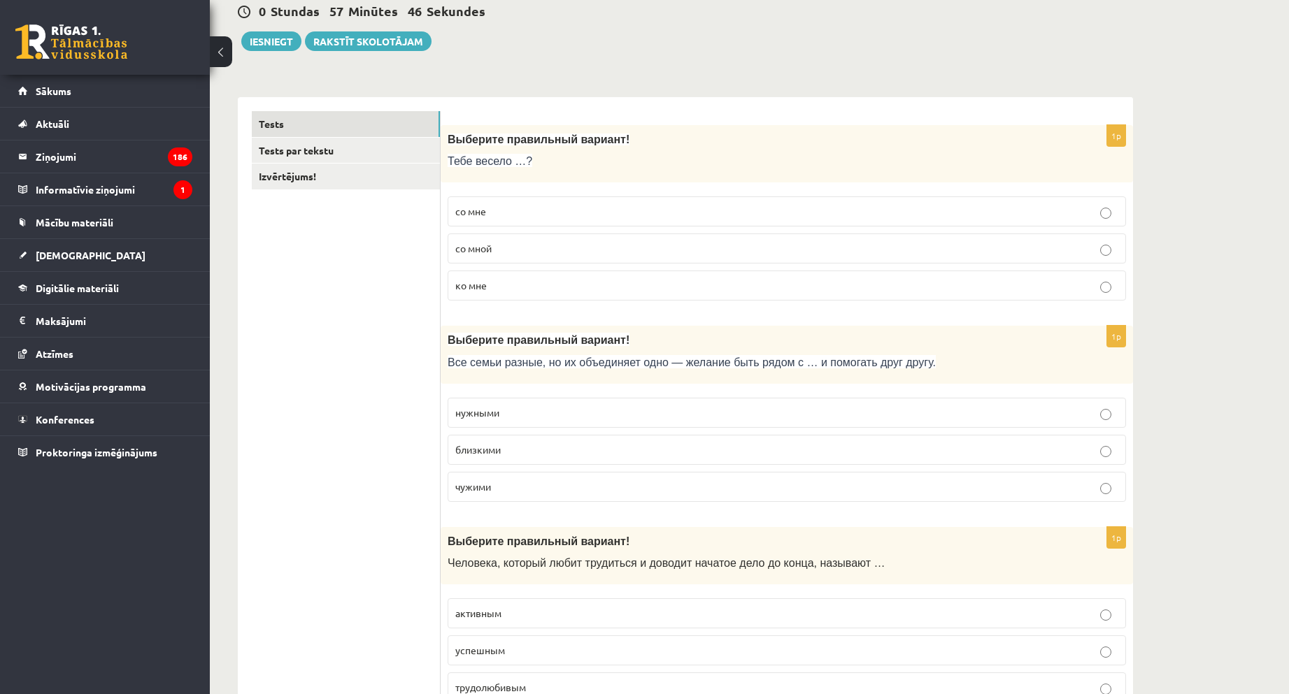
click at [503, 450] on p "близкими" at bounding box center [786, 450] width 663 height 15
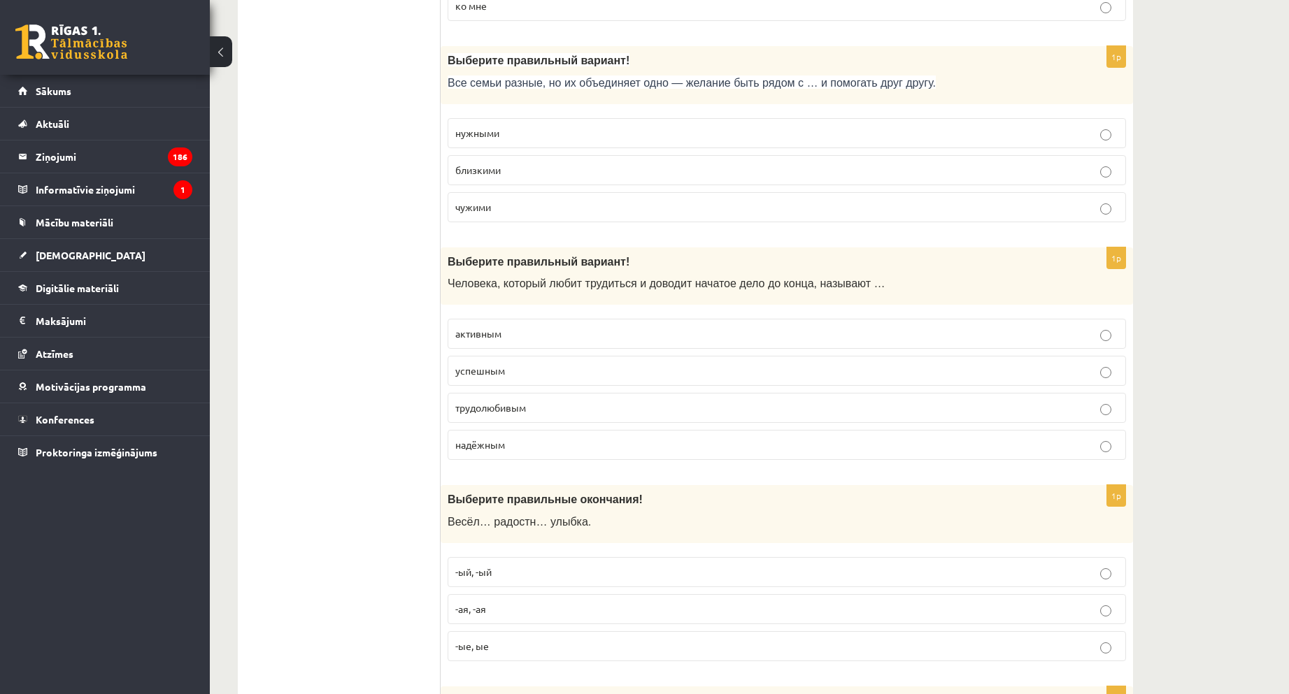
click at [470, 383] on label "успешным" at bounding box center [787, 371] width 678 height 30
click at [501, 415] on p "трудолюбивым" at bounding box center [786, 408] width 663 height 15
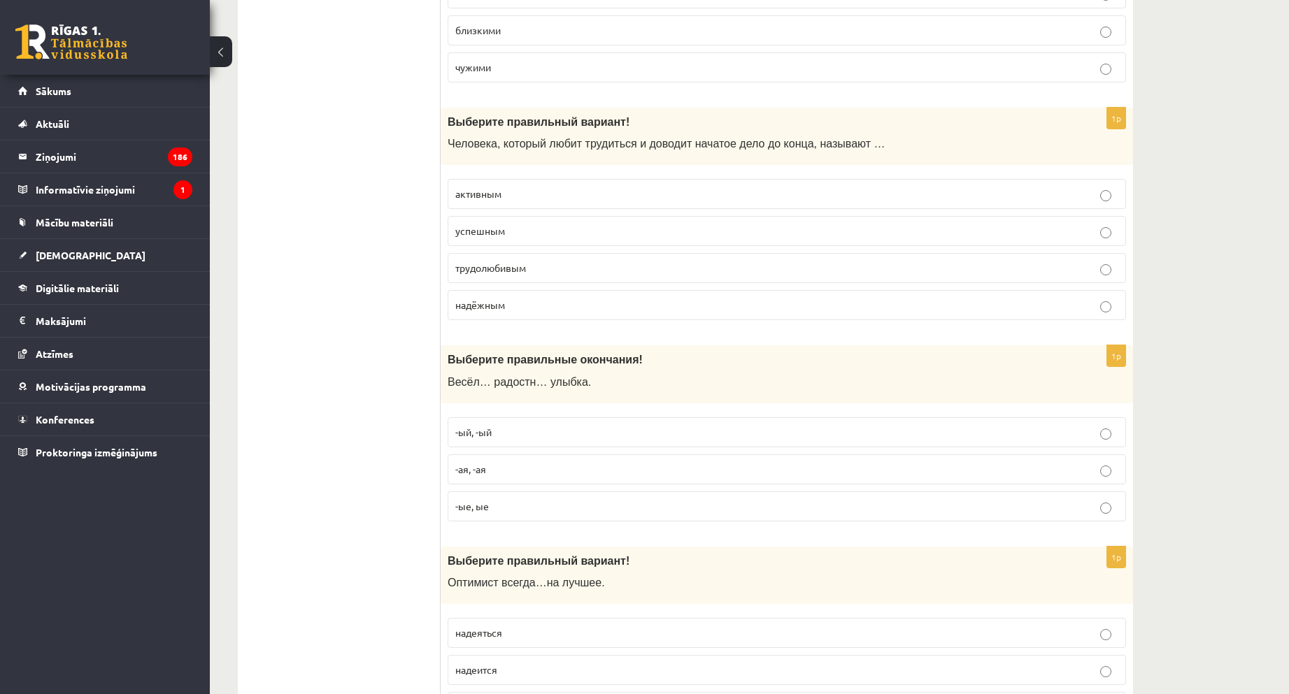
scroll to position [629, 0]
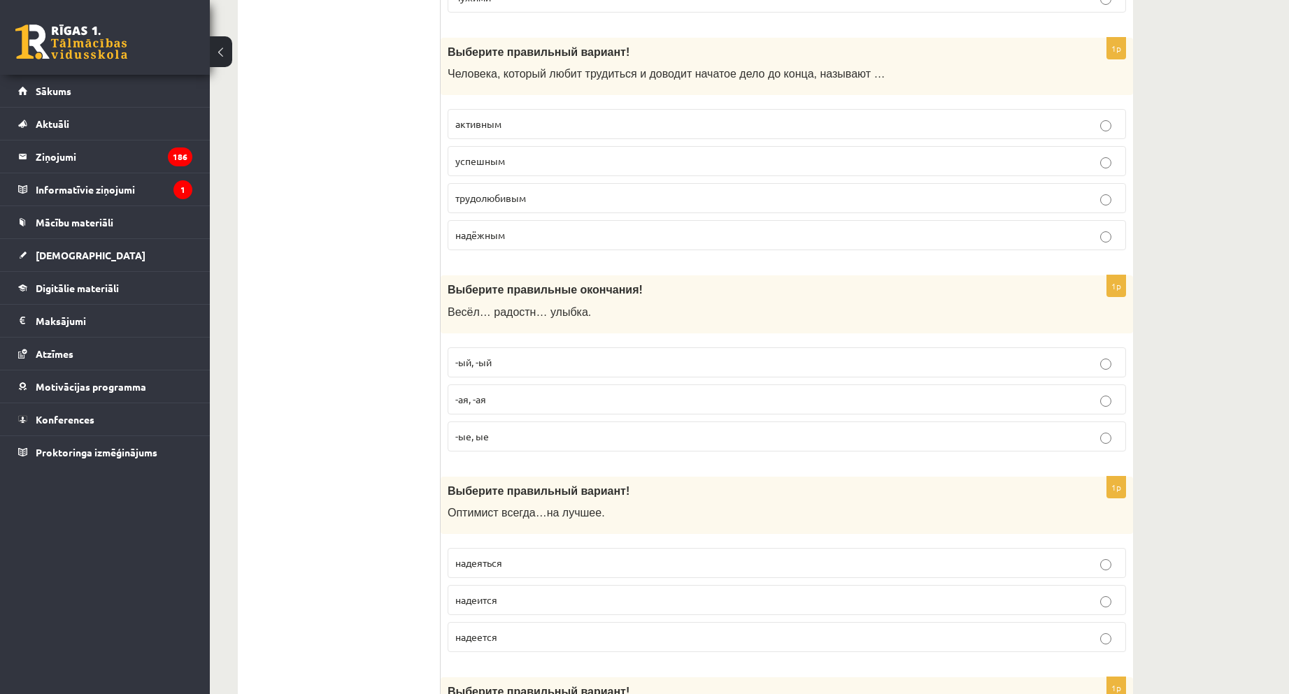
click at [513, 404] on p "-ая, -ая" at bounding box center [786, 399] width 663 height 15
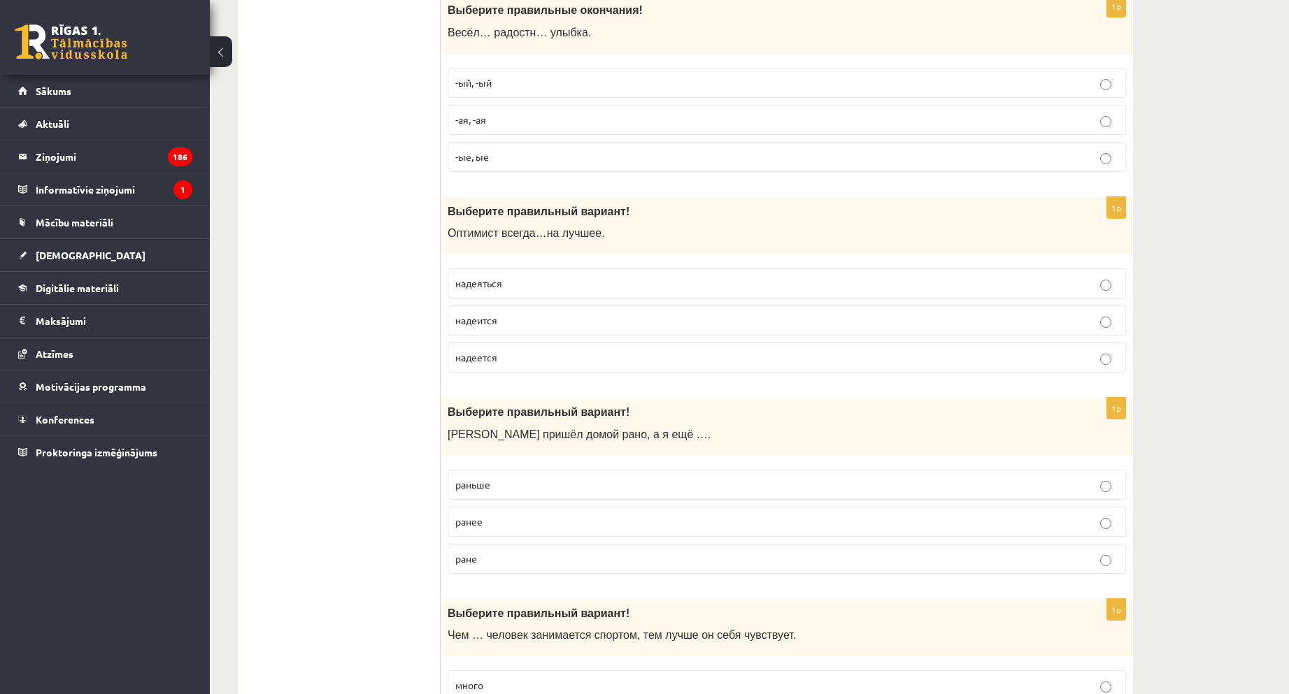
drag, startPoint x: 611, startPoint y: 305, endPoint x: 617, endPoint y: 323, distance: 19.2
click at [617, 323] on fieldset "надеяться надеится надеется" at bounding box center [787, 319] width 678 height 115
click at [617, 323] on p "надеится" at bounding box center [786, 320] width 663 height 15
click at [485, 491] on p "раньше" at bounding box center [786, 485] width 663 height 15
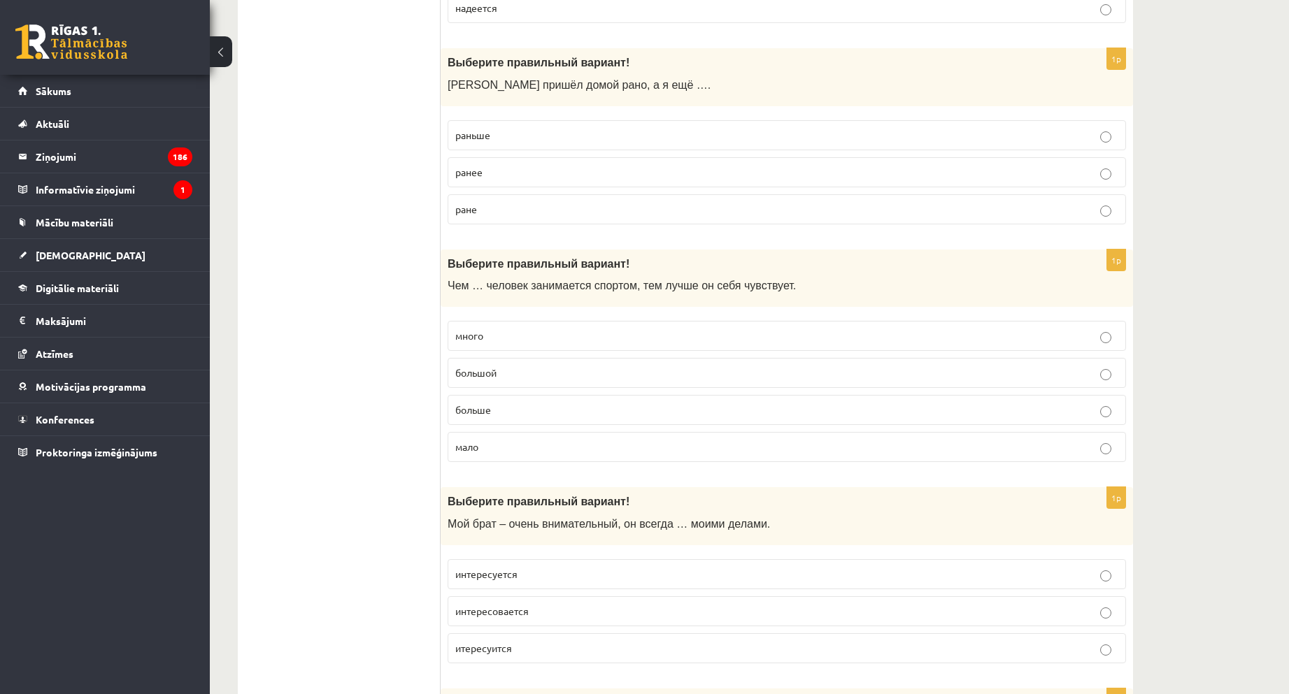
click at [500, 405] on p "больше" at bounding box center [786, 410] width 663 height 15
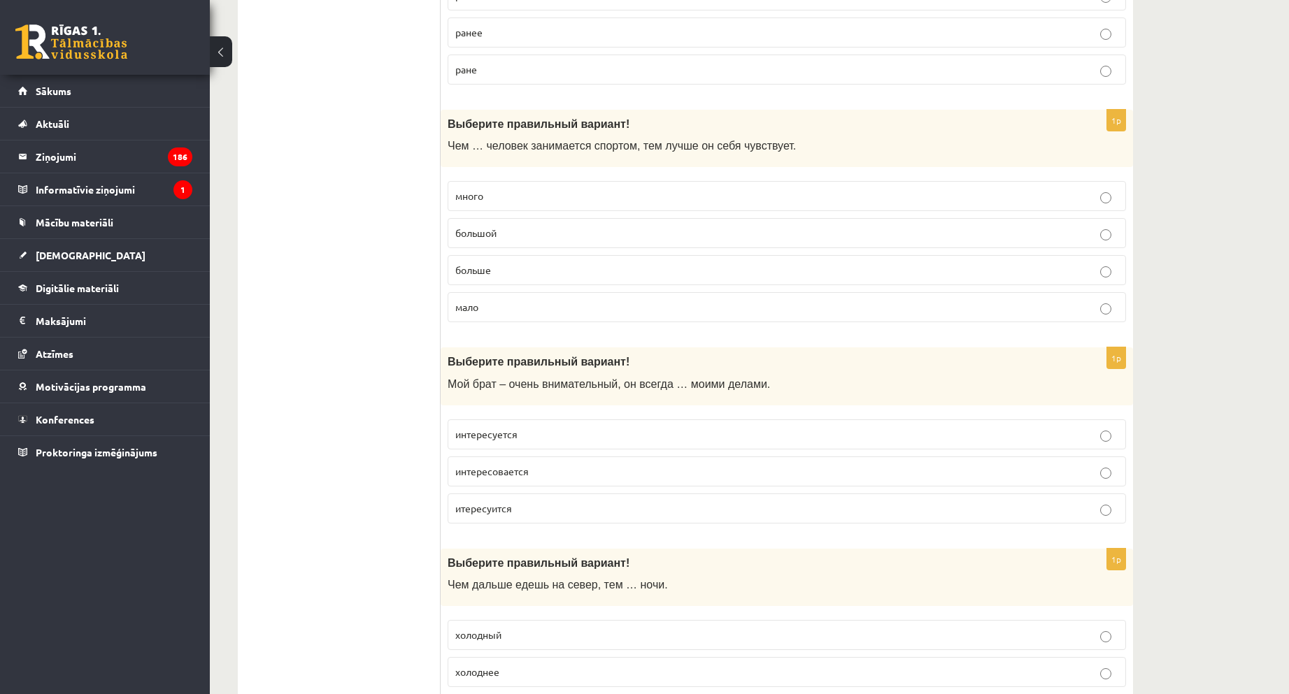
scroll to position [1539, 0]
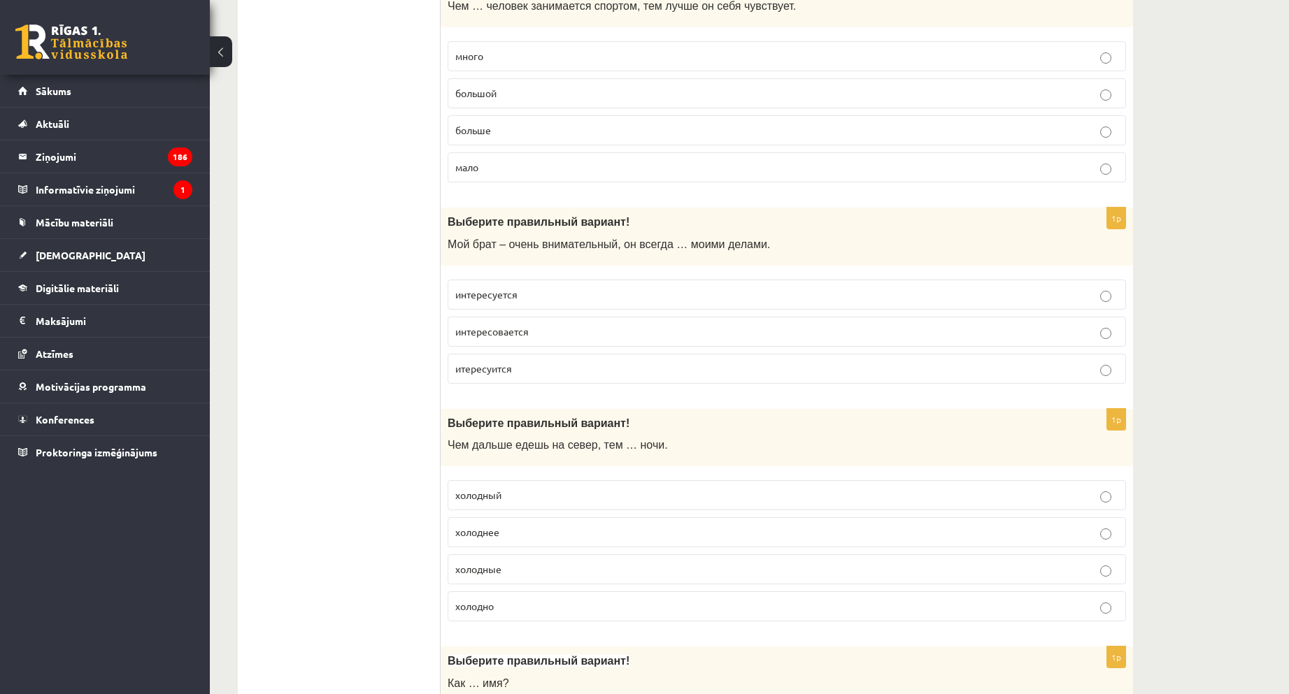
click at [511, 295] on span "интересуется" at bounding box center [486, 294] width 62 height 13
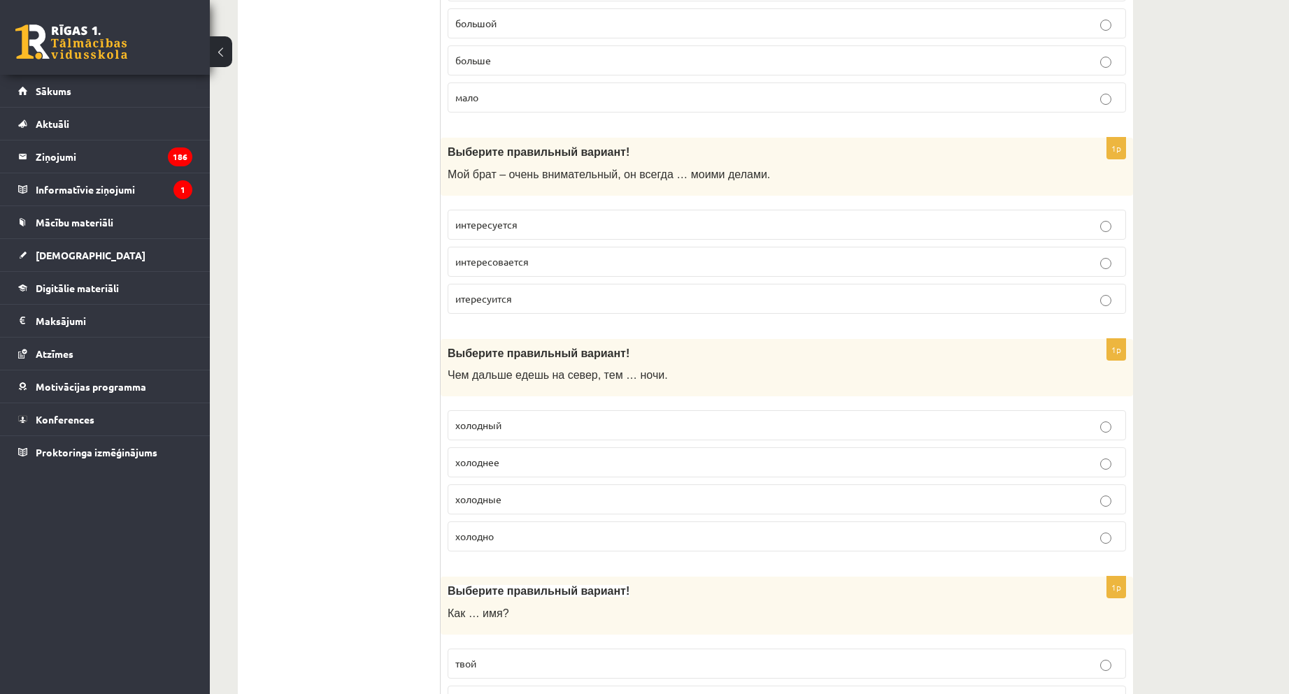
click at [522, 464] on p "холоднее" at bounding box center [786, 462] width 663 height 15
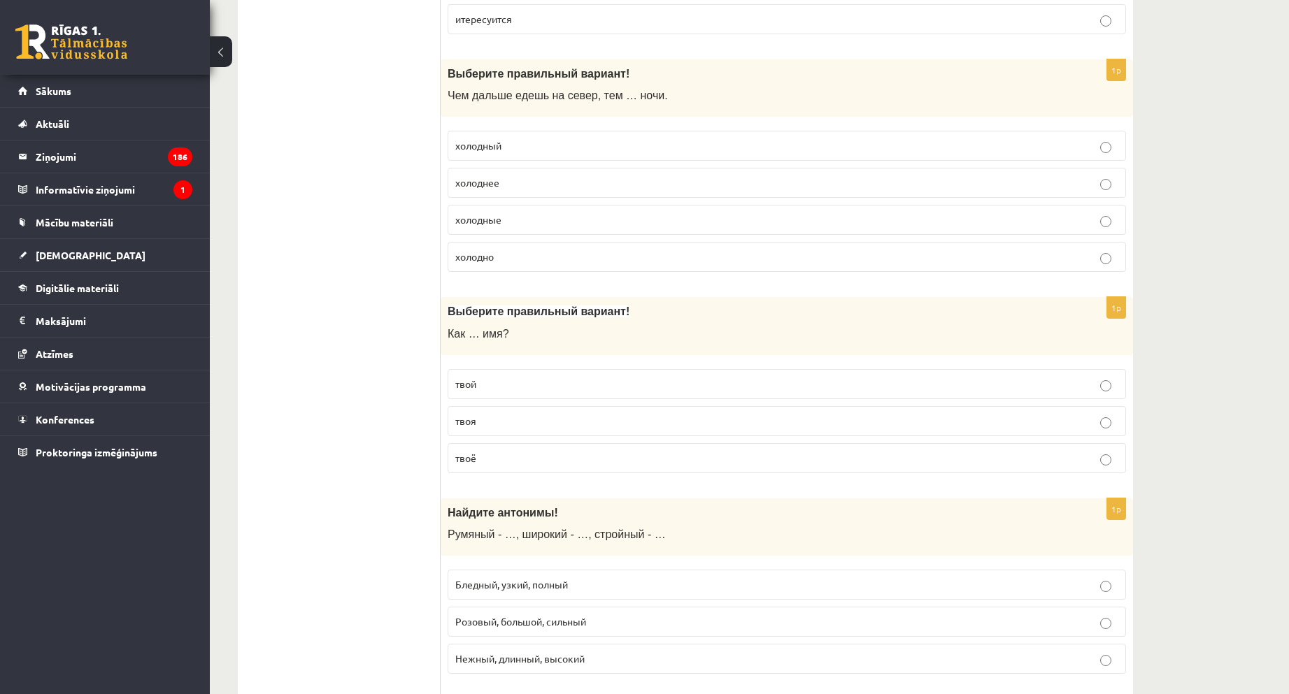
click at [490, 459] on p "твоё" at bounding box center [786, 458] width 663 height 15
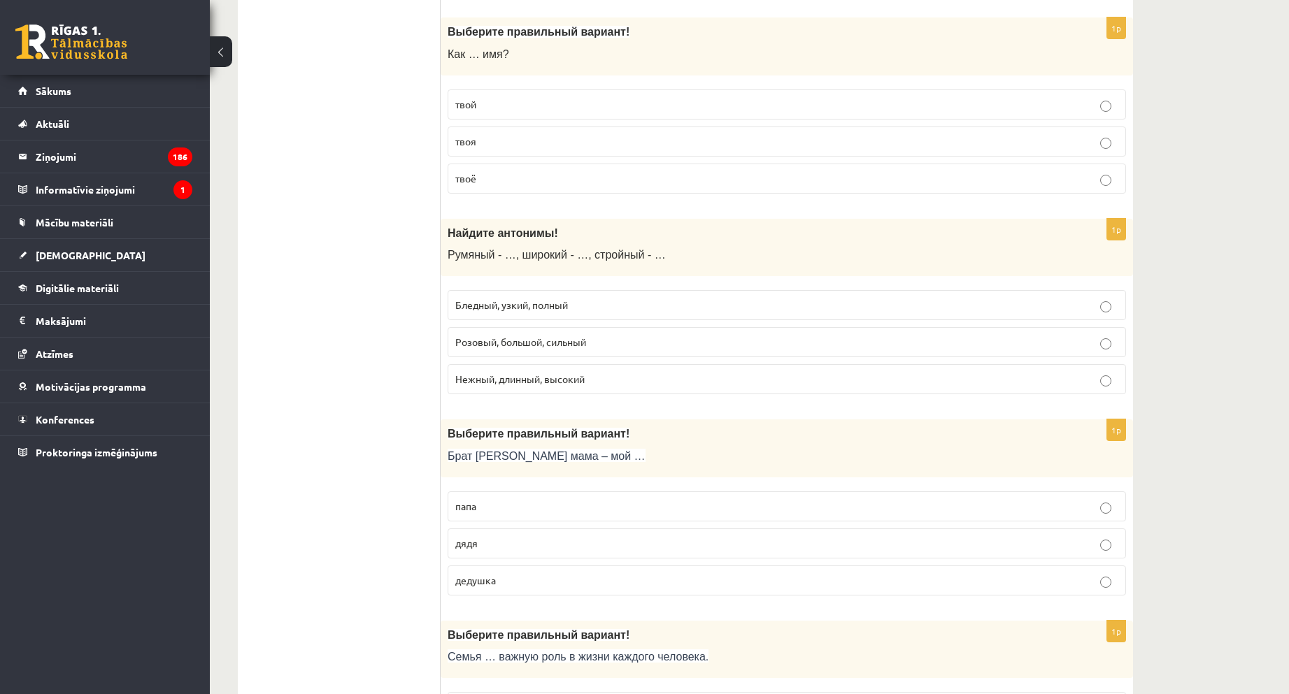
click at [494, 307] on span "Бледный, узкий, полный" at bounding box center [511, 305] width 113 height 13
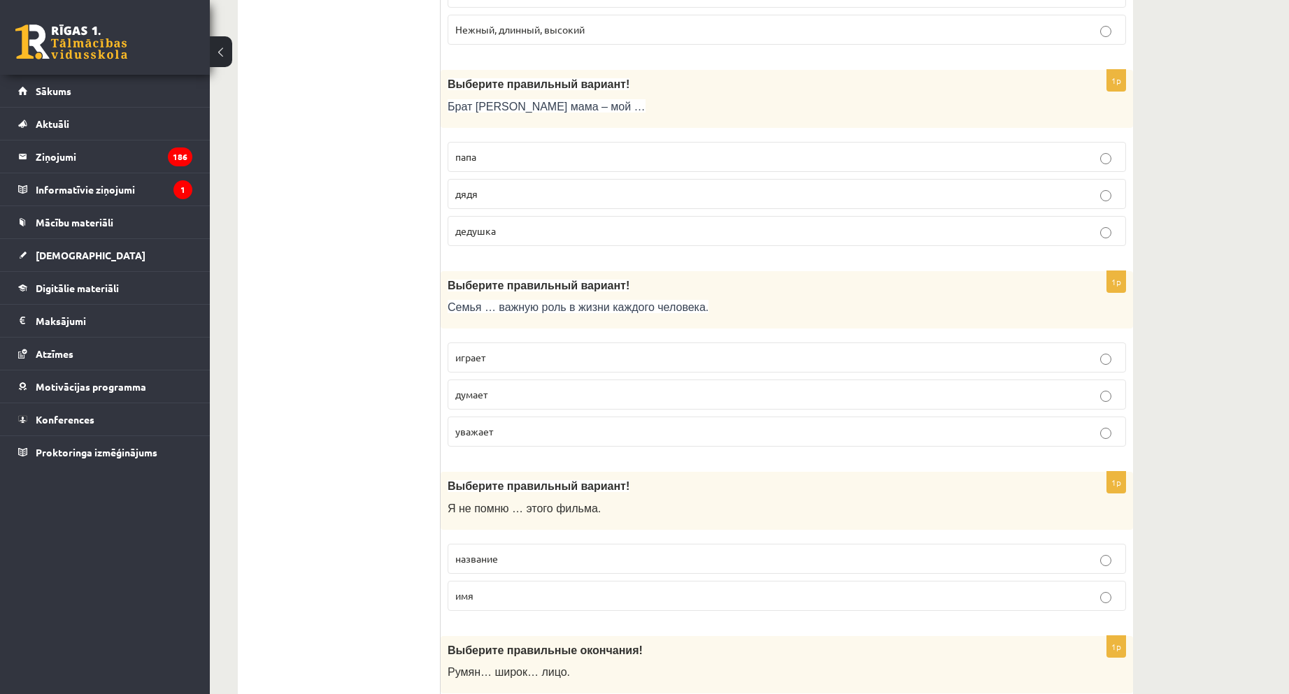
click at [488, 181] on label "дядя" at bounding box center [787, 194] width 678 height 30
click at [504, 370] on label "играет" at bounding box center [787, 358] width 678 height 30
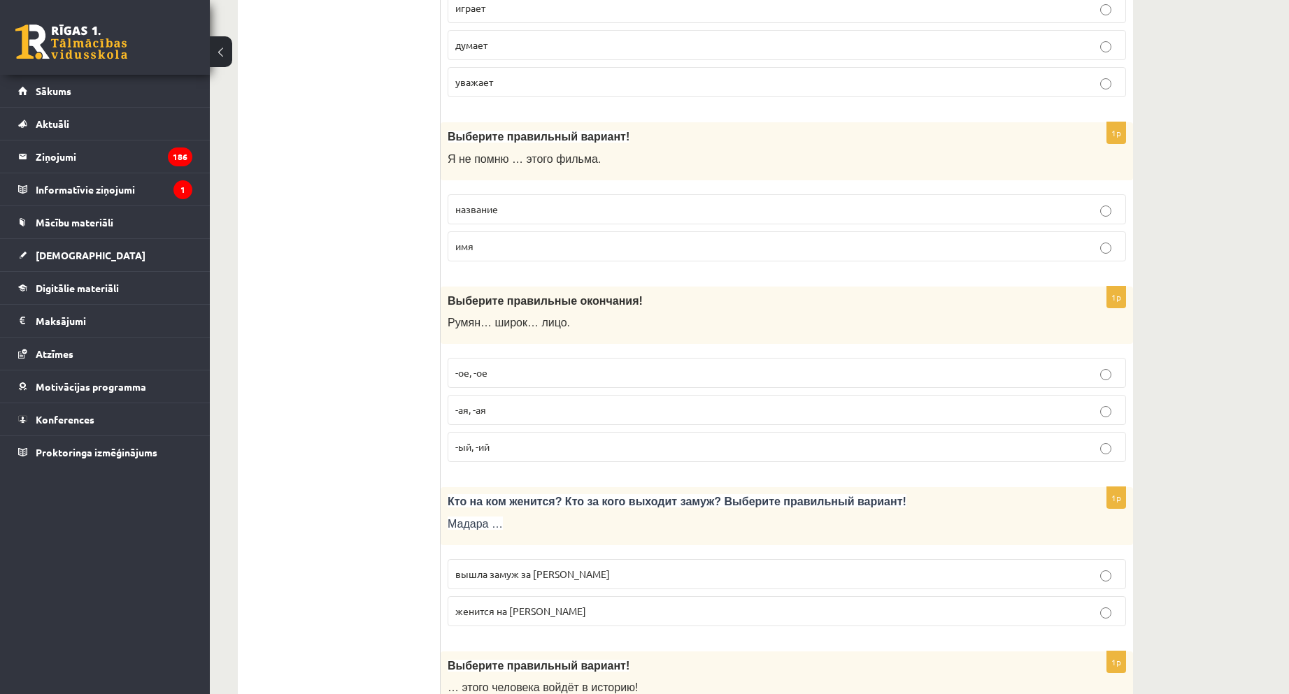
scroll to position [2797, 0]
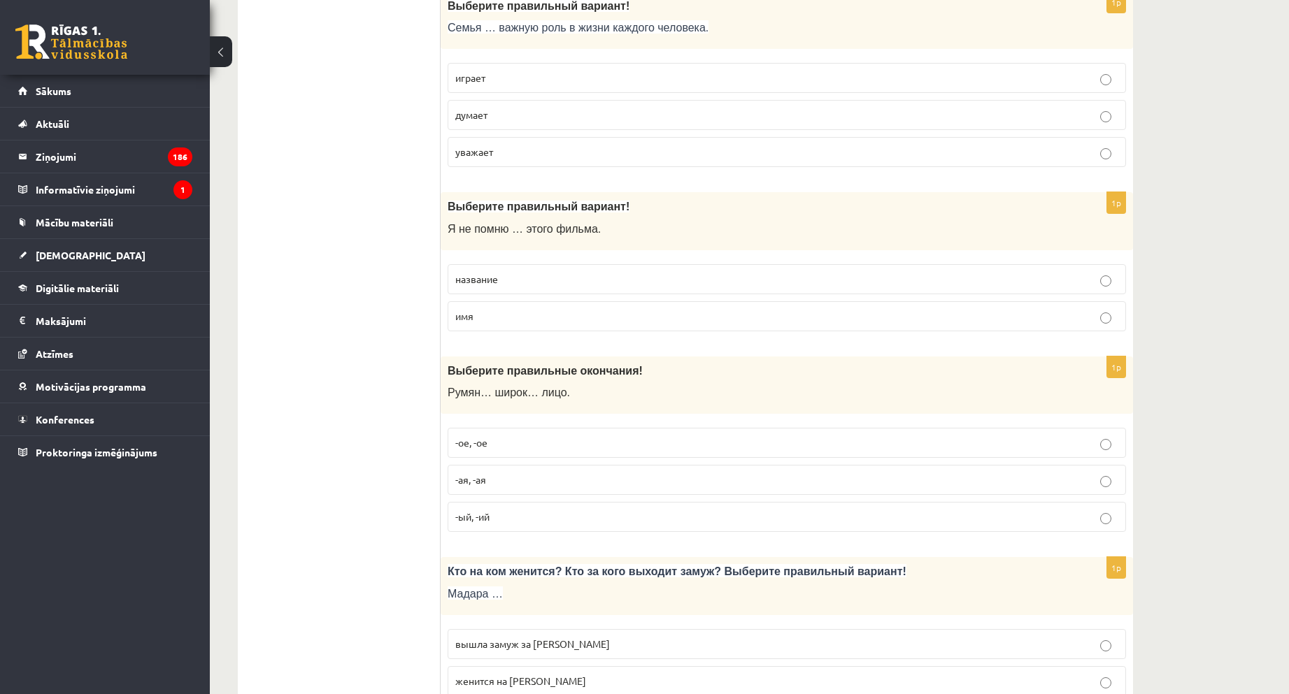
click at [515, 287] on label "название" at bounding box center [787, 279] width 678 height 30
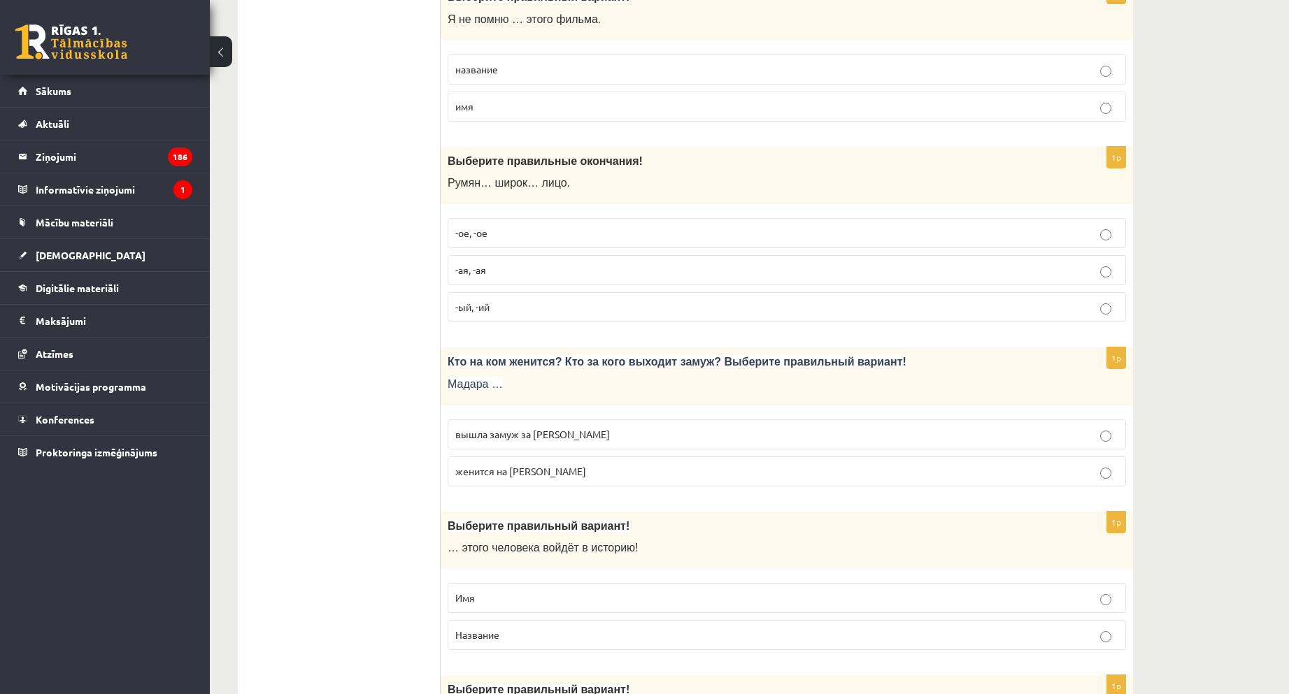
click at [480, 237] on span "-ое, -ое" at bounding box center [471, 233] width 32 height 13
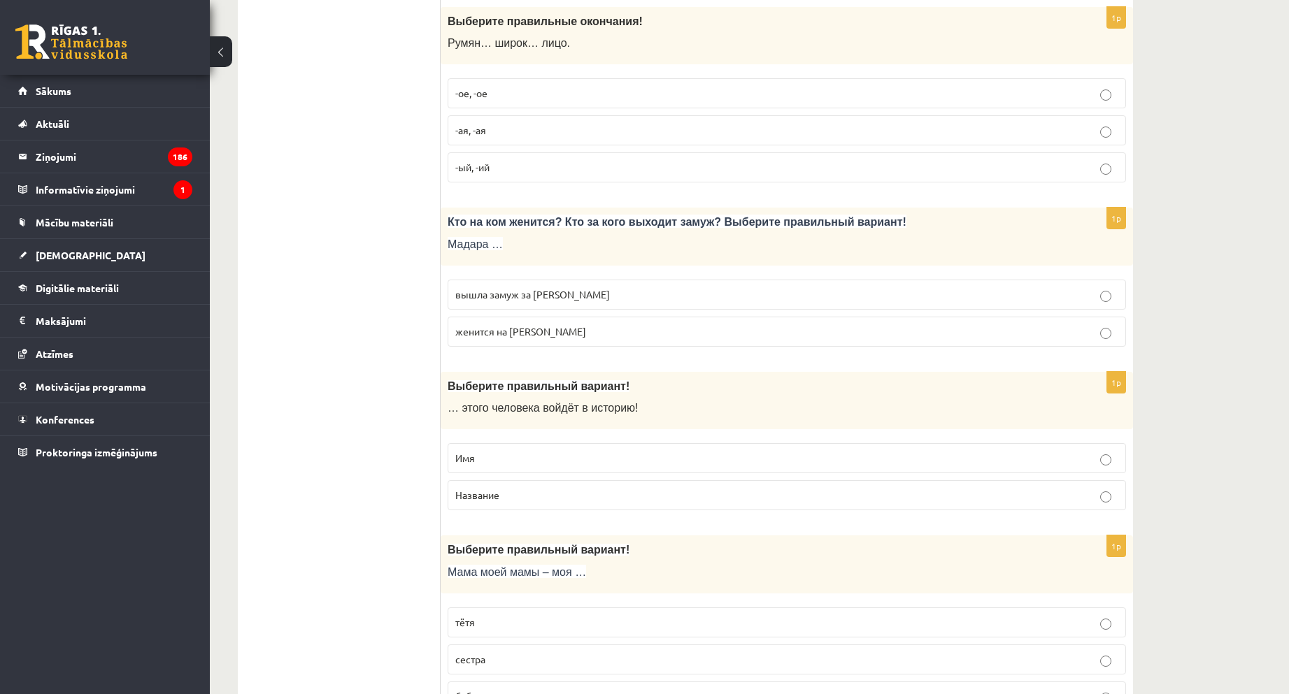
scroll to position [3427, 0]
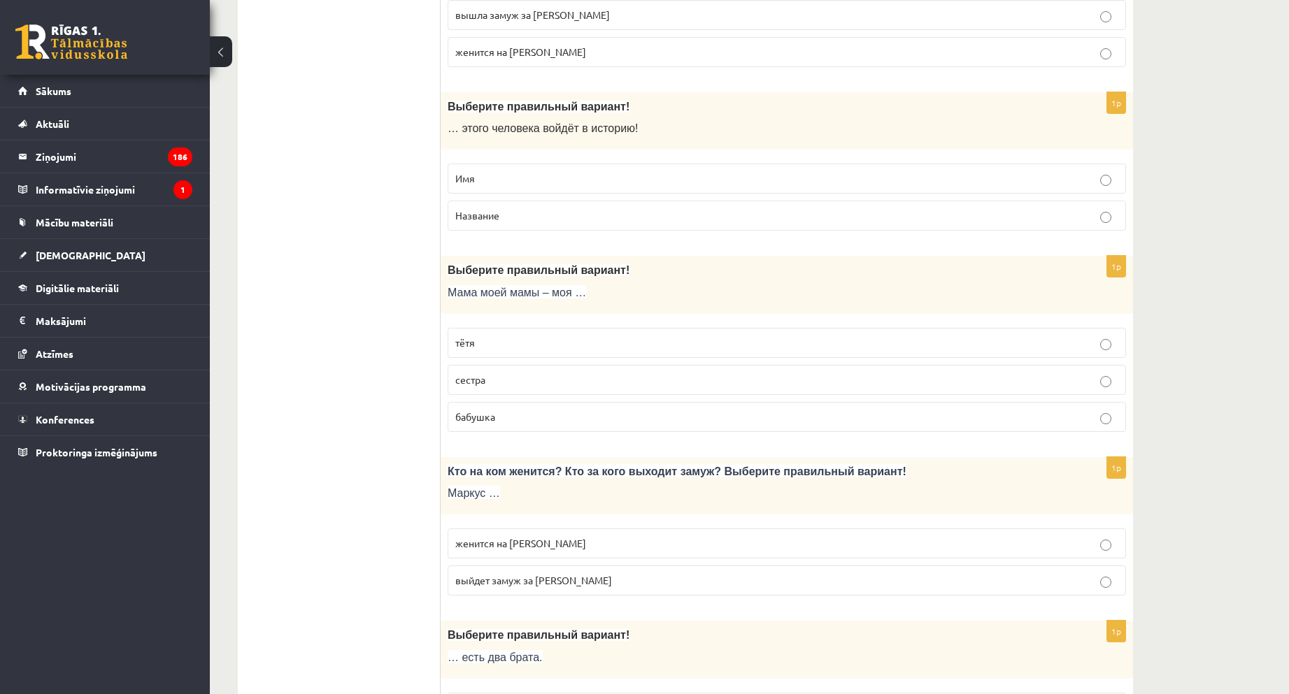
click at [532, 425] on label "бабушка" at bounding box center [787, 417] width 678 height 30
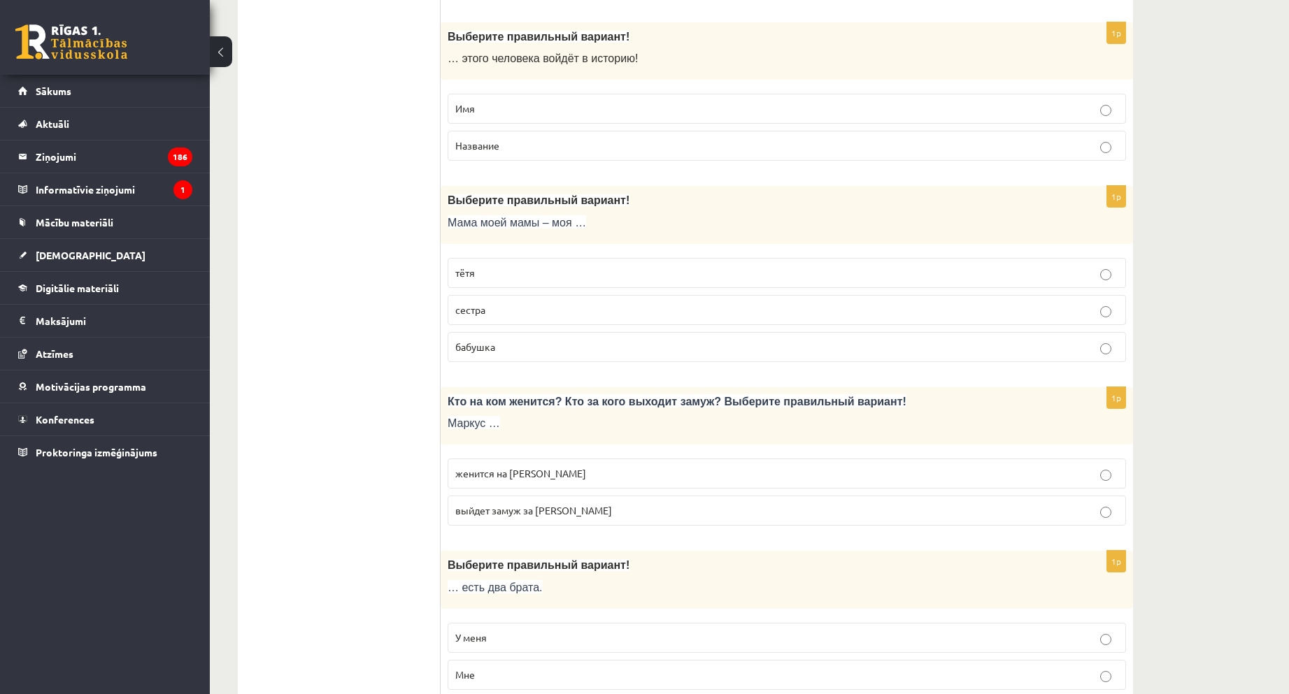
scroll to position [3637, 0]
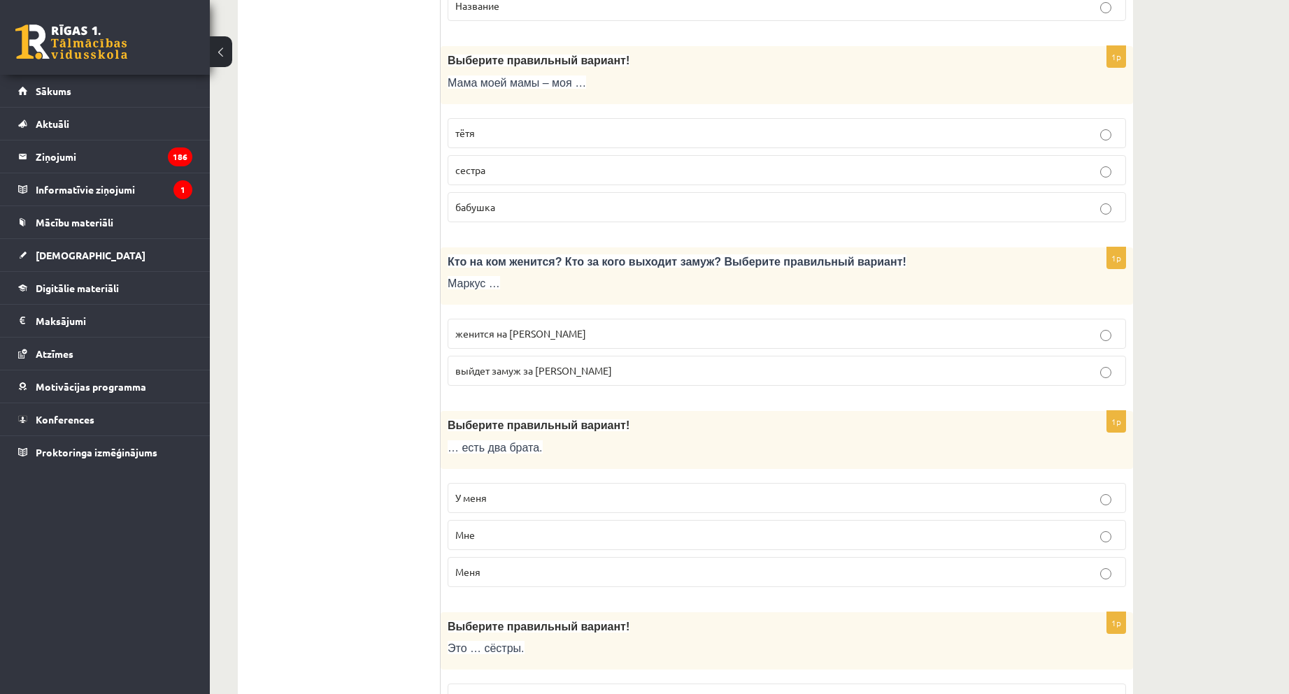
click at [546, 343] on label "женится на Агнии" at bounding box center [787, 334] width 678 height 30
click at [485, 491] on p "У меня" at bounding box center [786, 498] width 663 height 15
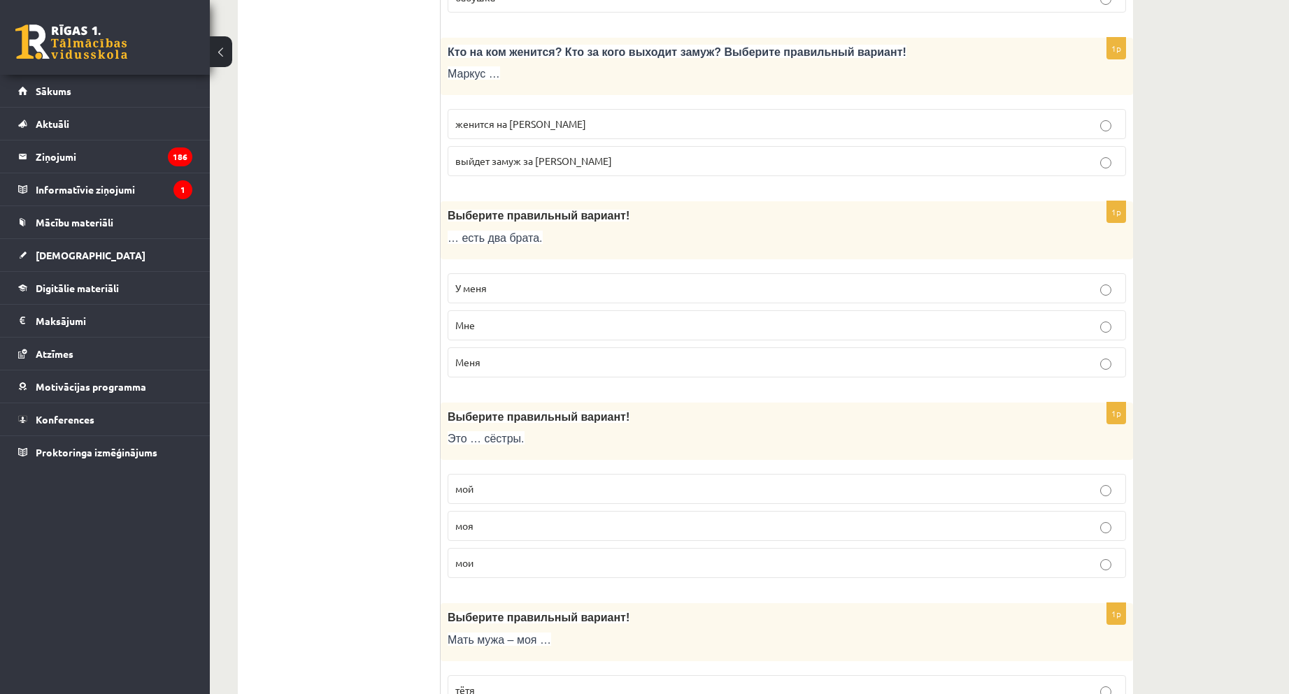
click at [503, 565] on p "мои" at bounding box center [786, 563] width 663 height 15
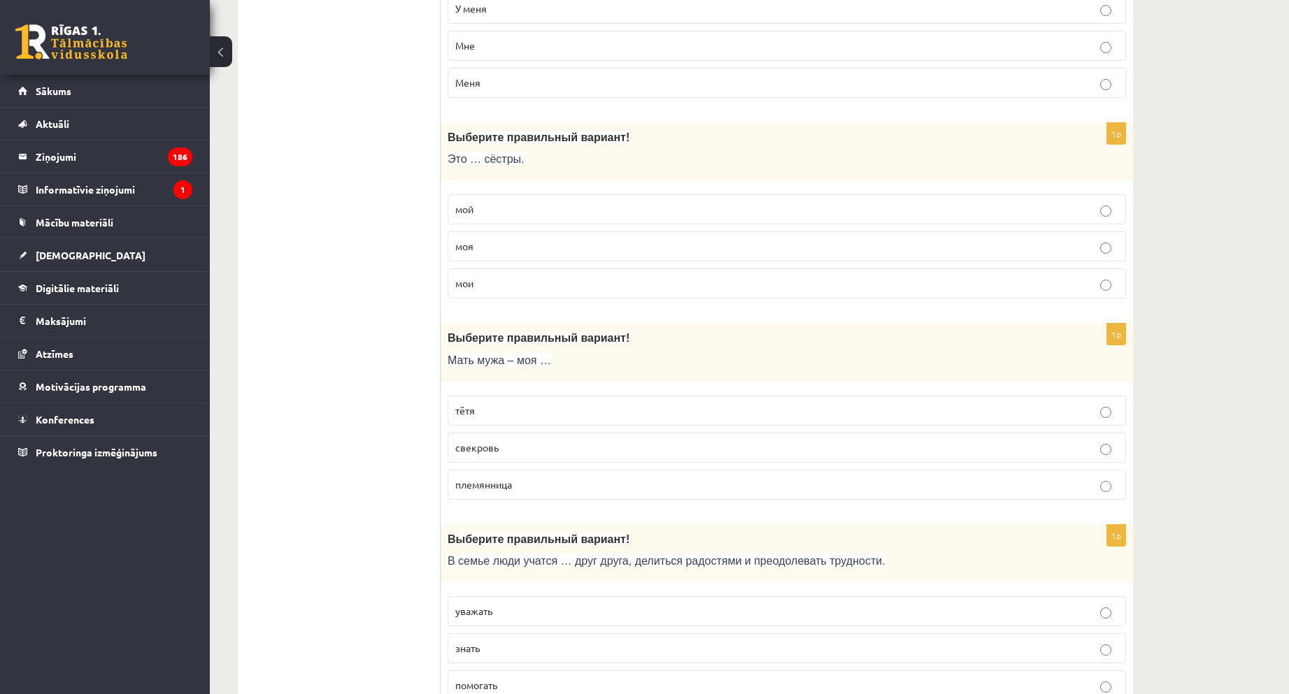
click at [514, 446] on p "свекровь" at bounding box center [786, 448] width 663 height 15
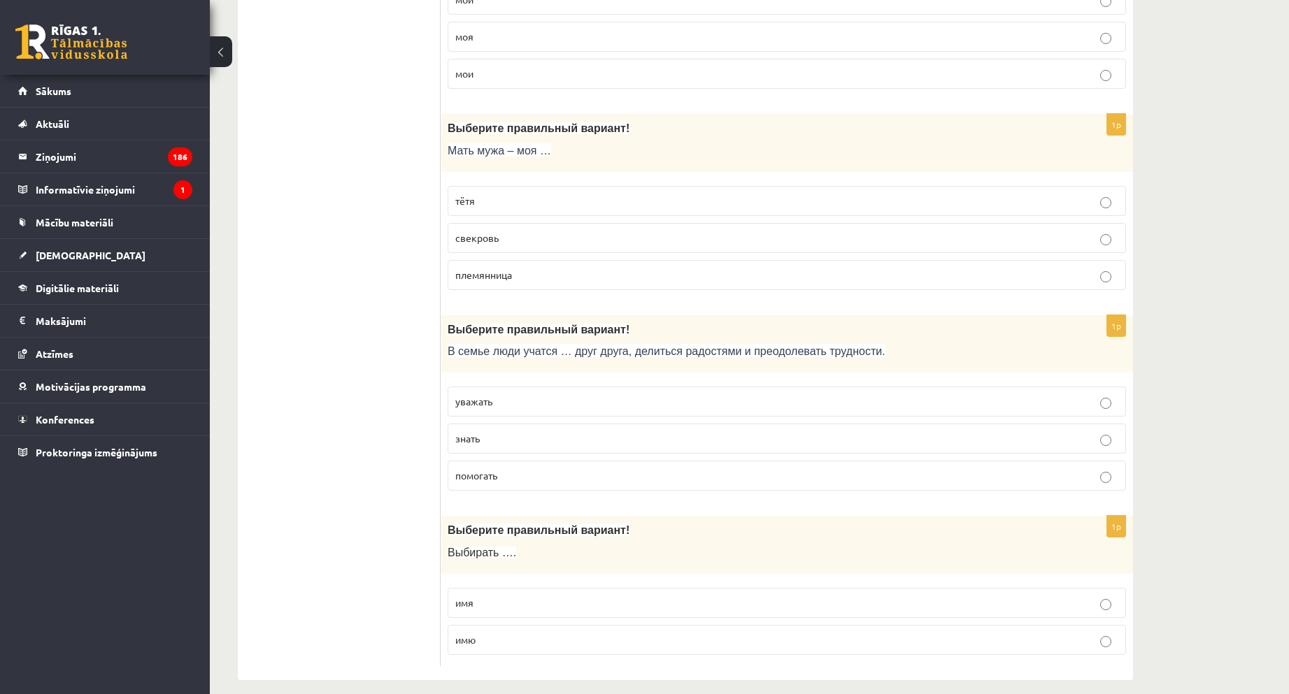
scroll to position [4350, 0]
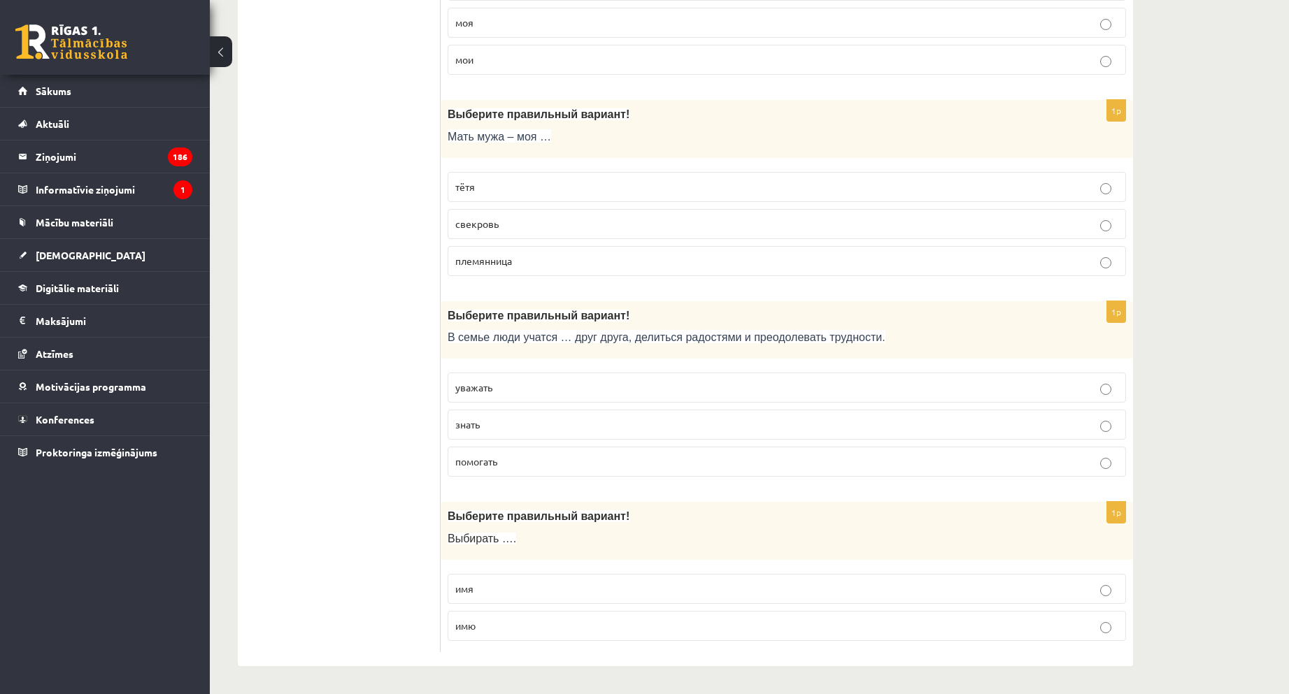
click at [485, 392] on span "уважать" at bounding box center [473, 387] width 37 height 13
drag, startPoint x: 474, startPoint y: 564, endPoint x: 483, endPoint y: 579, distance: 17.5
click at [474, 564] on div "1p Выберите правильный вариант! Выбирать …. имя имю" at bounding box center [787, 577] width 692 height 150
click at [486, 587] on p "имя" at bounding box center [786, 589] width 663 height 15
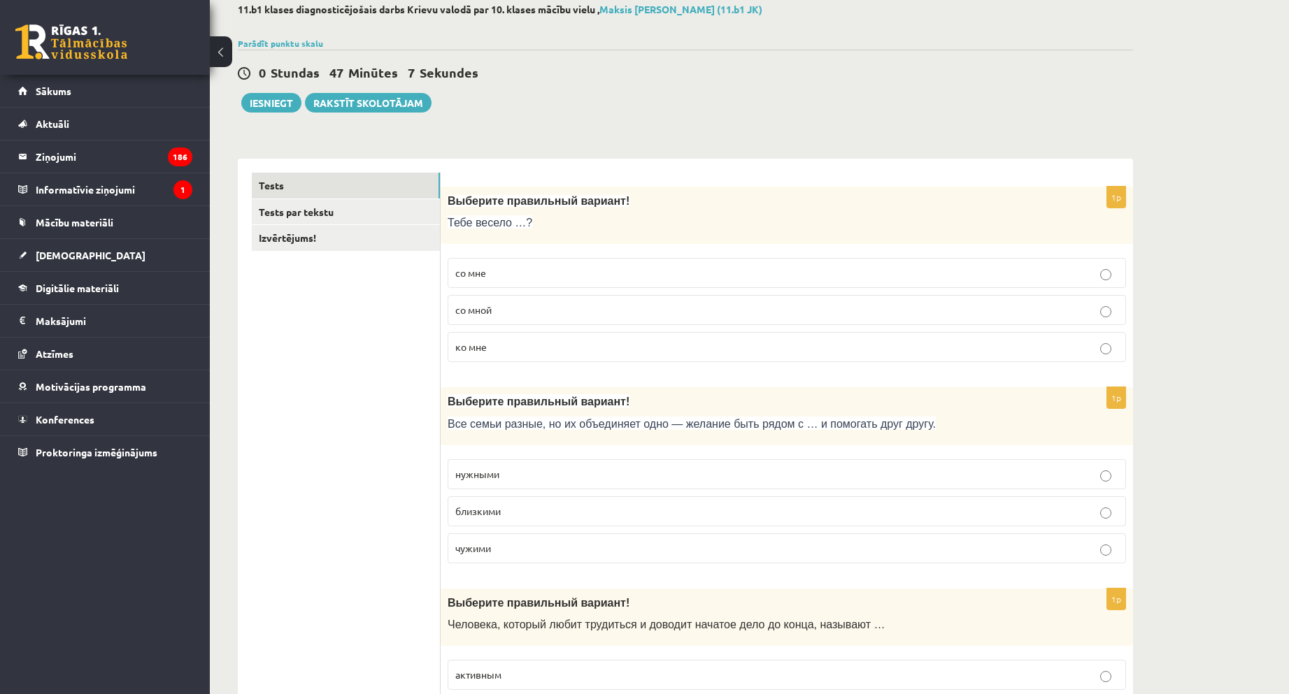
scroll to position [0, 0]
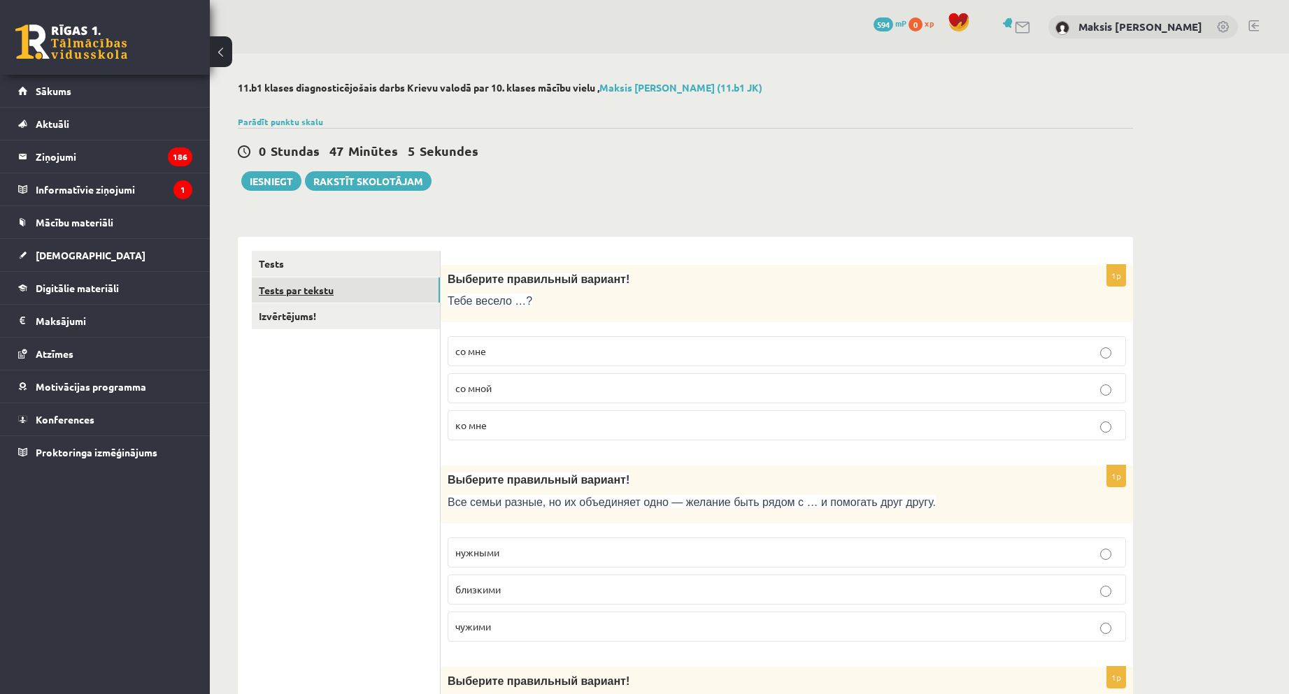
click at [336, 285] on link "Tests par tekstu" at bounding box center [346, 291] width 188 height 26
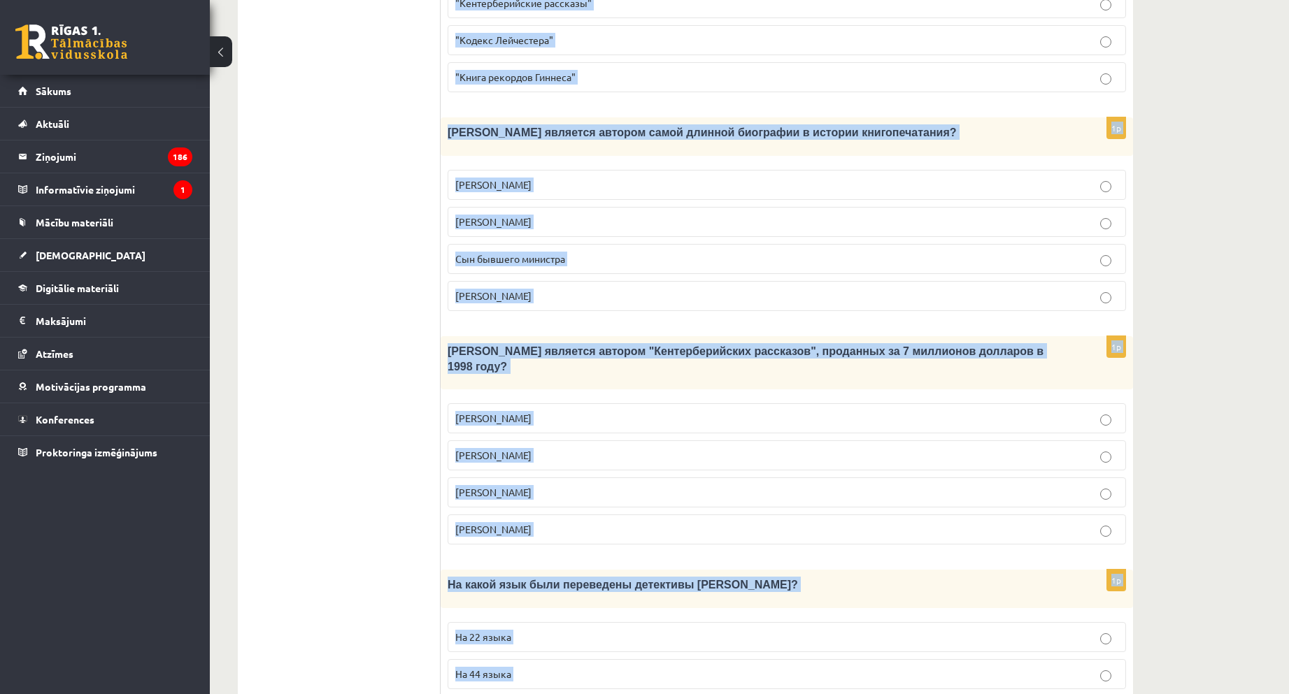
scroll to position [1169, 0]
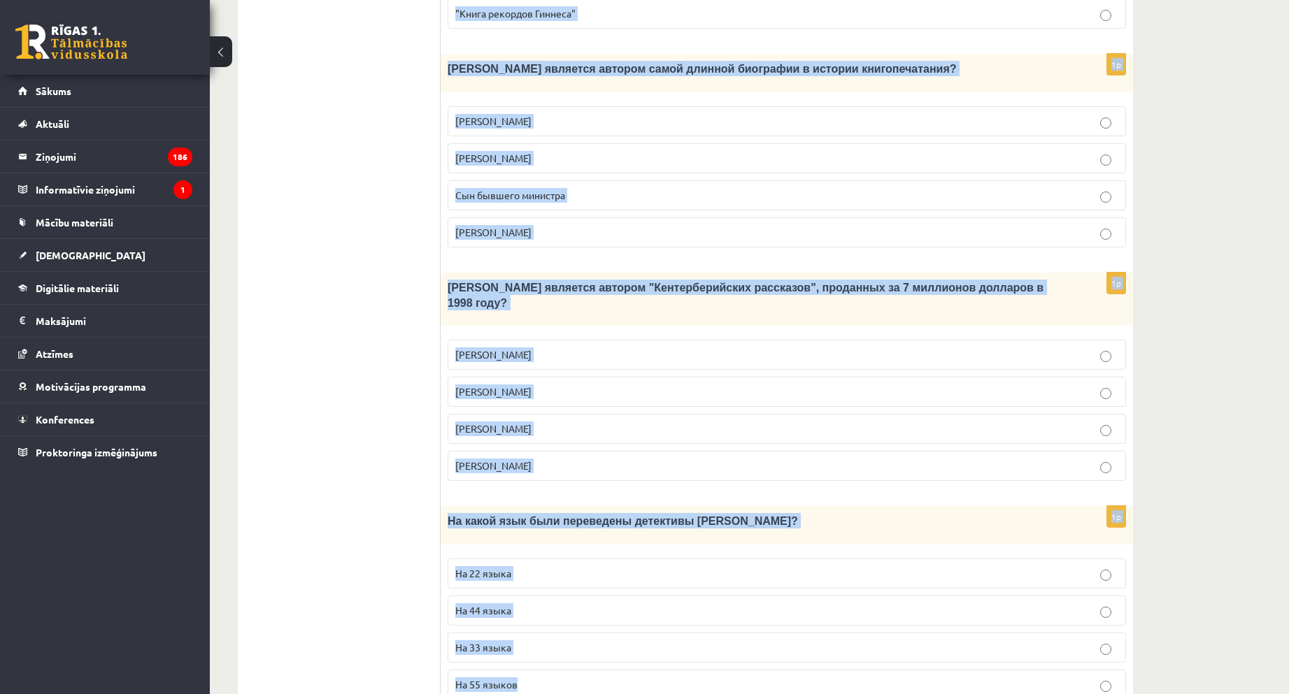
drag, startPoint x: 565, startPoint y: 338, endPoint x: 667, endPoint y: 440, distance: 144.4
copy form "Книгопечатание изобретено сравнительно недавно. Считается, что первым печатным …"
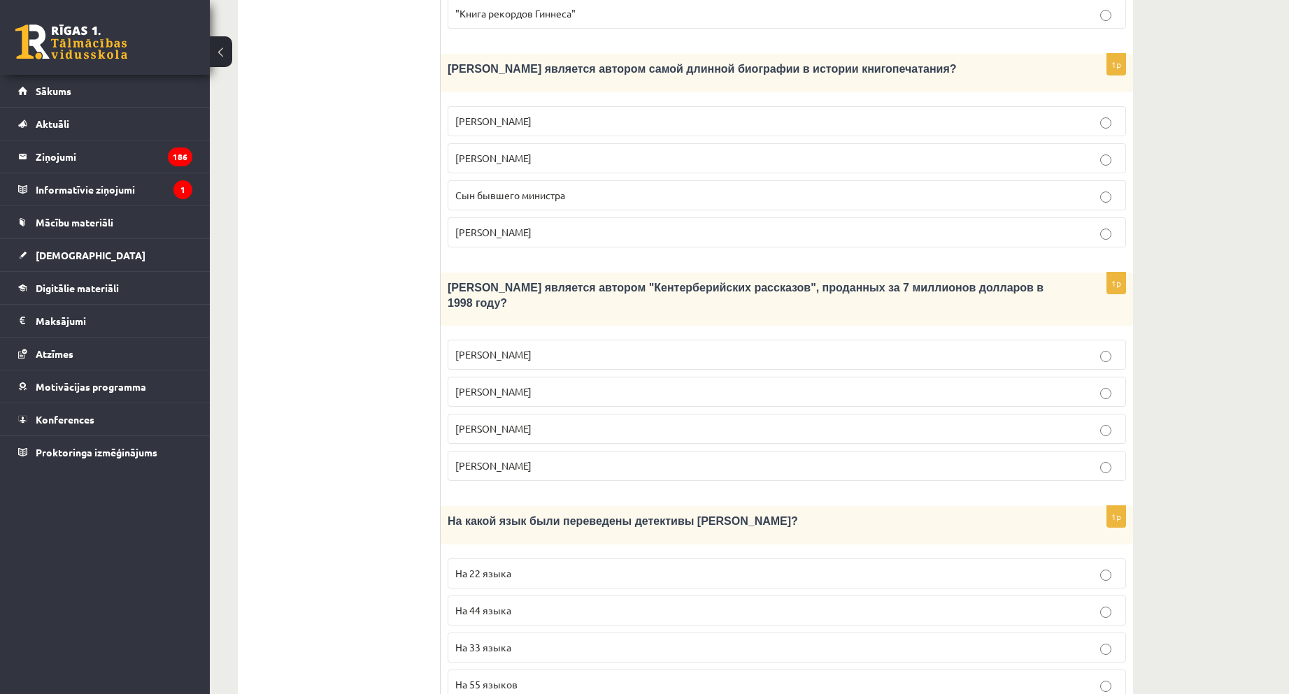
drag, startPoint x: 256, startPoint y: 243, endPoint x: 369, endPoint y: 307, distance: 129.9
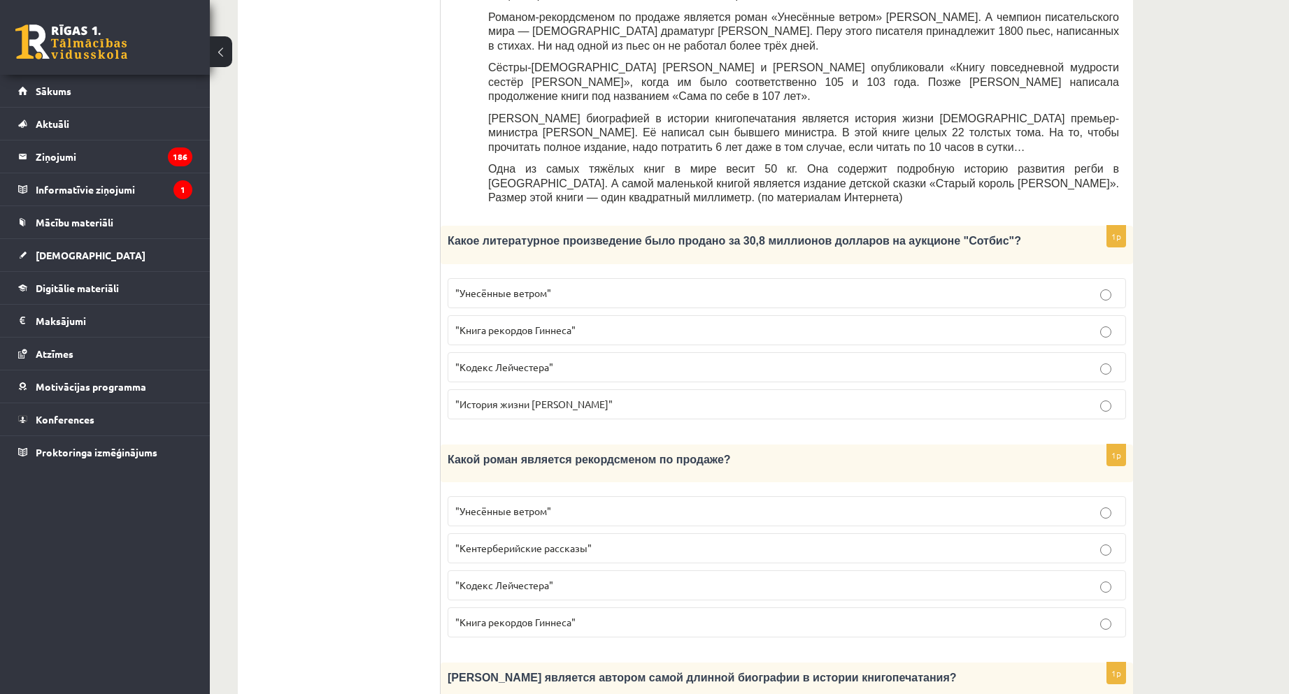
scroll to position [350, 0]
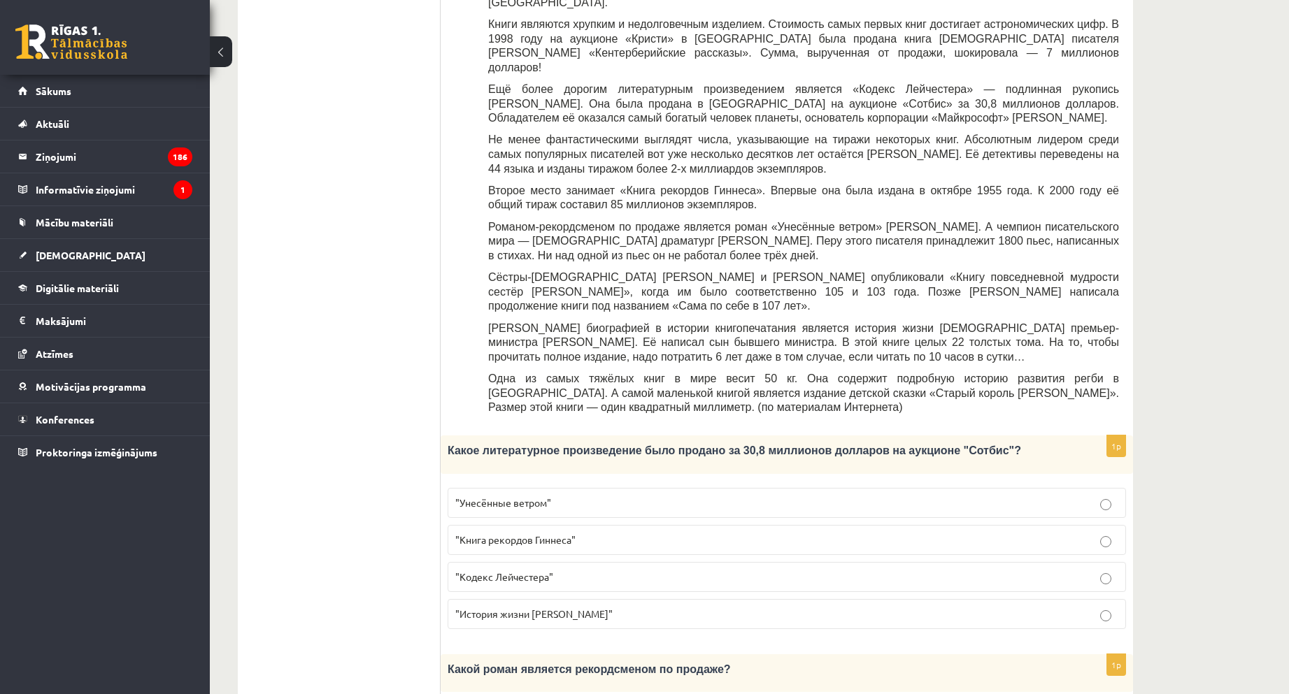
click at [543, 562] on label ""Кодекс Лейчестера"" at bounding box center [787, 577] width 678 height 30
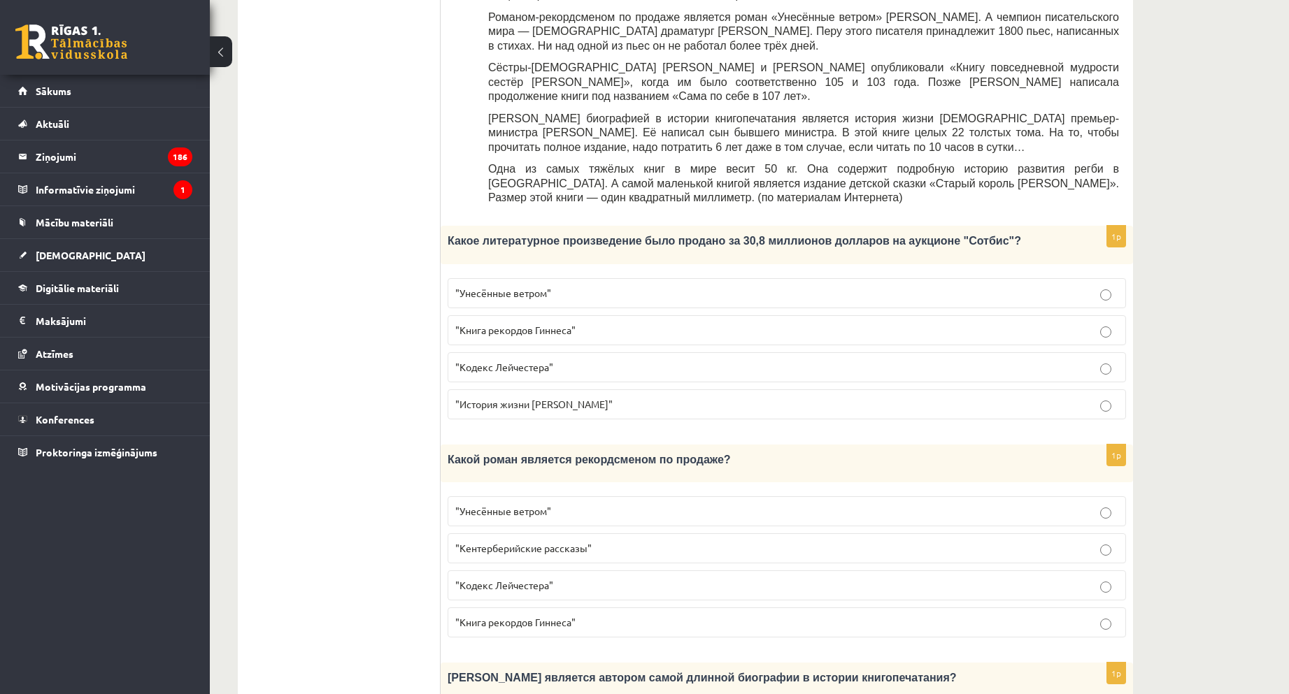
scroll to position [699, 0]
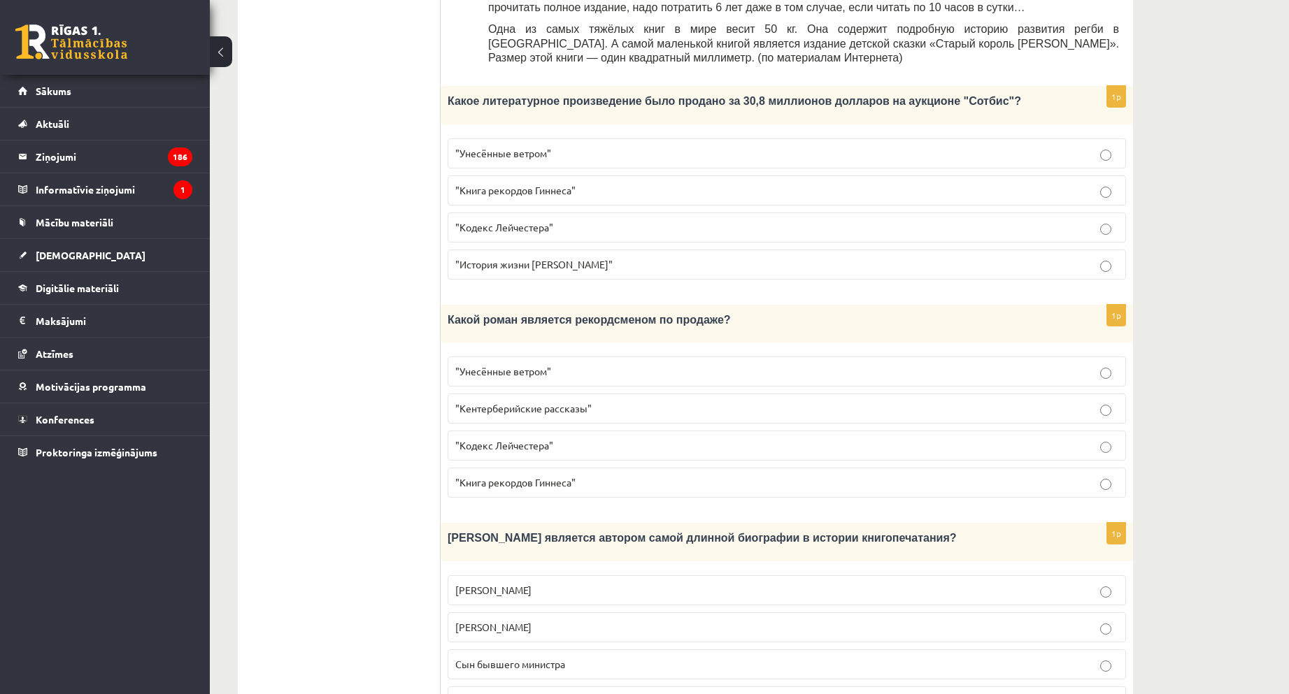
click at [559, 364] on p ""Унесённые ветром"" at bounding box center [786, 371] width 663 height 15
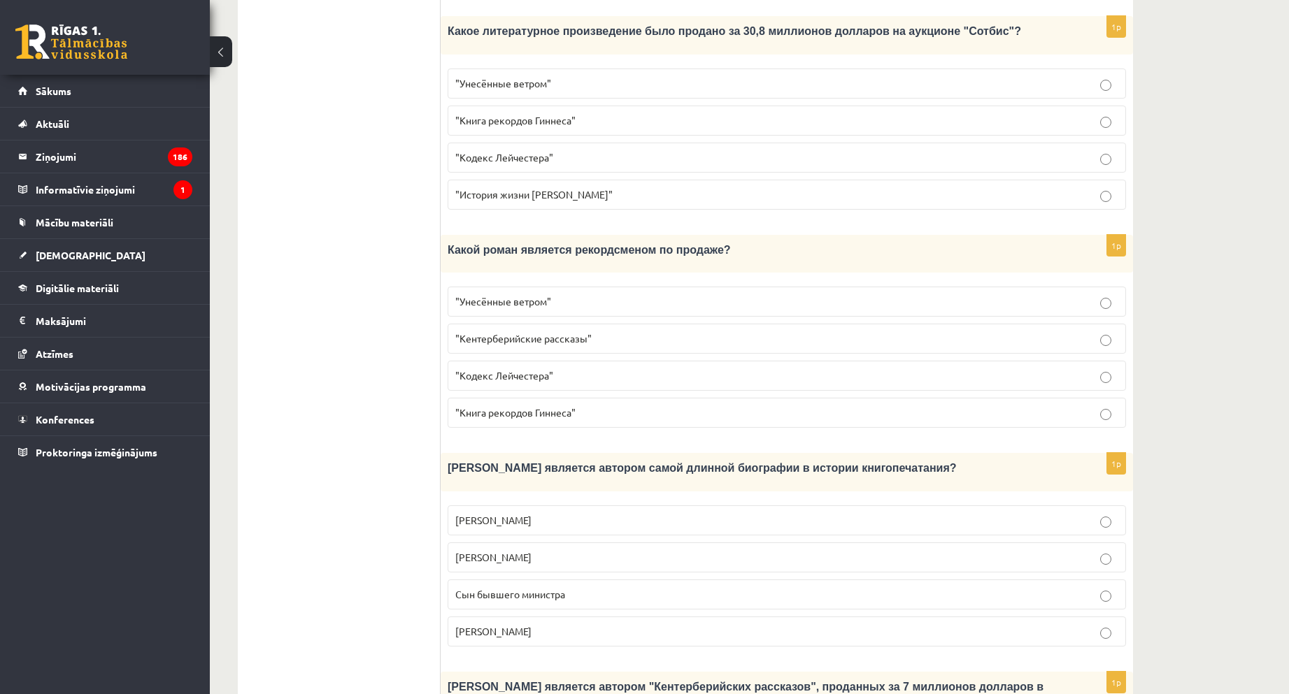
scroll to position [1119, 0]
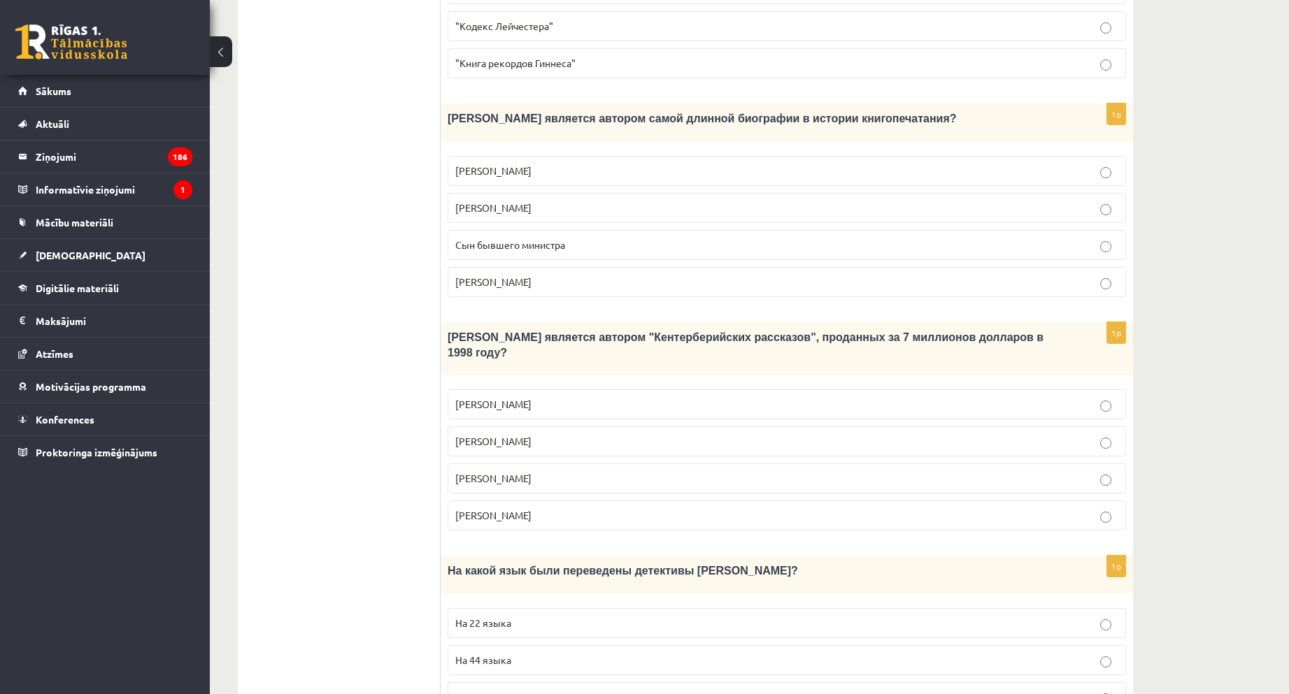
click at [527, 238] on span "Сын бывшего министра" at bounding box center [510, 244] width 110 height 13
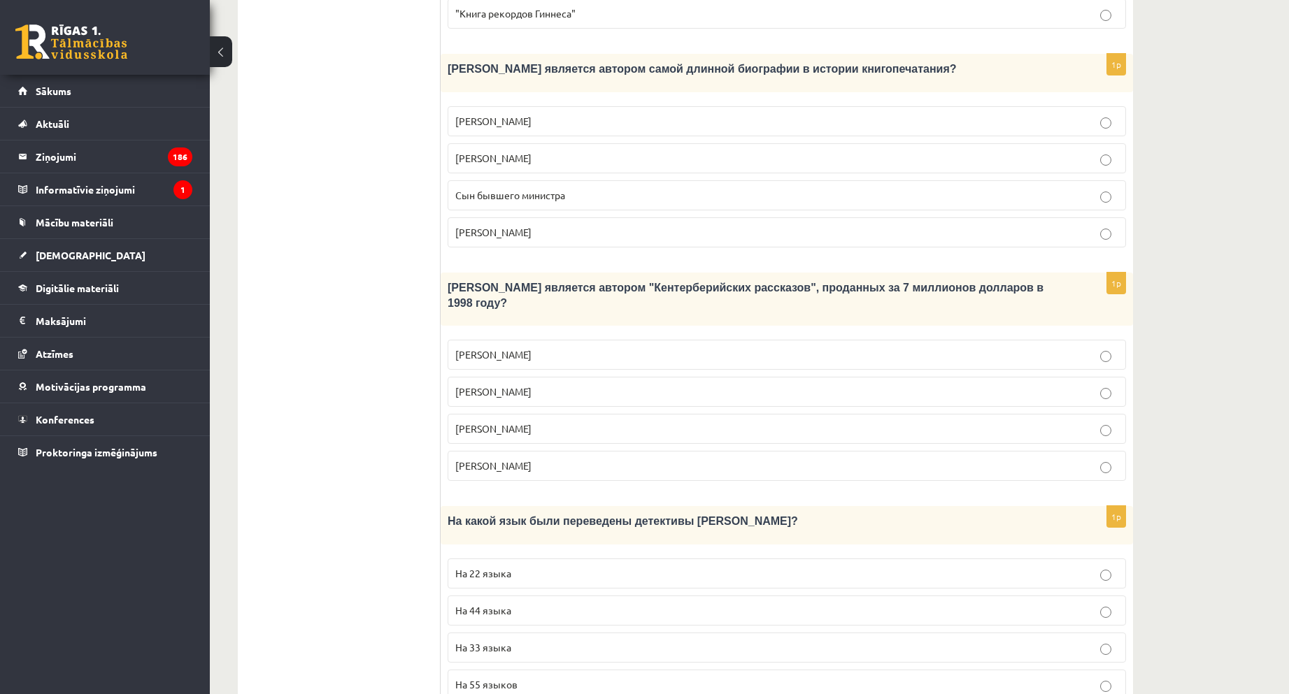
click at [534, 414] on label "Джефри Чосер" at bounding box center [787, 429] width 678 height 30
click at [597, 604] on p "На 44 языка" at bounding box center [786, 611] width 663 height 15
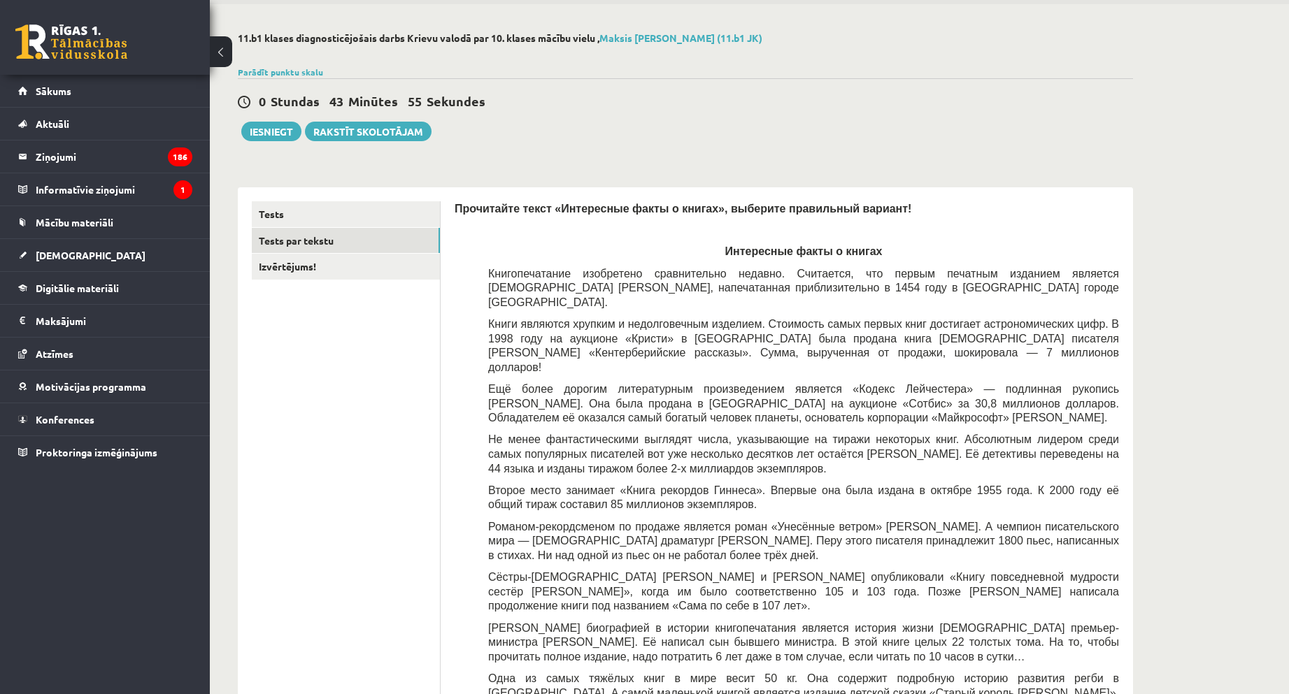
scroll to position [0, 0]
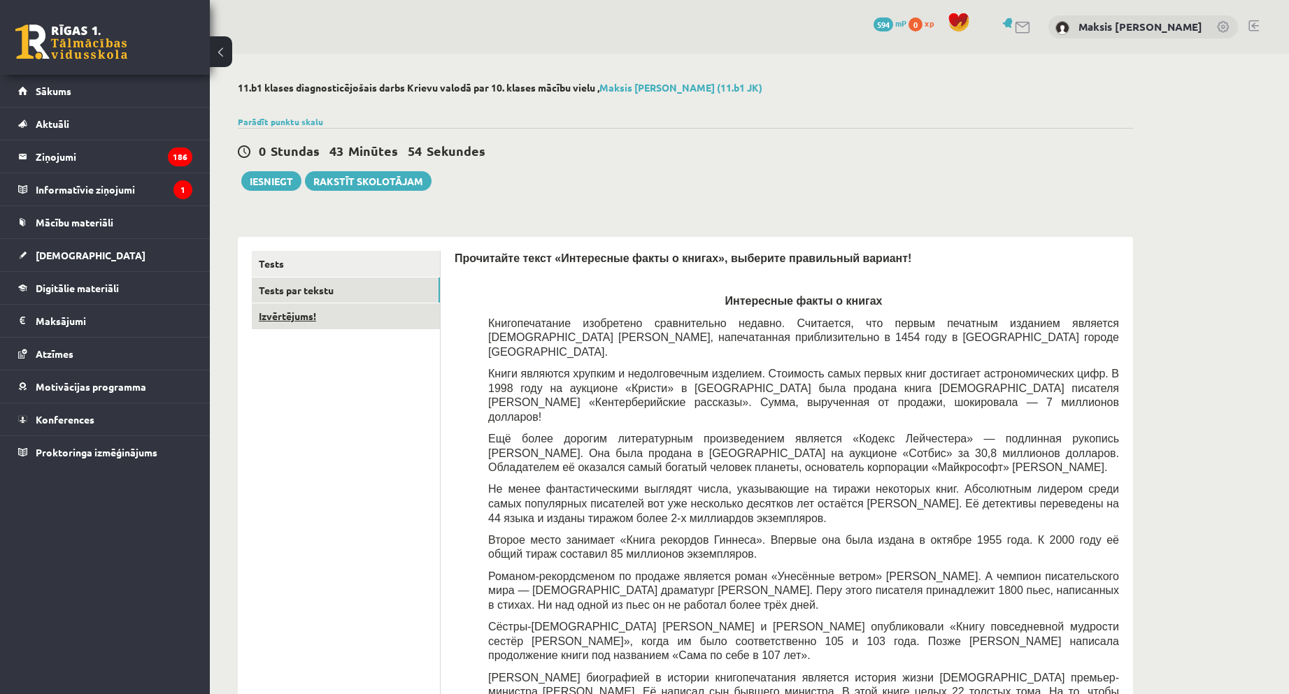
click at [350, 318] on link "Izvērtējums!" at bounding box center [346, 317] width 188 height 26
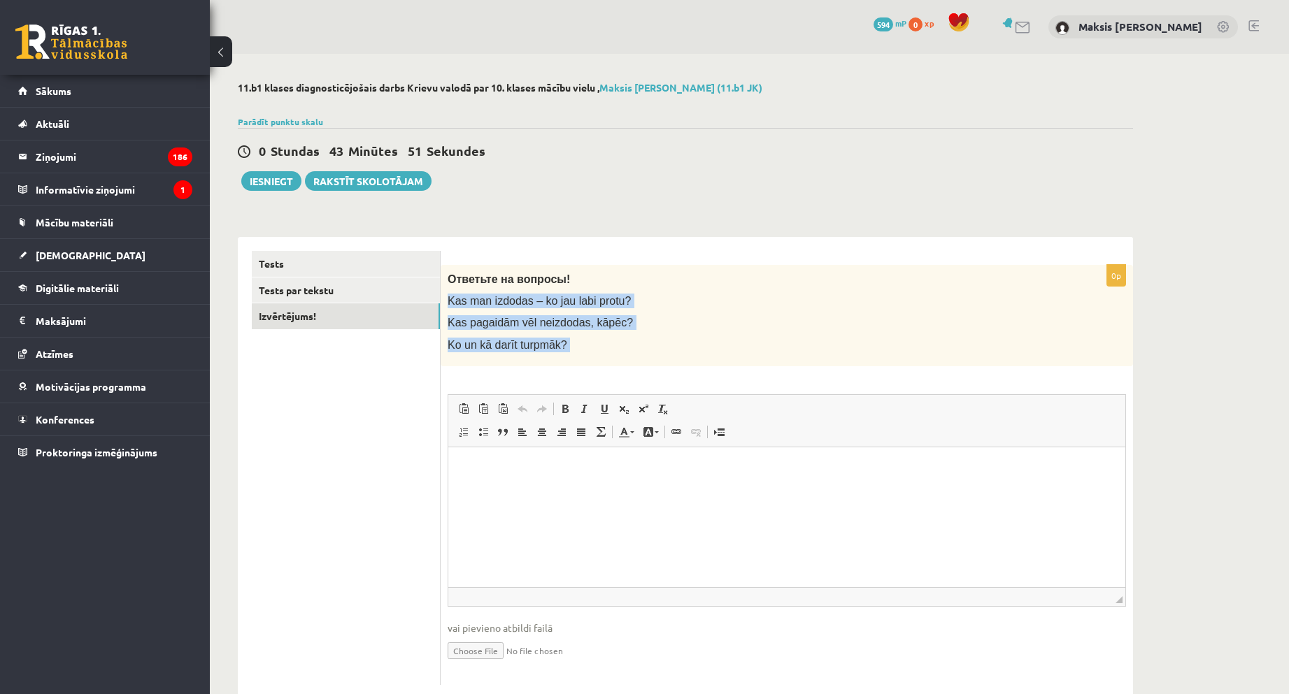
drag, startPoint x: 448, startPoint y: 301, endPoint x: 620, endPoint y: 371, distance: 186.0
click at [704, 425] on div "0p Ответьте на вопросы! Kas man izdodas – ko jau labi protu? Kas pagaidām vēl n…" at bounding box center [787, 475] width 692 height 420
copy div "Kas man izdodas – ko jau labi protu? Kas pagaidām vēl neizdodas, kāpēc? Ko un k…"
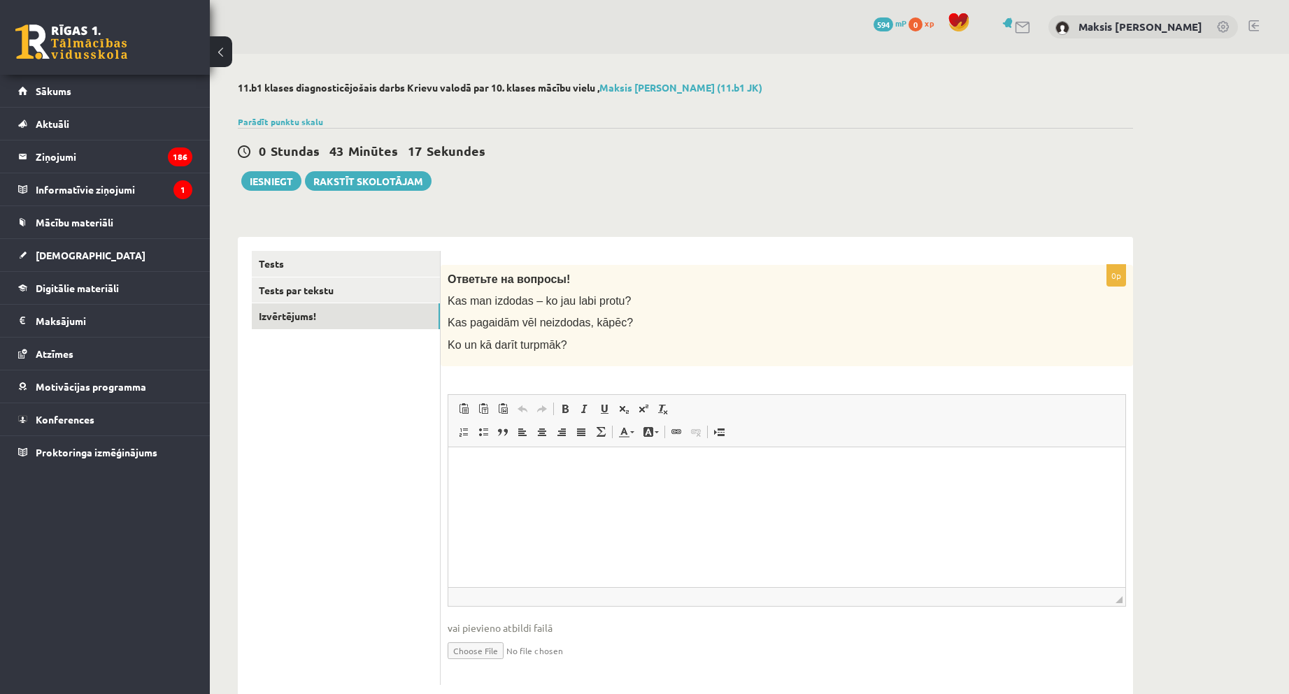
click at [492, 469] on p "Визуальный текстовый редактор, wiswyg-editor-user-answer-47024907717880" at bounding box center [786, 468] width 649 height 15
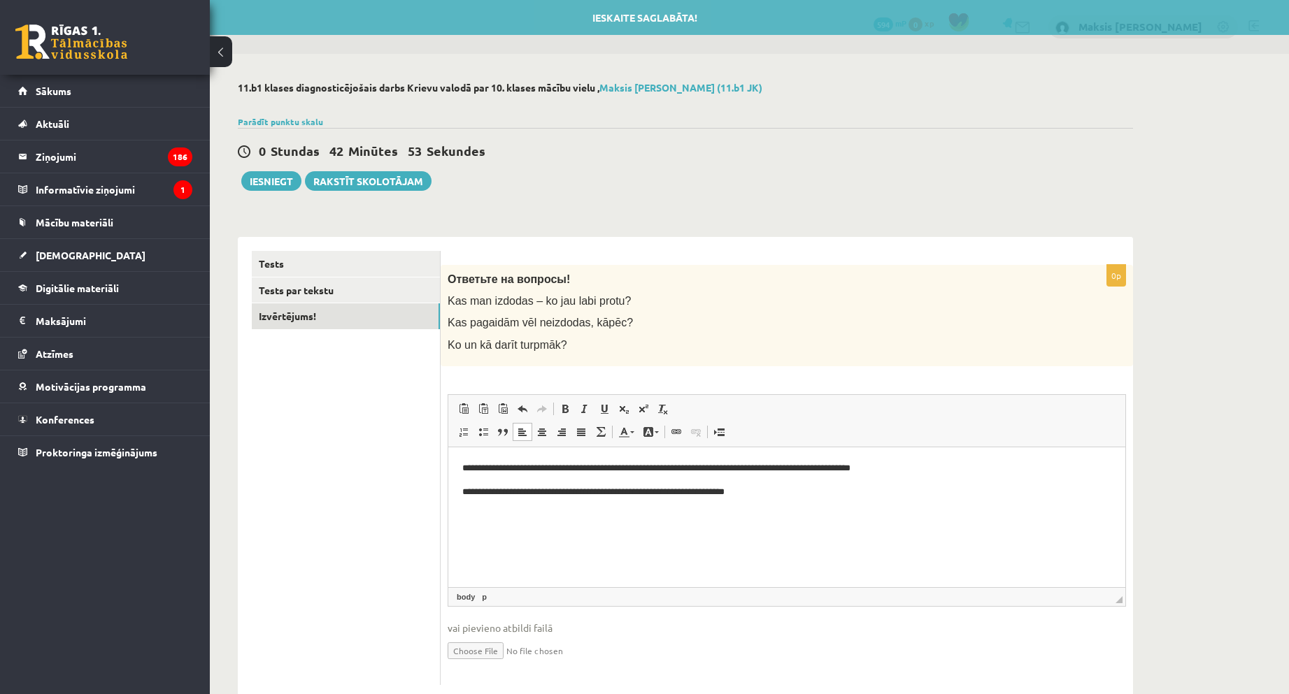
click at [530, 513] on html "**********" at bounding box center [786, 480] width 677 height 66
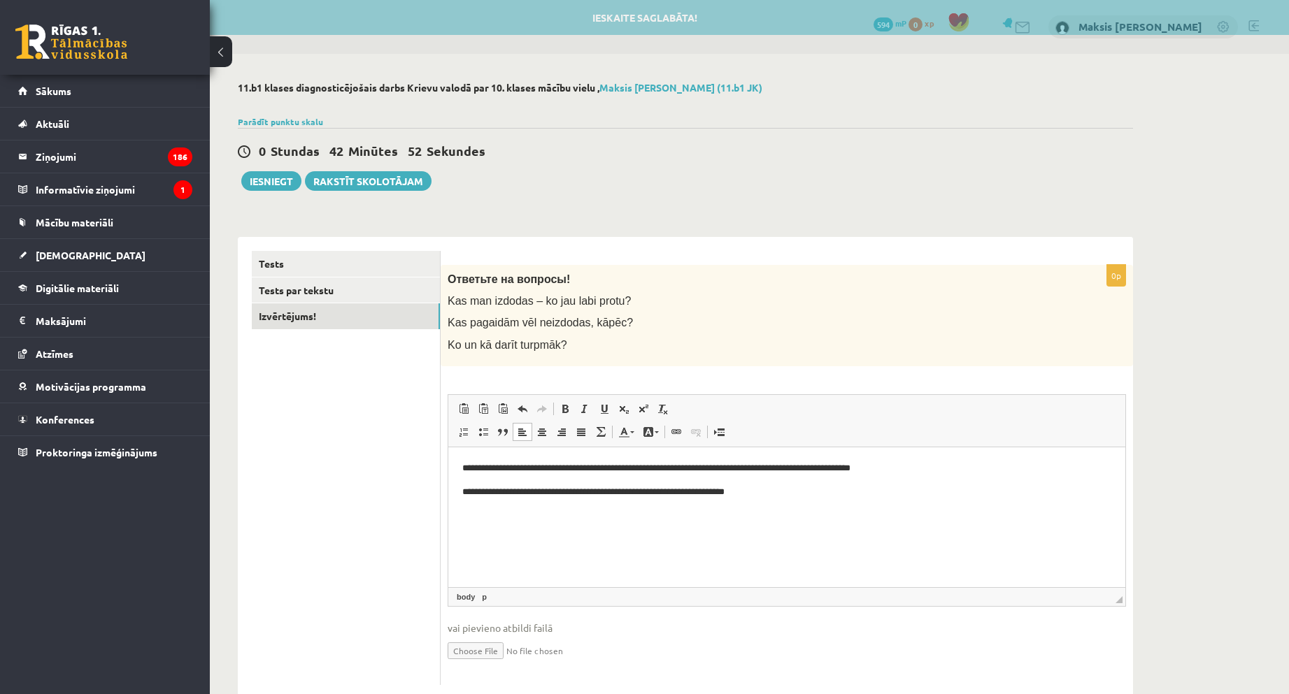
drag, startPoint x: 531, startPoint y: 534, endPoint x: 776, endPoint y: 532, distance: 245.5
click at [538, 513] on html "**********" at bounding box center [786, 480] width 677 height 66
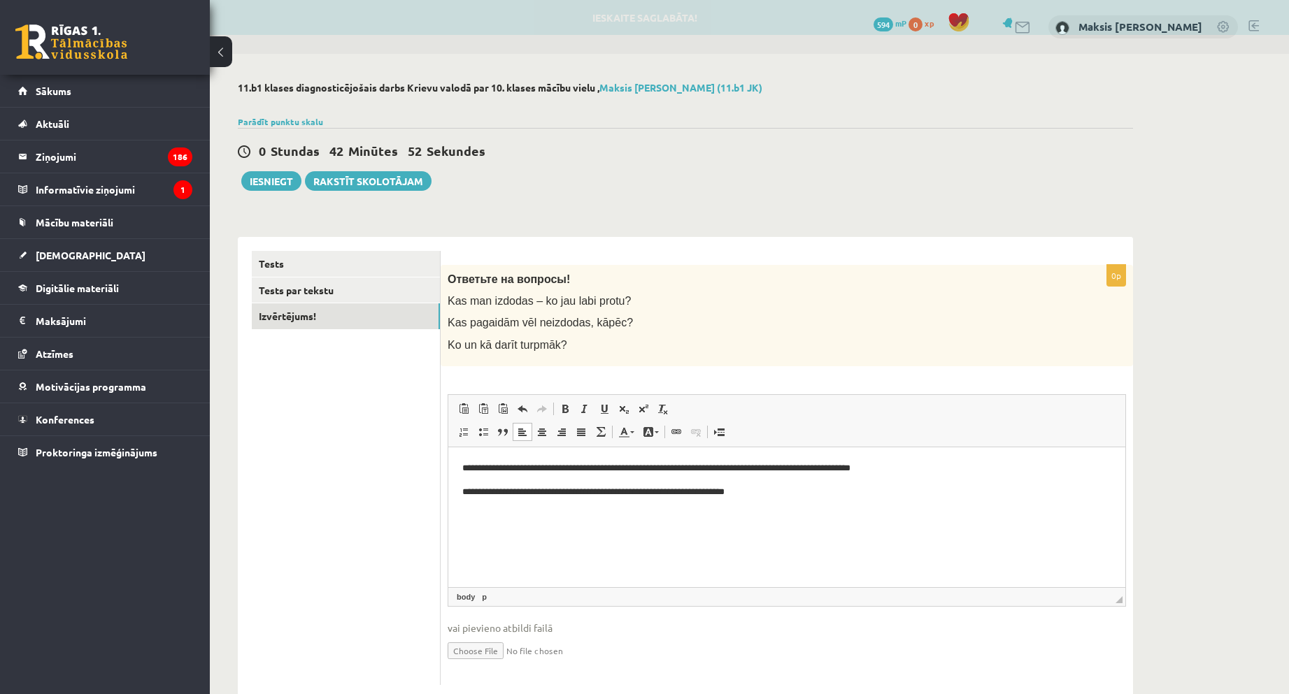
click at [776, 513] on html "**********" at bounding box center [786, 480] width 677 height 66
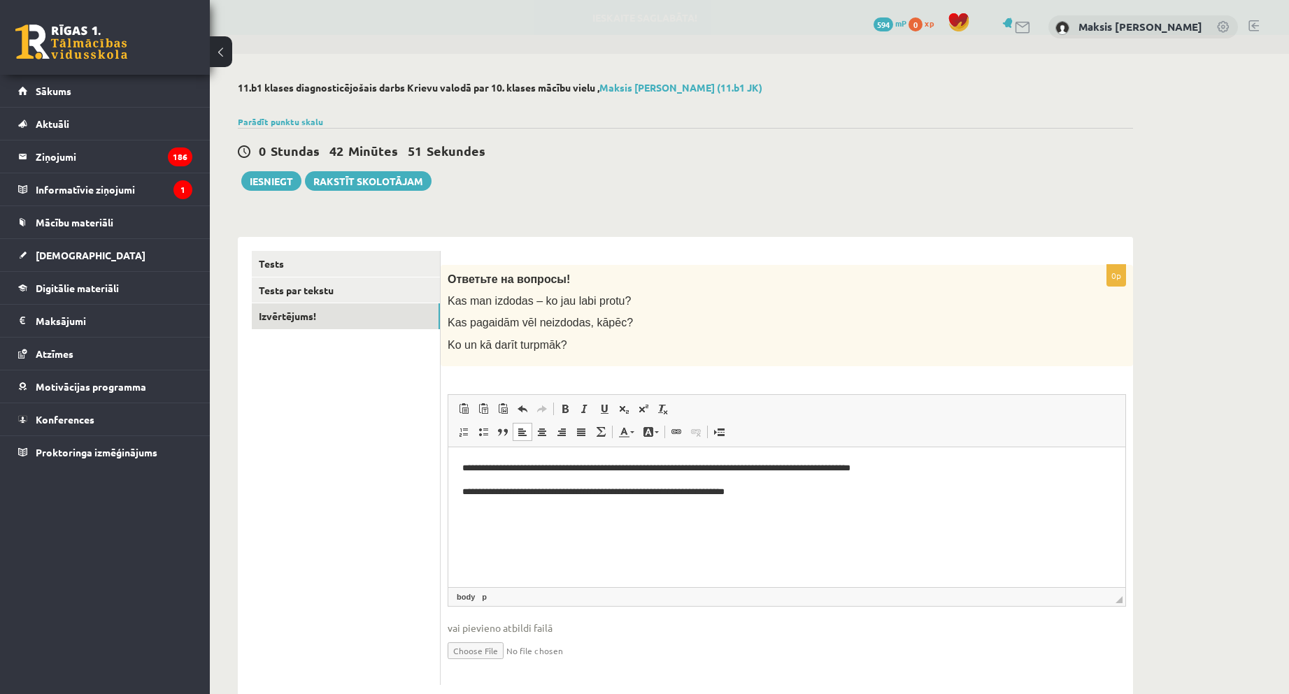
click at [790, 506] on html "**********" at bounding box center [786, 480] width 677 height 66
click at [271, 178] on button "Iesniegt" at bounding box center [271, 181] width 60 height 20
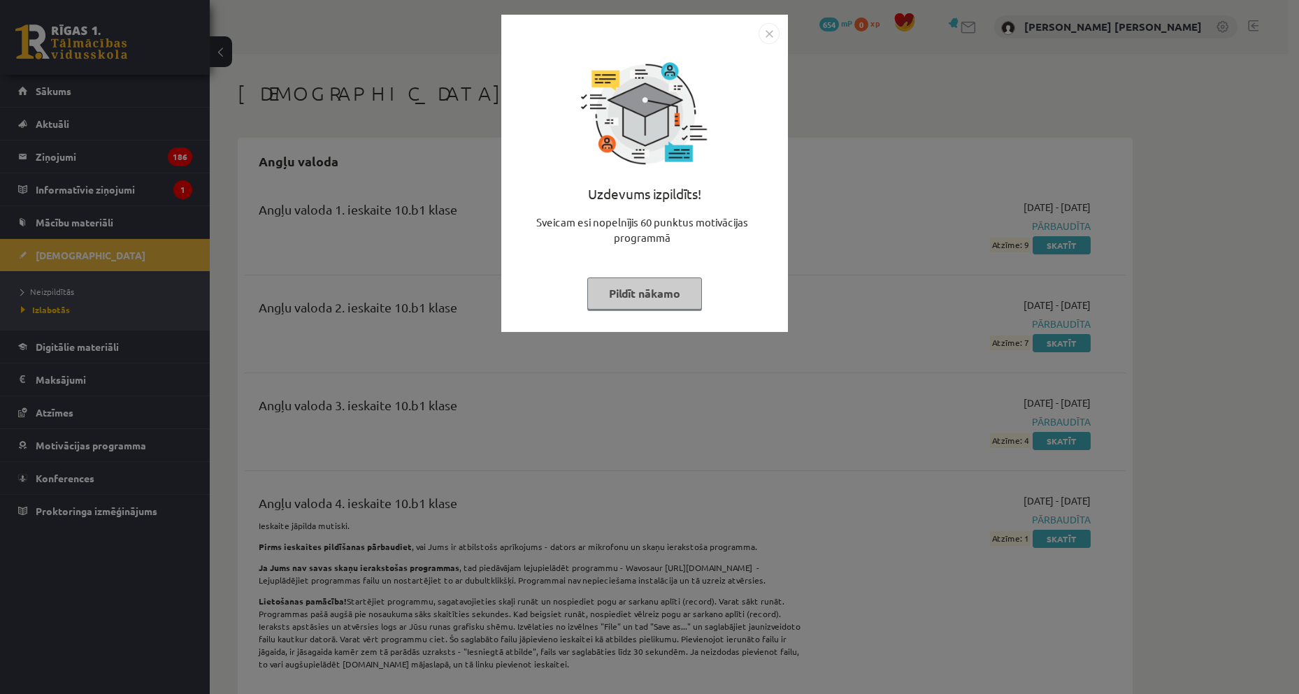
click at [750, 610] on div "Uzdevums izpildīts! Sveicam esi nopelnījis 60 punktus motivācijas programmā Pil…" at bounding box center [649, 347] width 1299 height 694
click at [927, 337] on div "Uzdevums izpildīts! Sveicam esi nopelnījis 60 punktus motivācijas programmā Pil…" at bounding box center [649, 347] width 1299 height 694
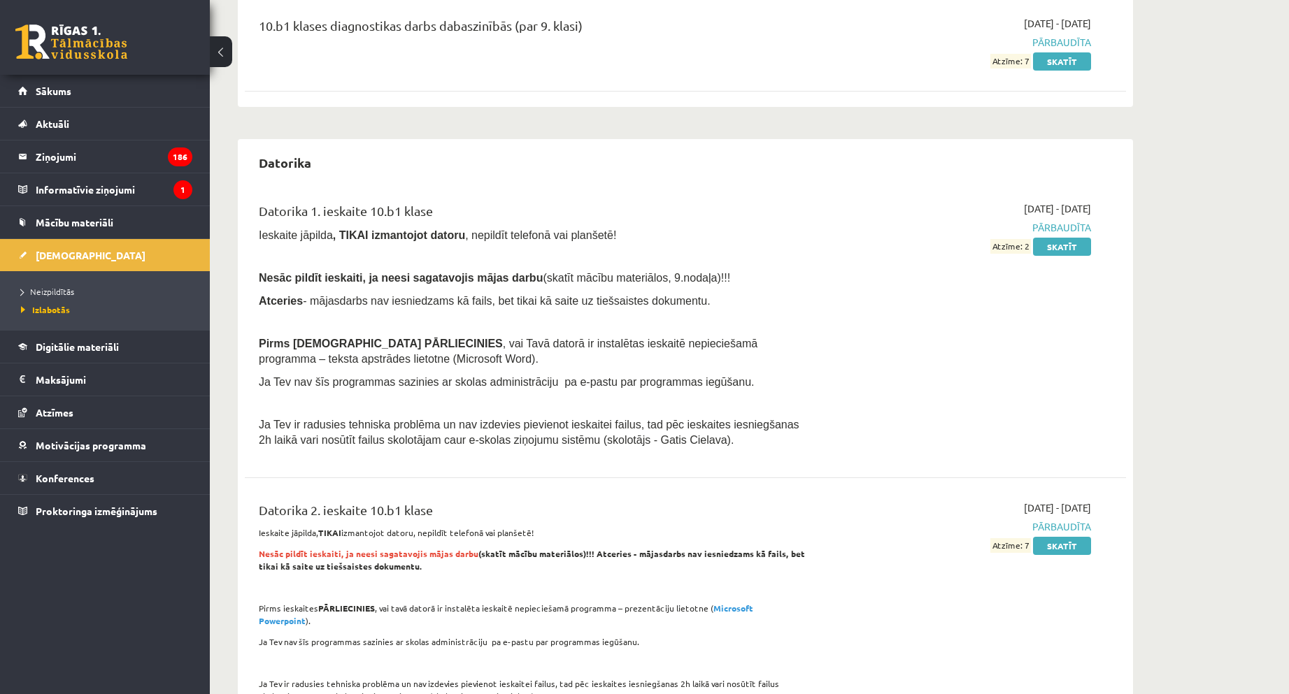
scroll to position [2028, 0]
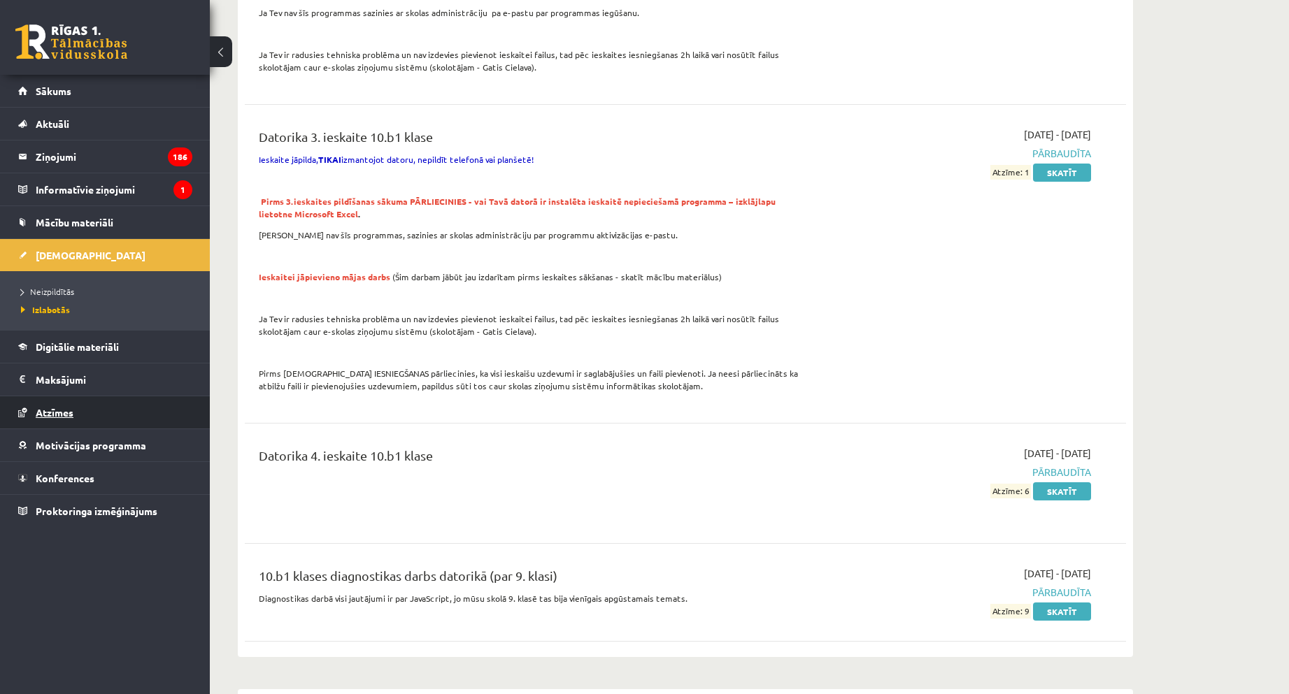
click at [89, 423] on link "Atzīmes" at bounding box center [105, 413] width 174 height 32
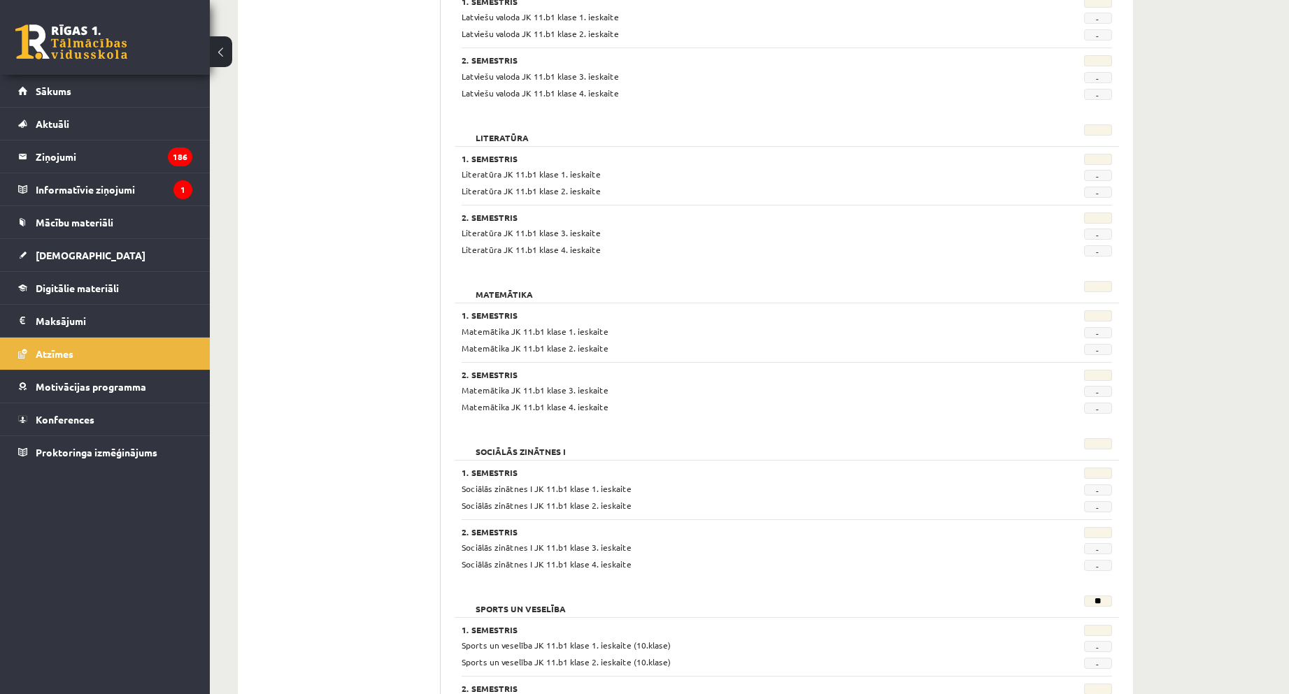
scroll to position [1143, 0]
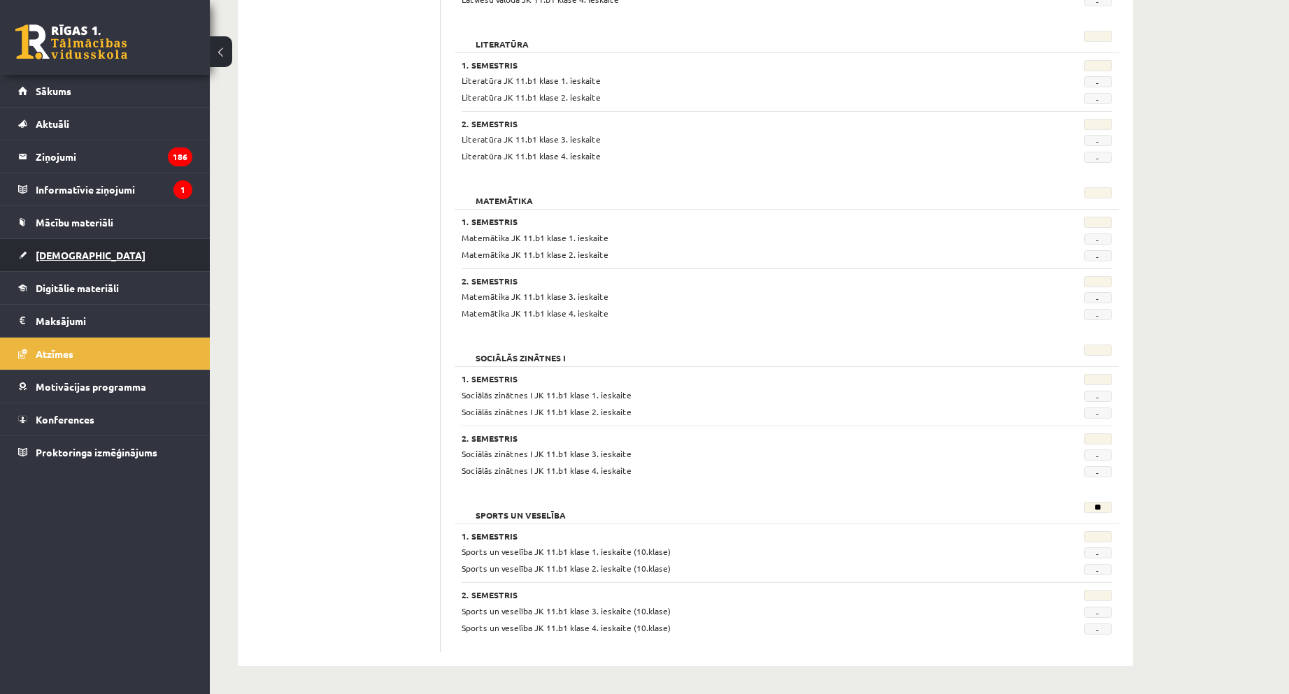
click at [86, 257] on link "[DEMOGRAPHIC_DATA]" at bounding box center [105, 255] width 174 height 32
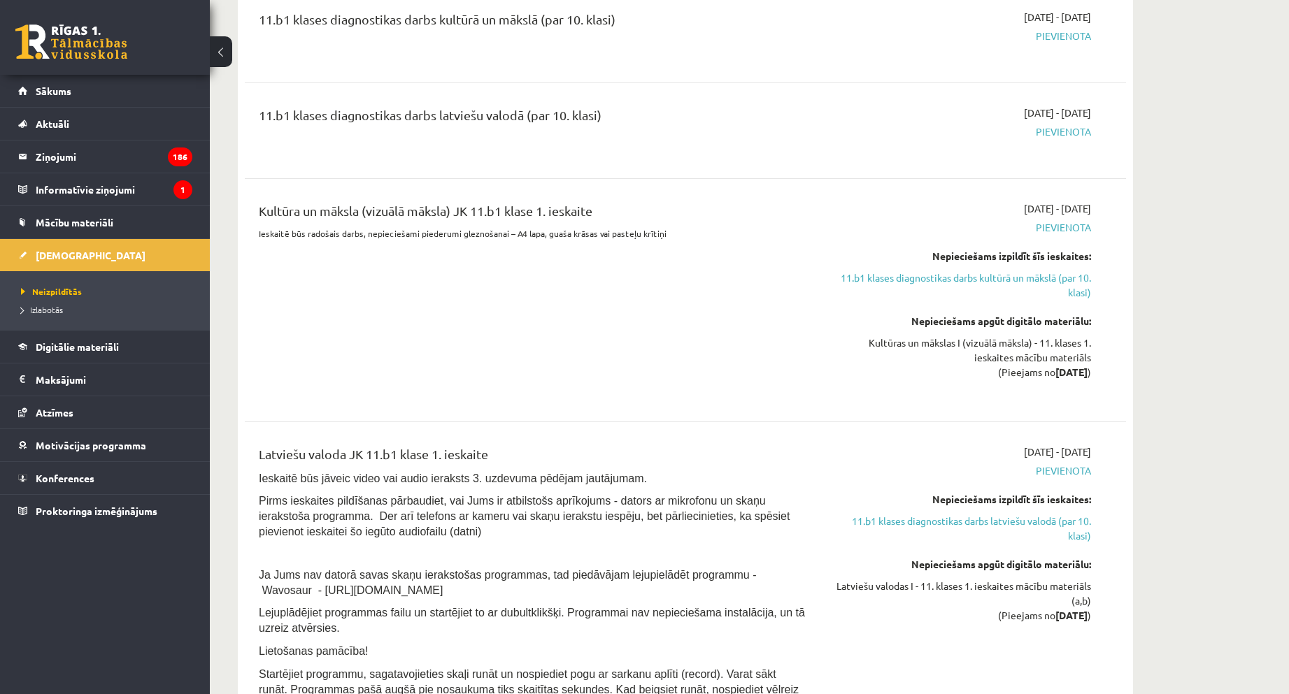
scroll to position [1073, 0]
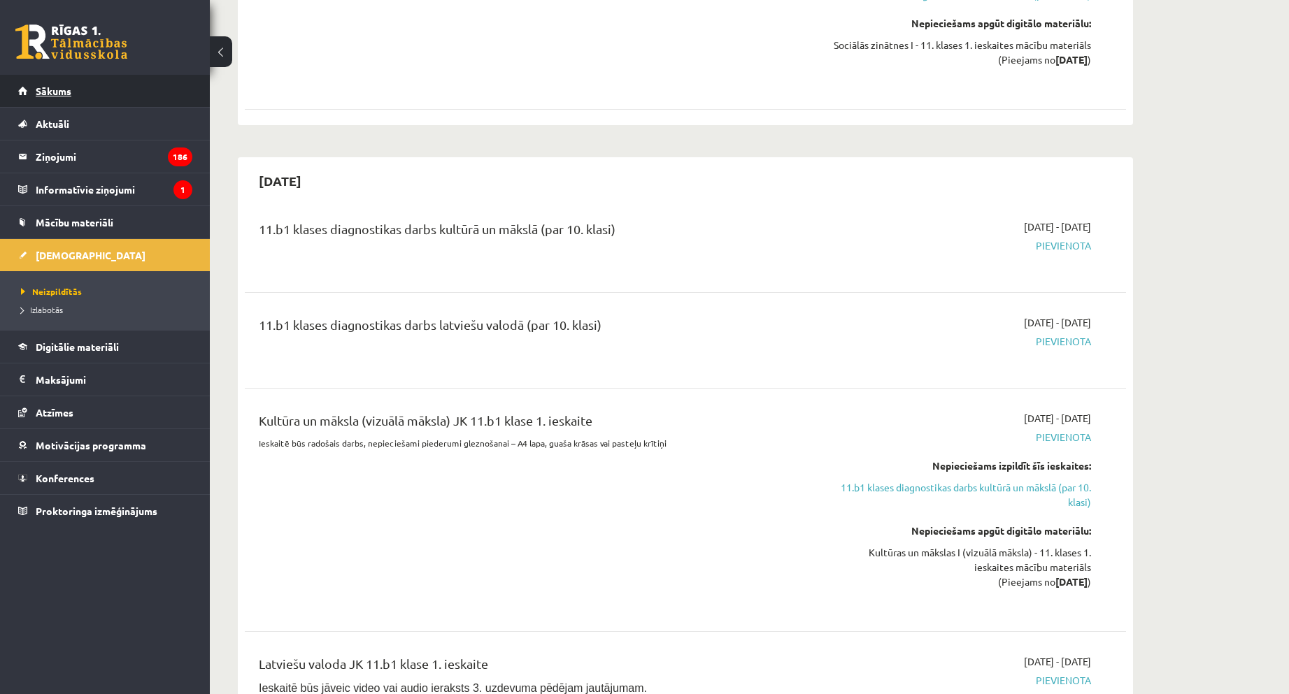
click at [82, 101] on link "Sākums" at bounding box center [105, 91] width 174 height 32
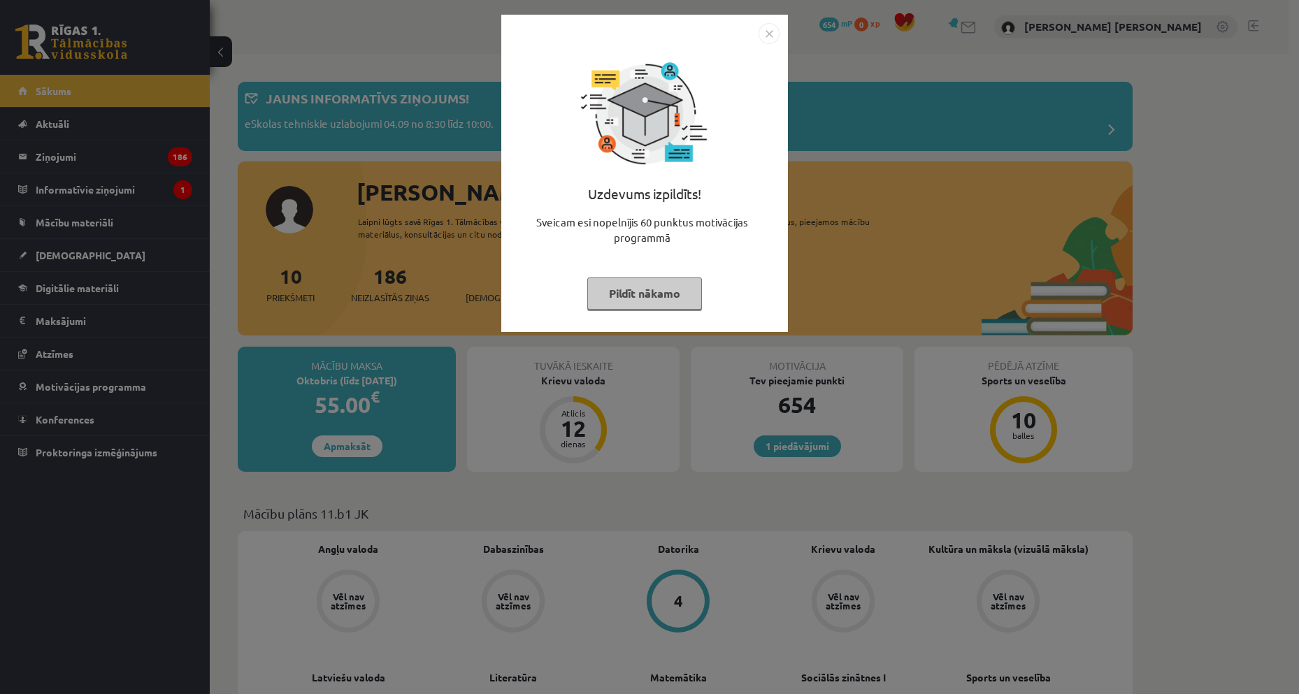
click at [619, 532] on div "Uzdevums izpildīts! Sveicam esi nopelnījis 60 punktus motivācijas programmā Pil…" at bounding box center [649, 347] width 1299 height 694
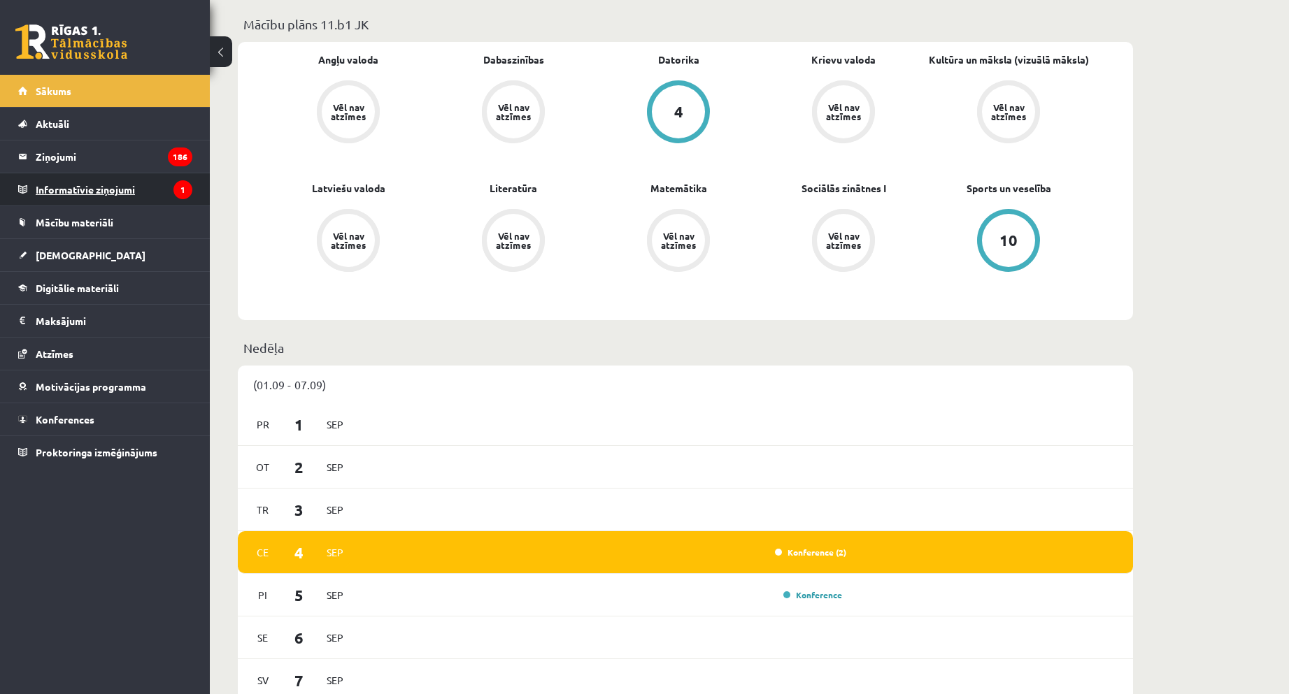
scroll to position [140, 0]
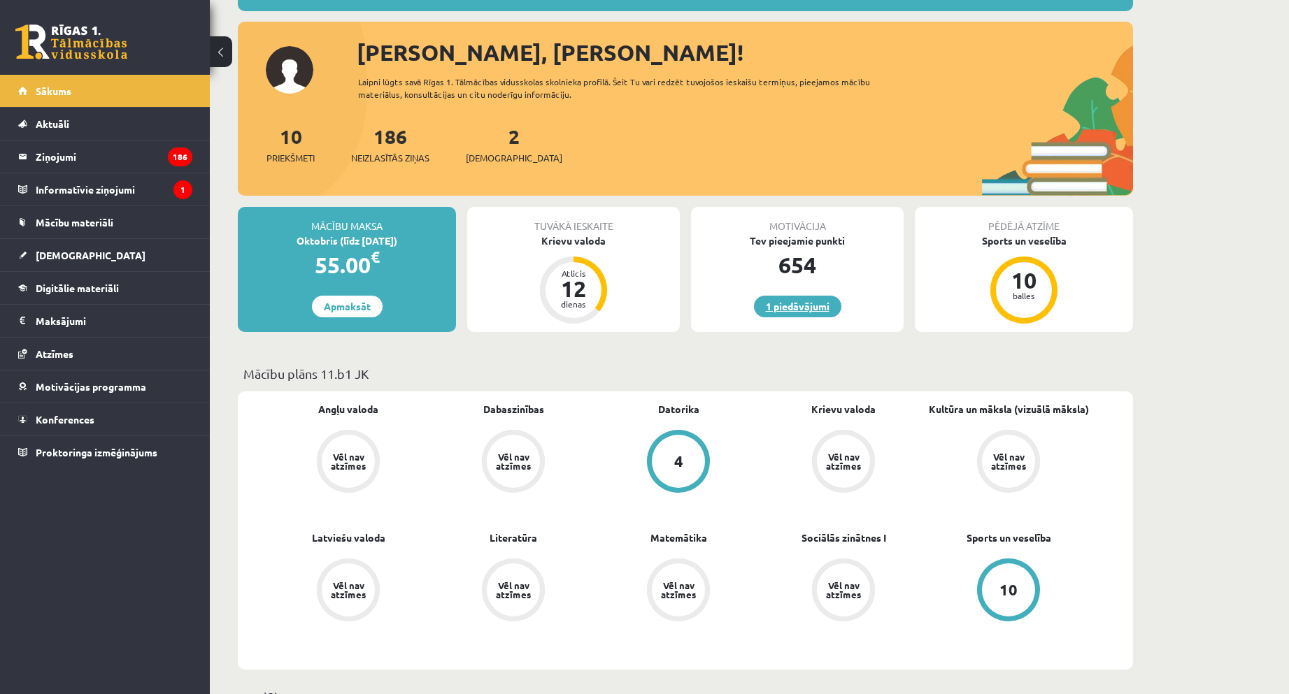
click at [815, 302] on link "1 piedāvājumi" at bounding box center [797, 307] width 87 height 22
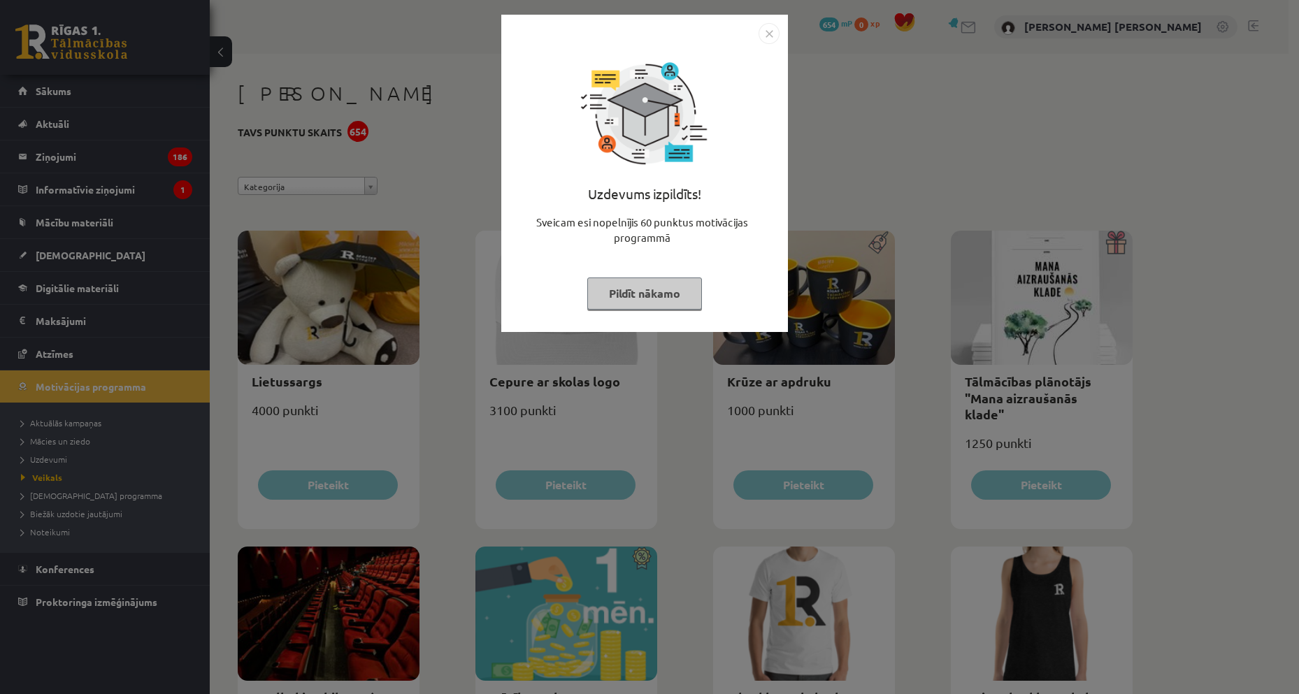
click at [852, 446] on div "Uzdevums izpildīts! Sveicam esi nopelnījis 60 punktus motivācijas programmā Pil…" at bounding box center [649, 347] width 1299 height 694
